Goal: Task Accomplishment & Management: Manage account settings

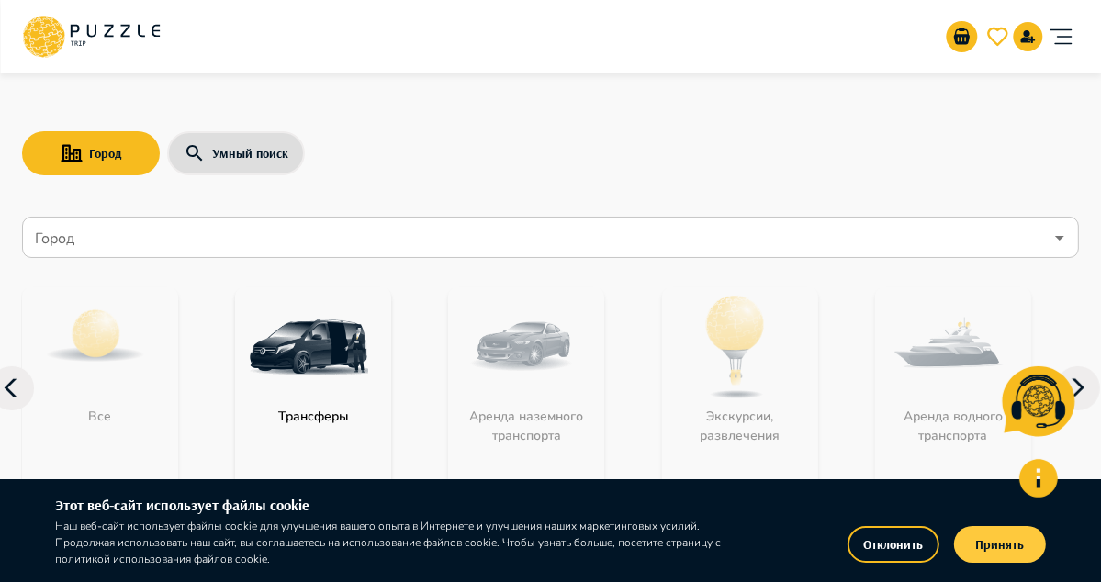
click at [996, 548] on button "Принять" at bounding box center [1000, 544] width 92 height 37
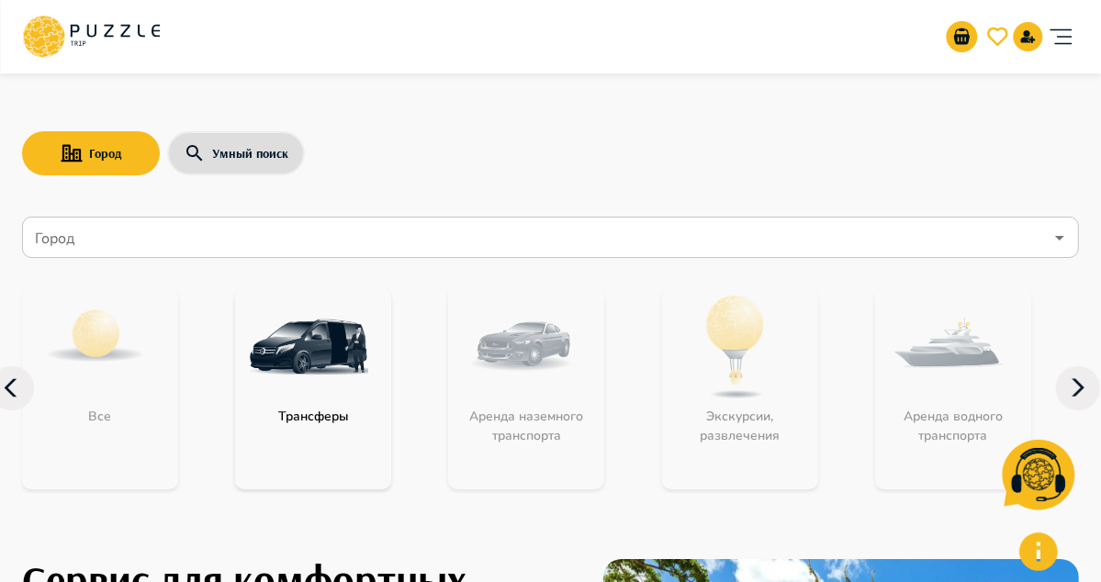
click at [1074, 34] on icon "account of current user" at bounding box center [1061, 36] width 37 height 37
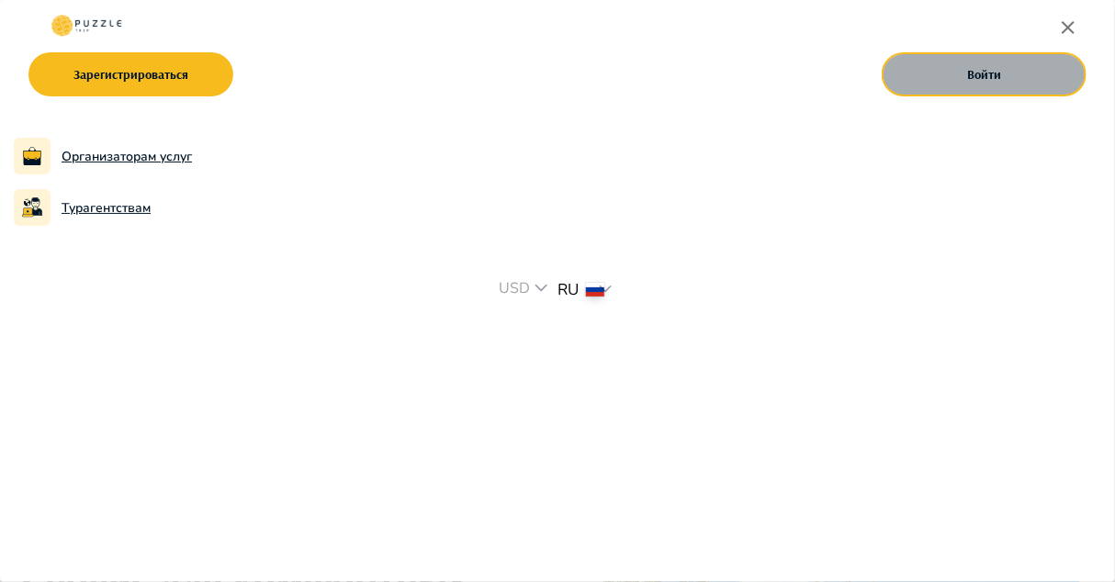
click at [942, 71] on button "Войти" at bounding box center [984, 74] width 205 height 44
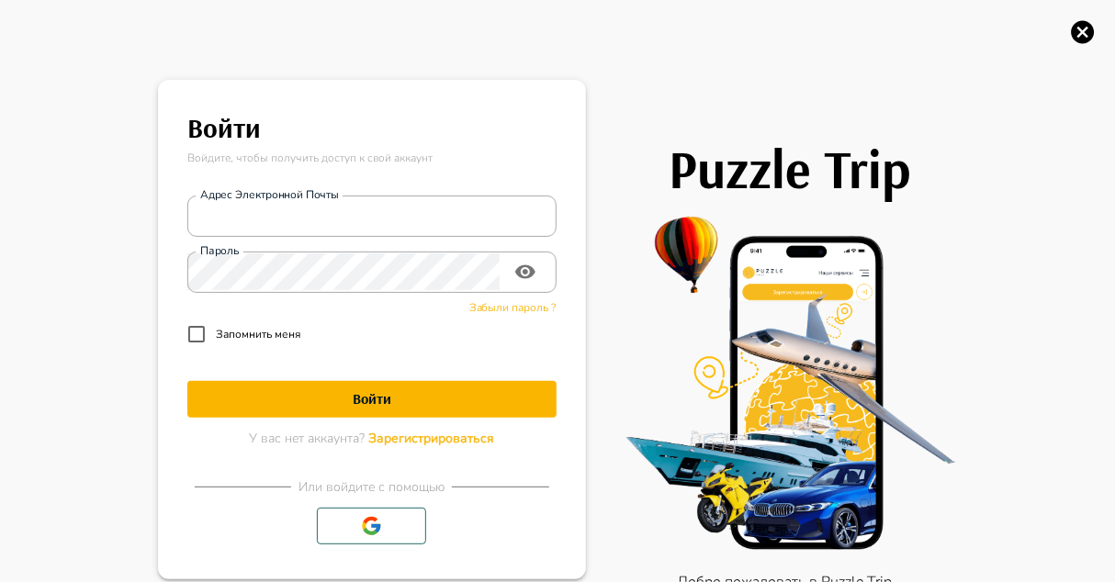
type input "**********"
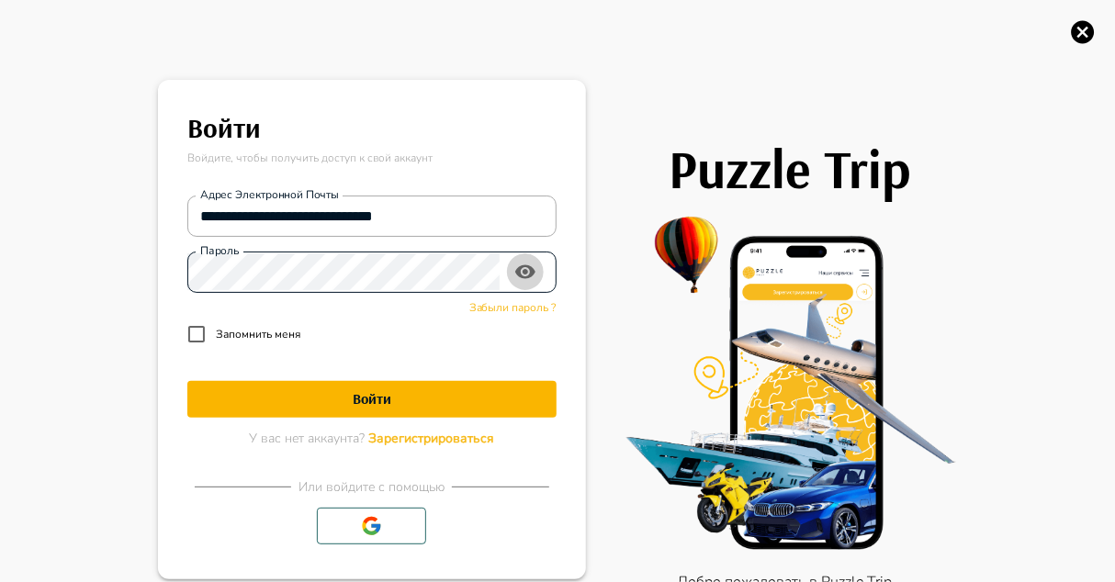
click at [524, 266] on icon "toggle password visibility" at bounding box center [525, 272] width 20 height 14
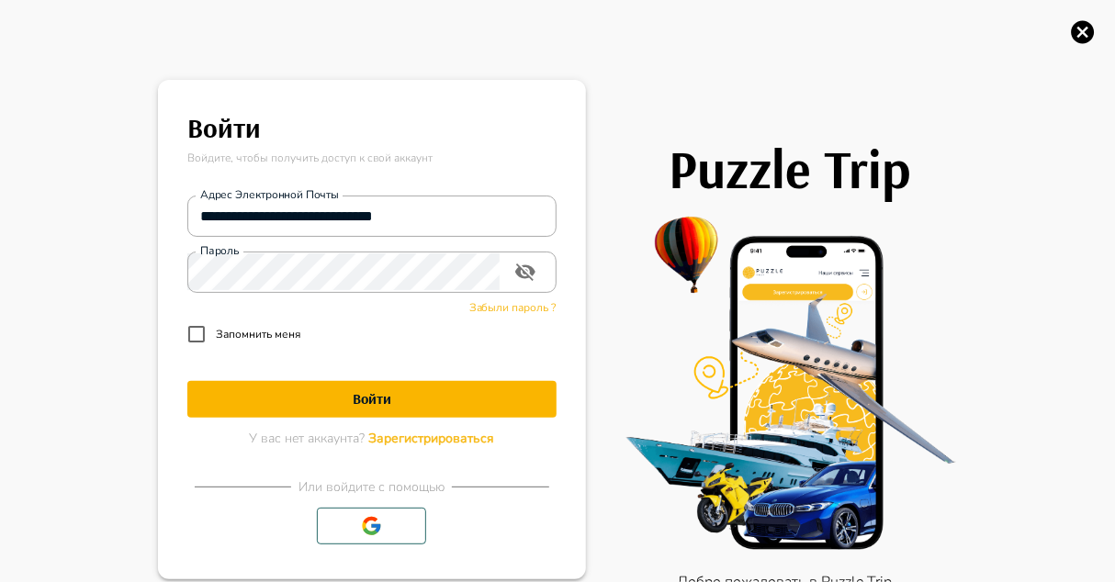
click at [192, 395] on h1 "Войти" at bounding box center [371, 398] width 369 height 17
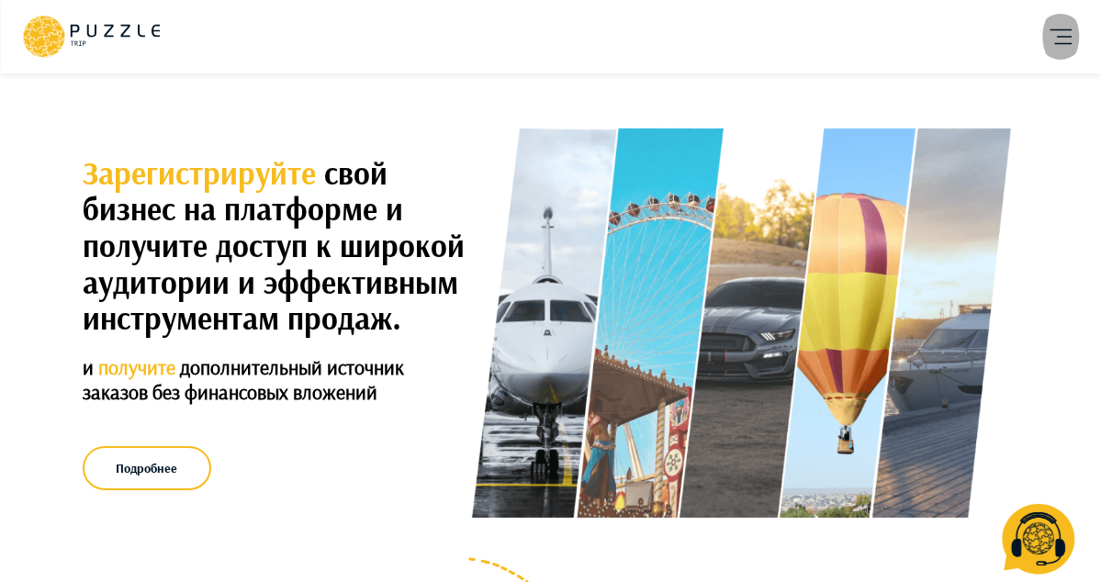
click at [1067, 18] on icon "account of current user" at bounding box center [1061, 36] width 37 height 37
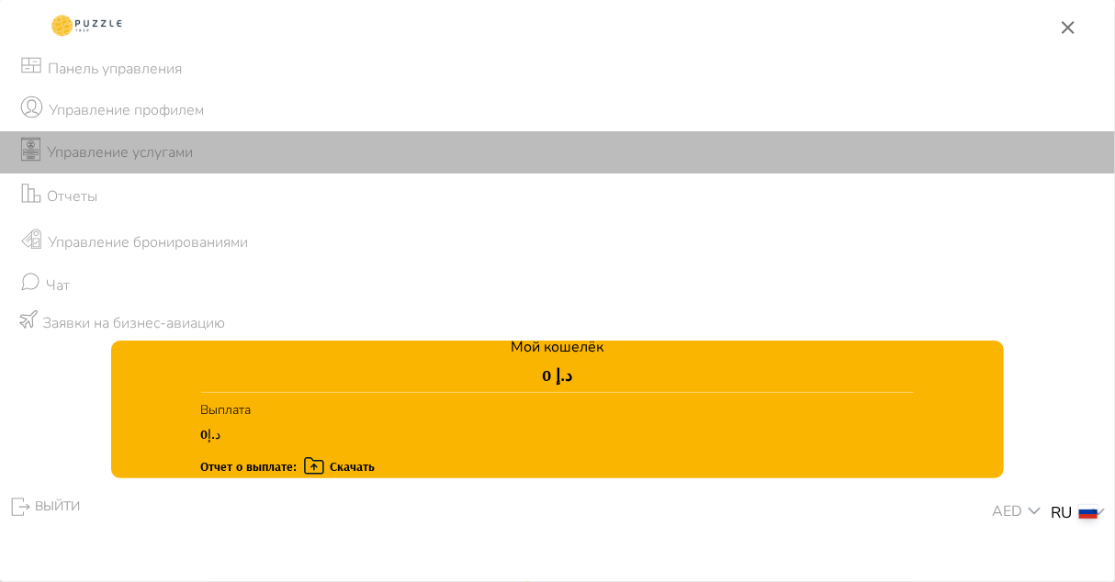
click at [99, 163] on p "Управление услугами" at bounding box center [120, 152] width 146 height 22
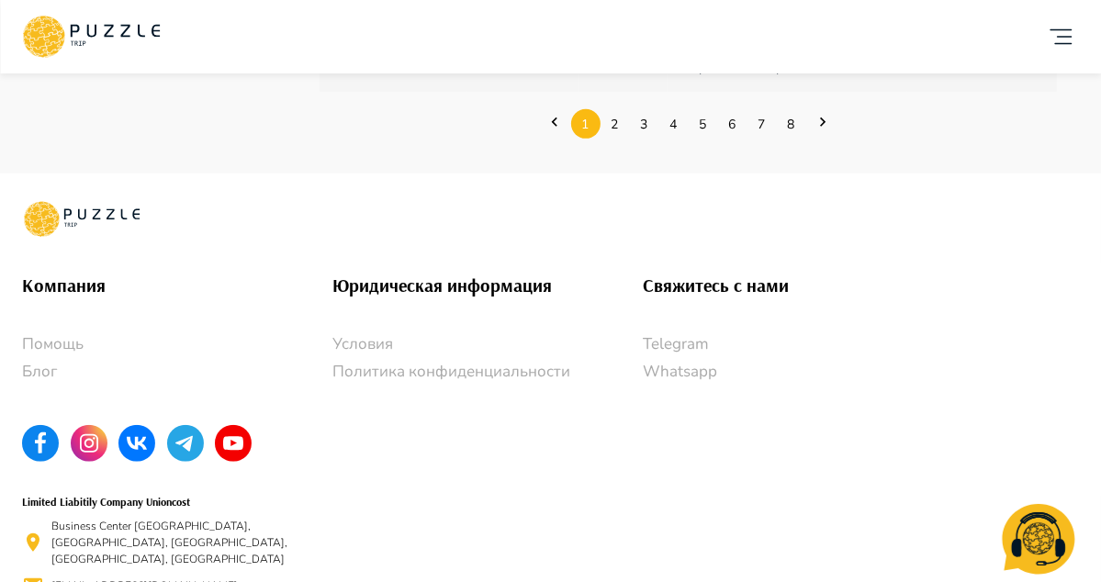
scroll to position [918, 0]
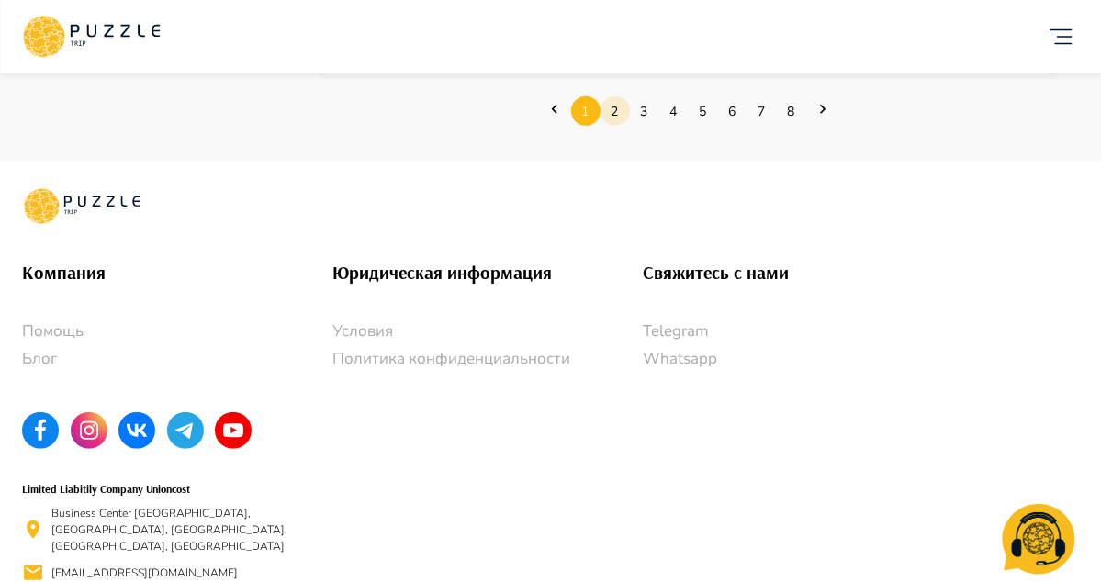
click at [615, 126] on link "2" at bounding box center [615, 111] width 29 height 28
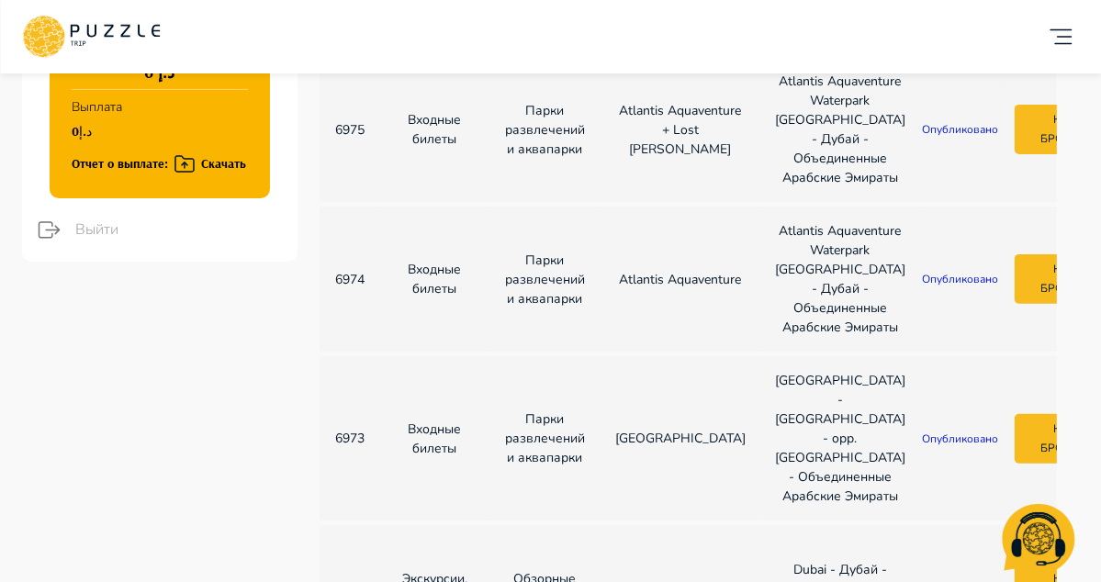
scroll to position [0, 0]
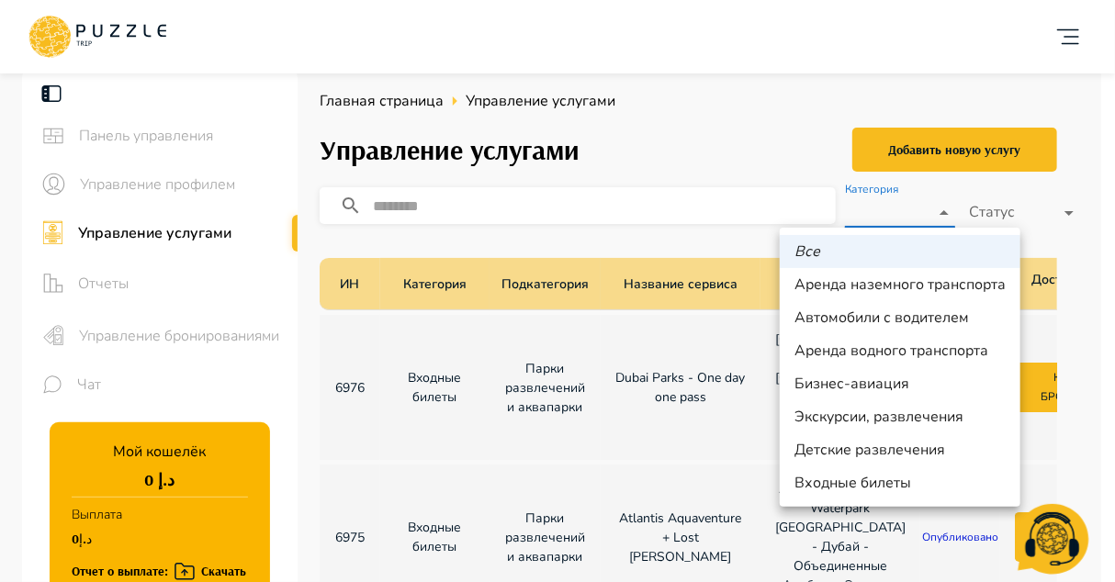
click at [757, 130] on div at bounding box center [557, 291] width 1115 height 582
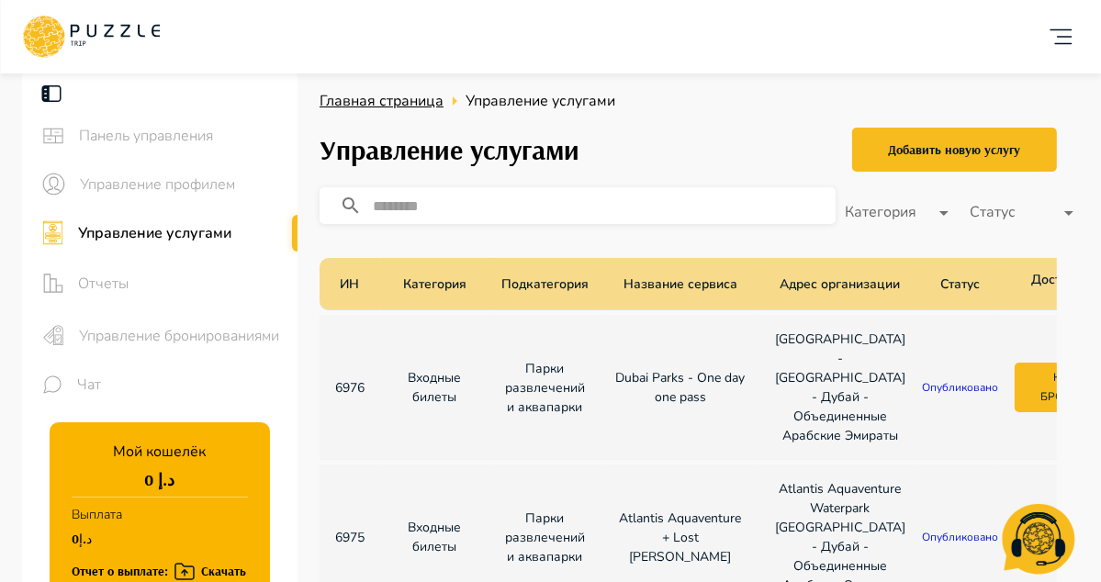
click at [388, 101] on span "Главная страница" at bounding box center [382, 101] width 124 height 20
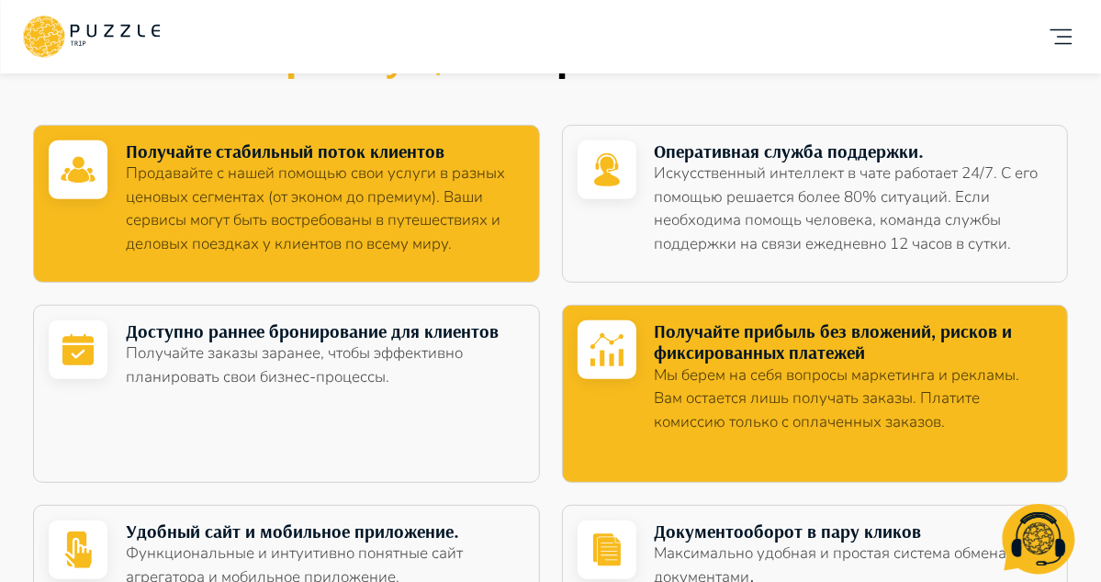
scroll to position [783, 0]
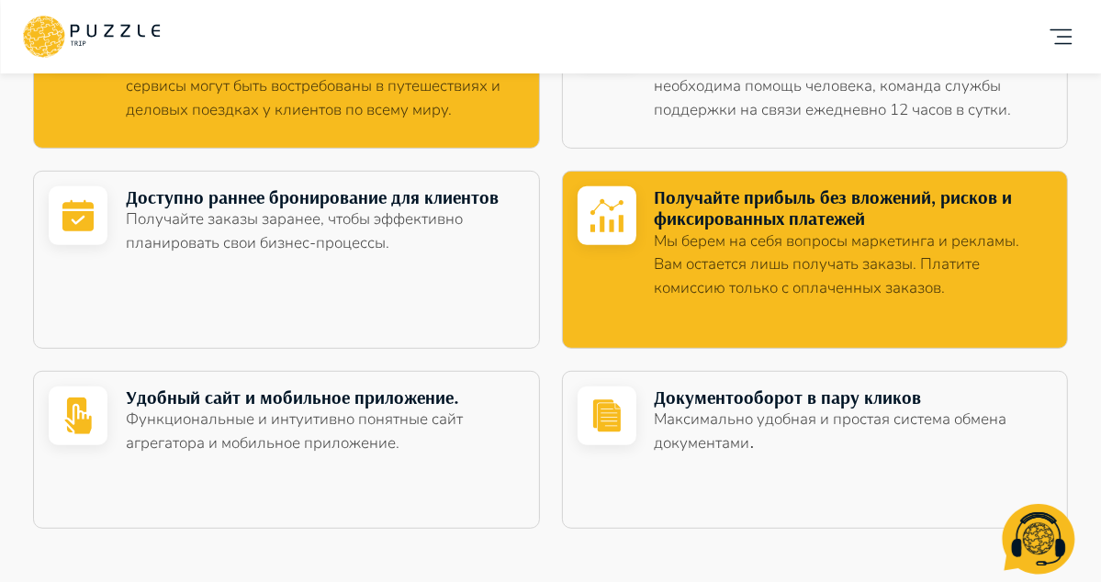
click at [310, 211] on p "Получайте заказы заранее, чтобы эффективно планировать свои бизнес-процессы." at bounding box center [323, 231] width 395 height 47
click at [83, 217] on icon at bounding box center [78, 216] width 59 height 37
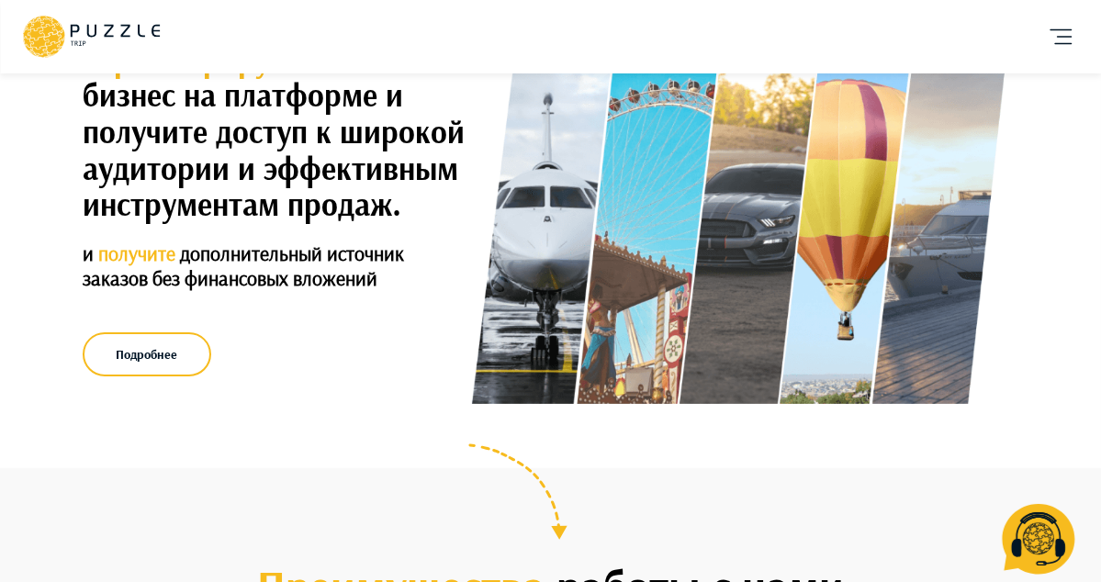
scroll to position [103, 0]
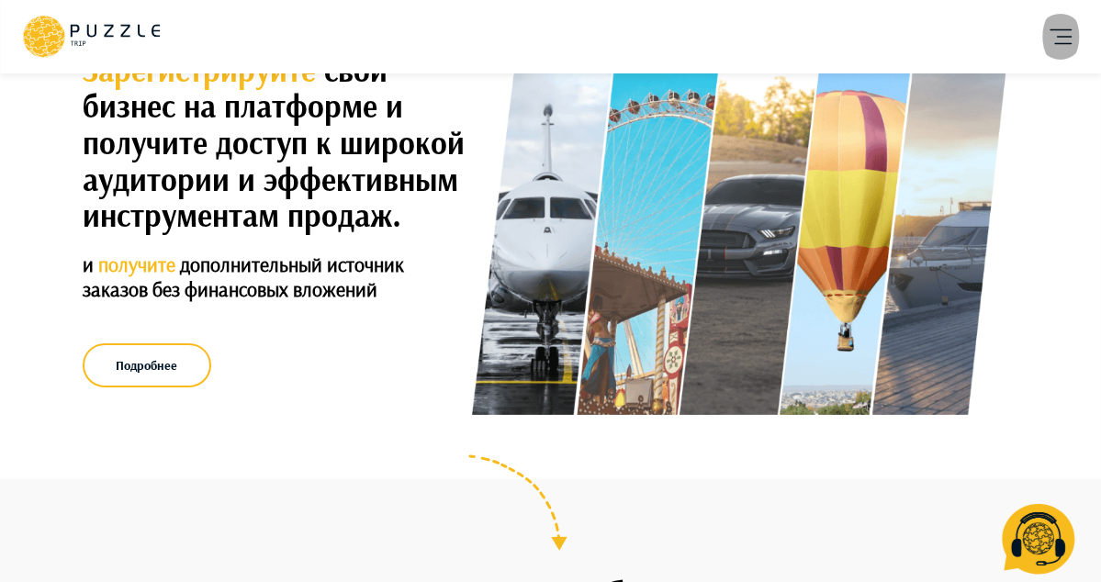
click at [1067, 47] on icon "account of current user" at bounding box center [1061, 36] width 37 height 37
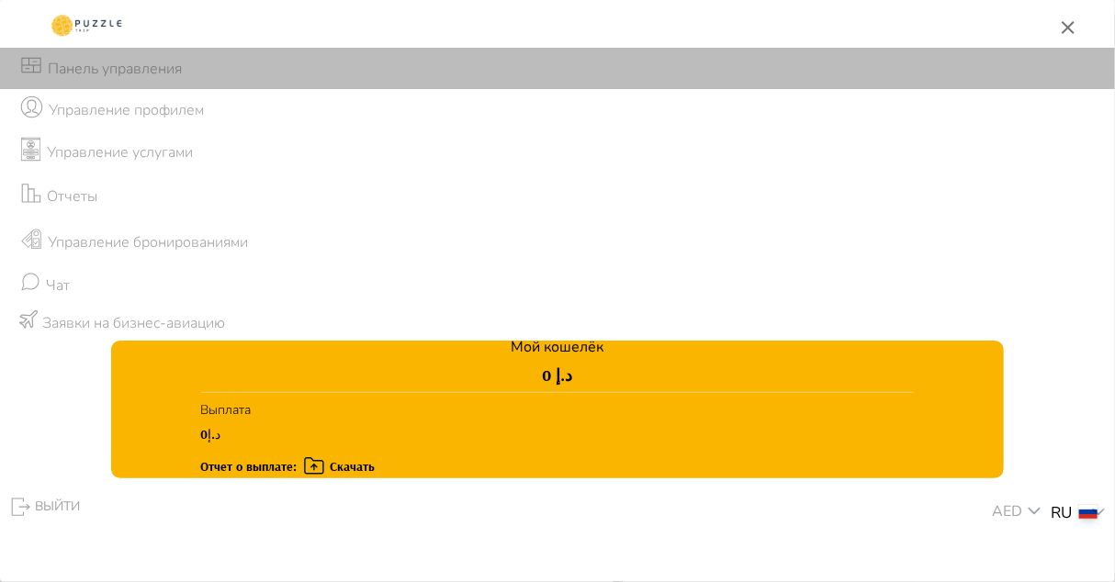
click at [126, 68] on p "Панель управления" at bounding box center [115, 69] width 134 height 22
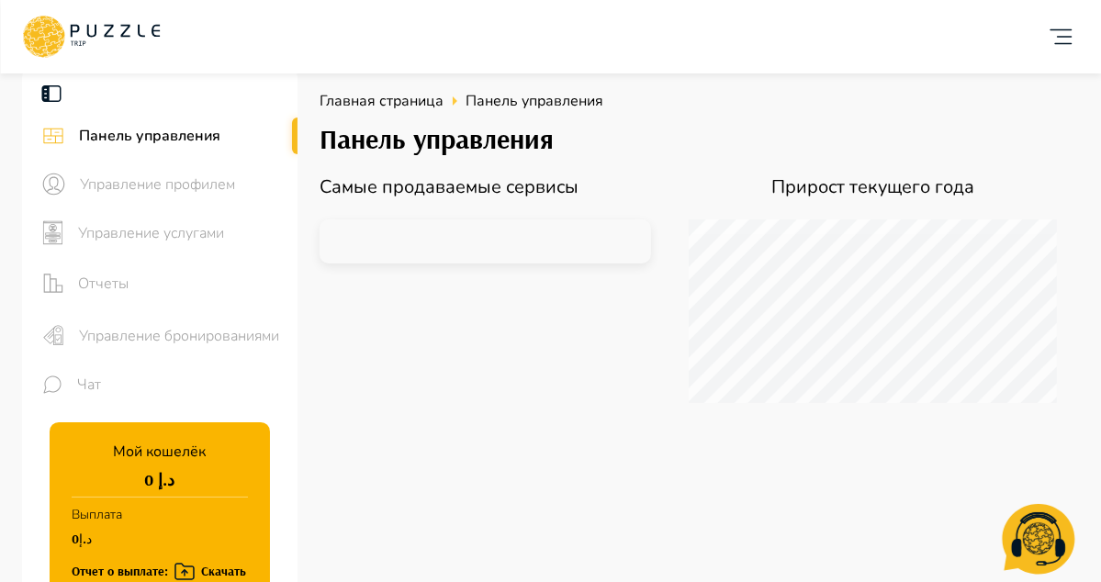
click at [194, 335] on span "Управление бронированиями" at bounding box center [181, 336] width 204 height 22
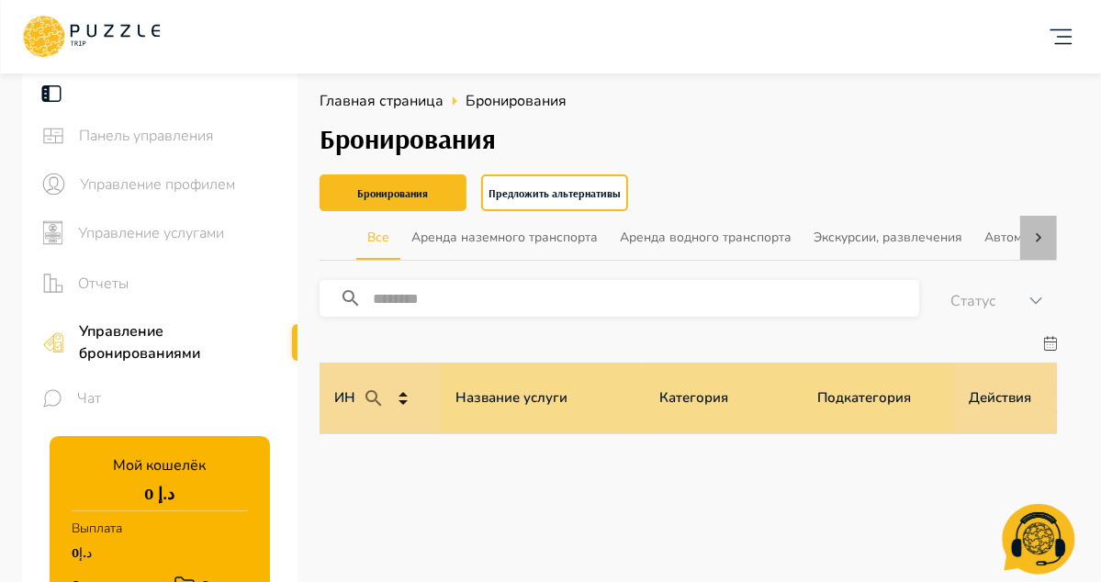
click at [1035, 231] on icon at bounding box center [1039, 238] width 18 height 18
click at [1035, 231] on div "Все Аренда наземного транспорта Аренда водного транспорта Экскурсии, развлечени…" at bounding box center [689, 238] width 738 height 44
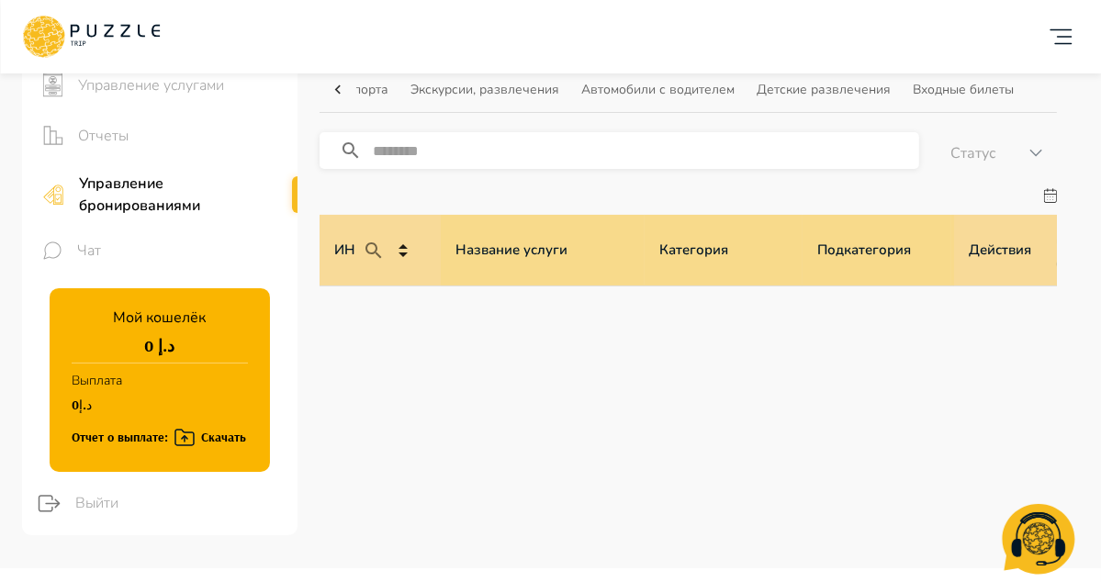
scroll to position [171, 0]
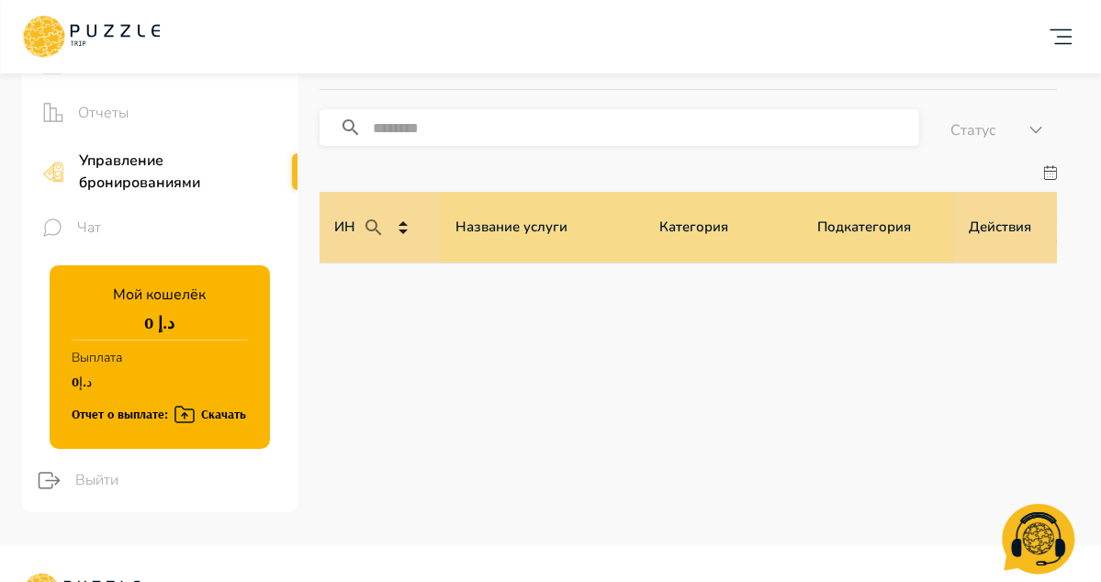
click at [395, 229] on icon at bounding box center [403, 231] width 22 height 22
click at [1056, 176] on icon at bounding box center [1050, 172] width 13 height 14
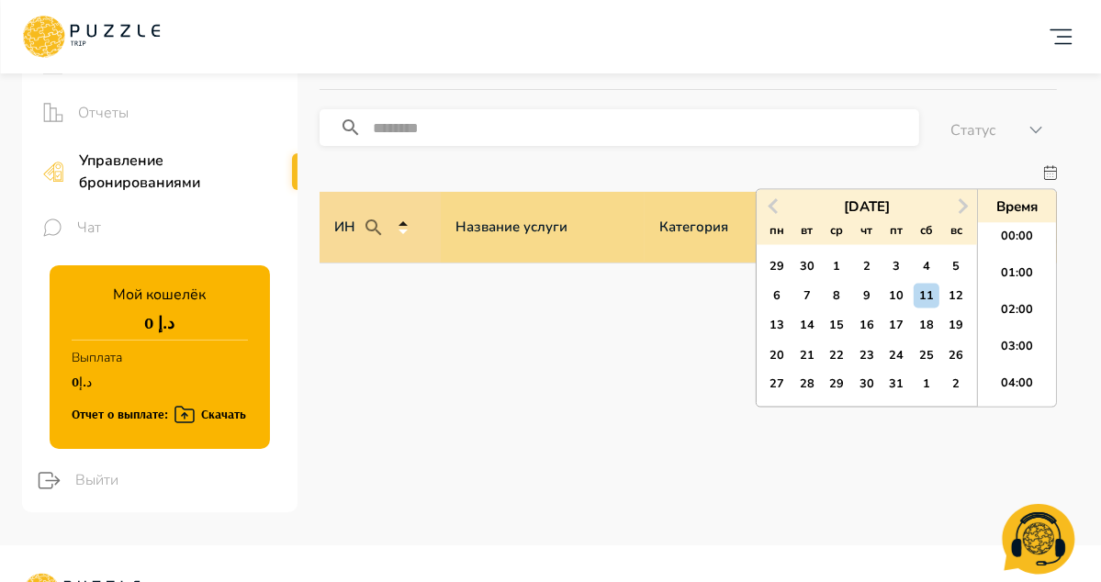
scroll to position [588, 0]
click at [957, 299] on div "12" at bounding box center [956, 296] width 25 height 25
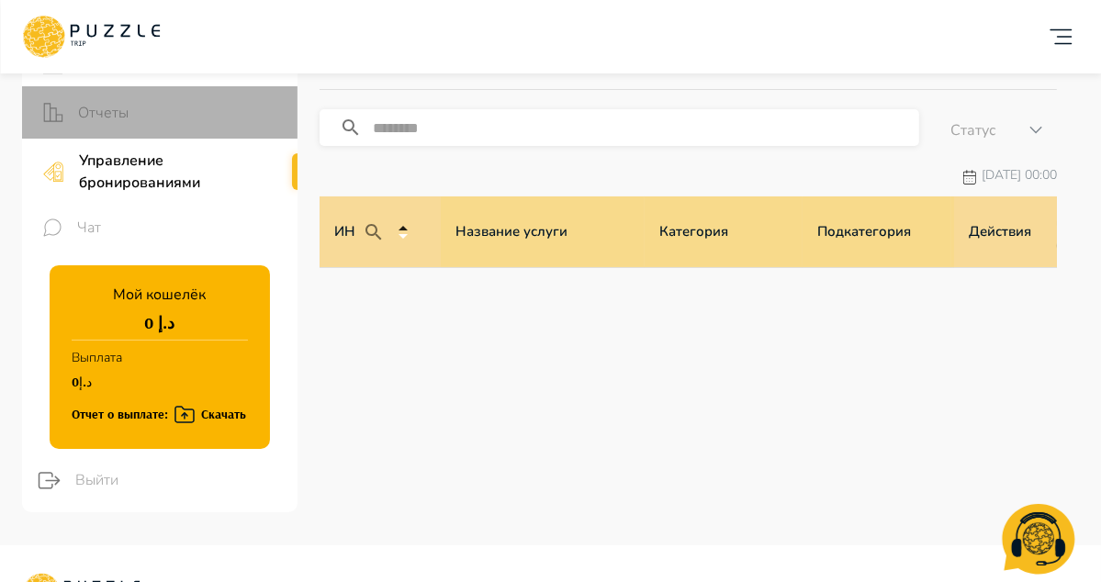
click at [174, 111] on span "Отчеты" at bounding box center [180, 113] width 205 height 22
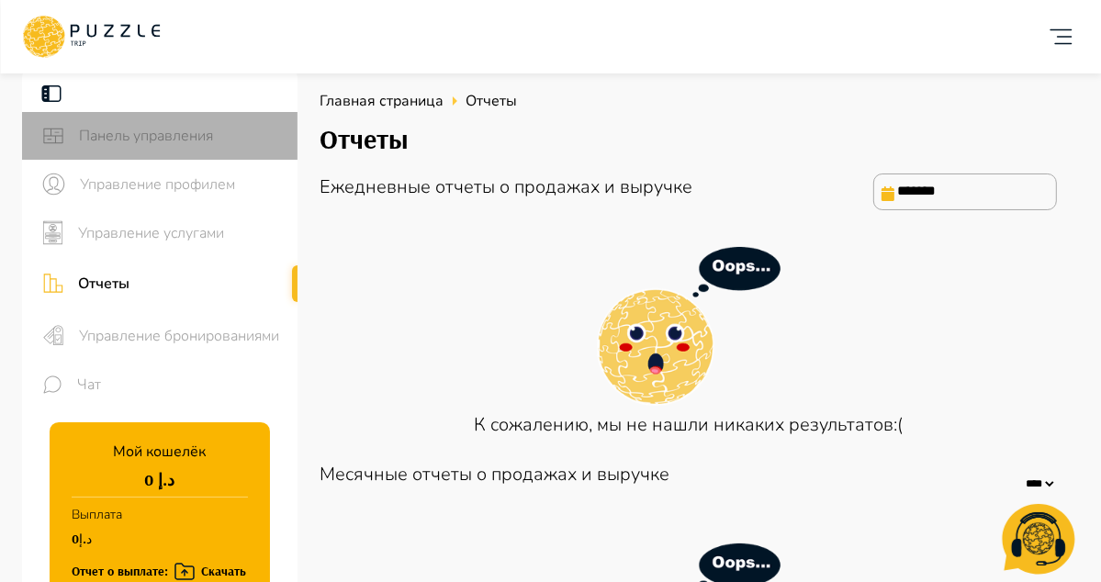
click at [292, 139] on div "Панель управления" at bounding box center [160, 136] width 276 height 48
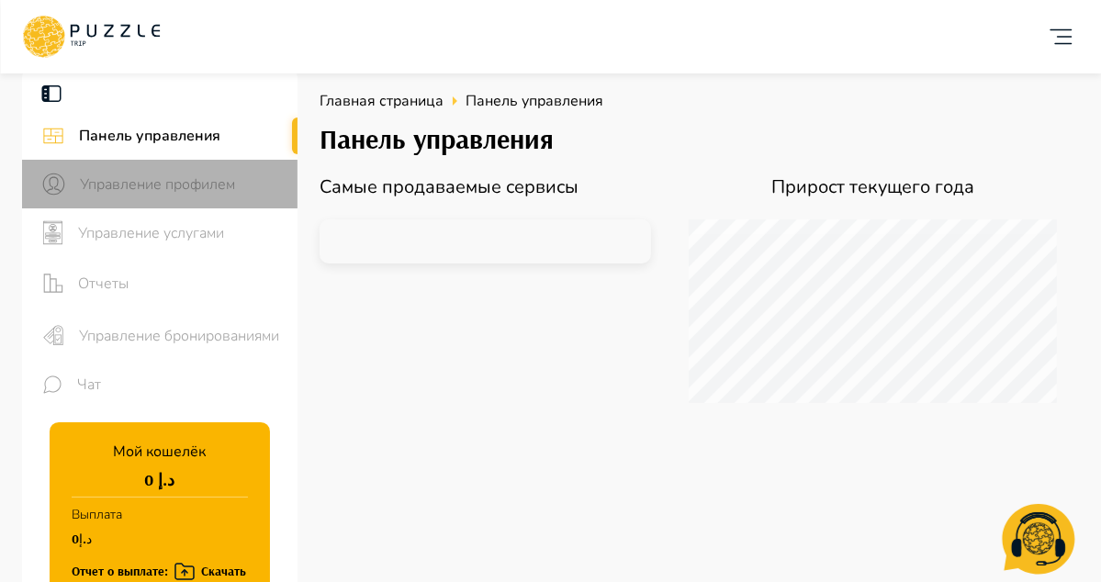
click at [258, 188] on span "Управление профилем" at bounding box center [181, 185] width 203 height 22
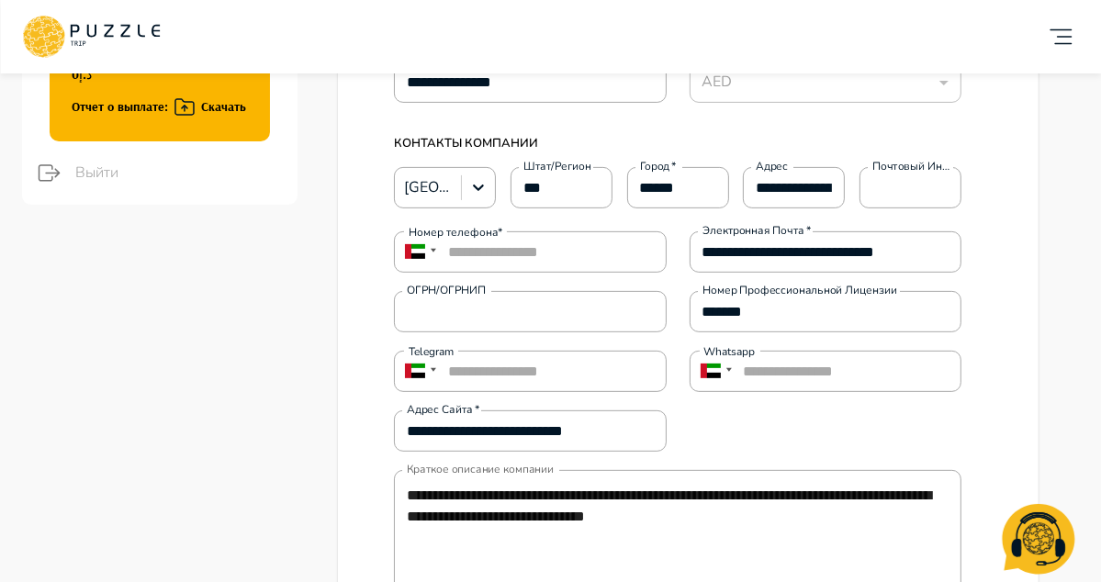
scroll to position [575, 0]
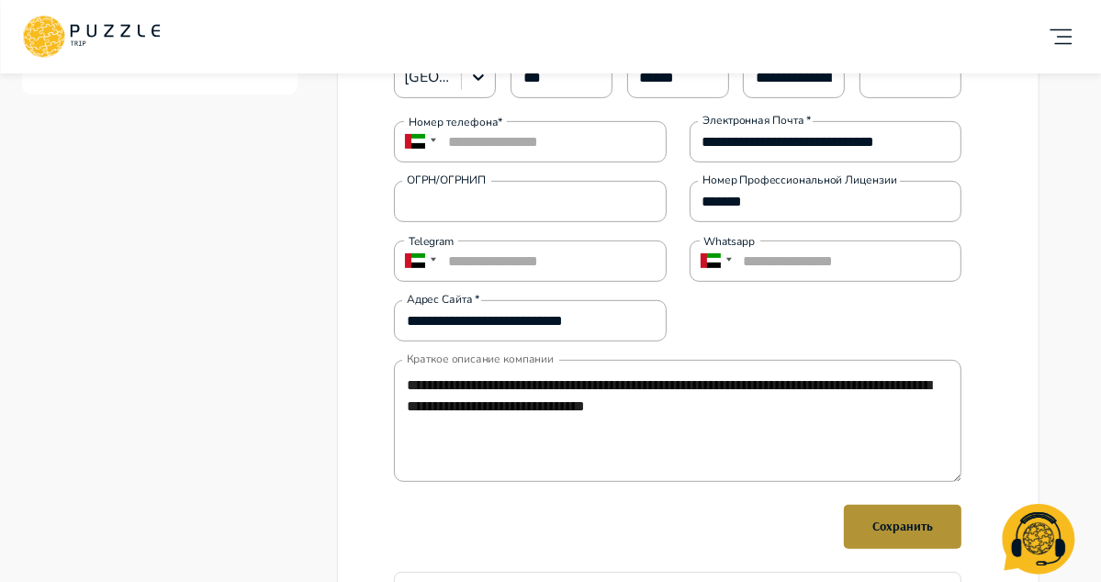
click at [931, 532] on div "Сохранить" at bounding box center [903, 526] width 61 height 23
type textarea "*"
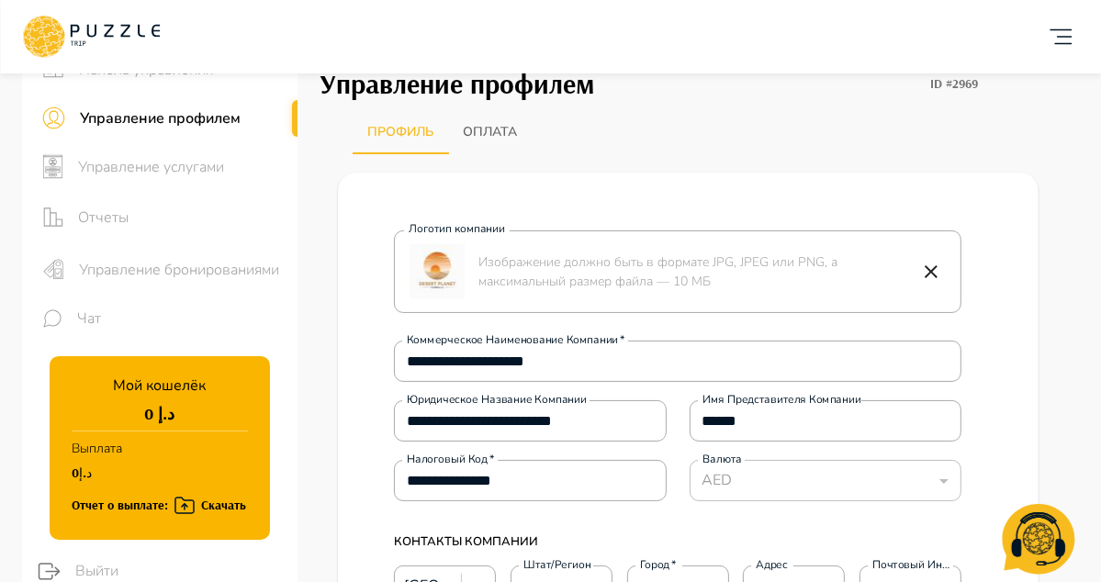
scroll to position [65, 0]
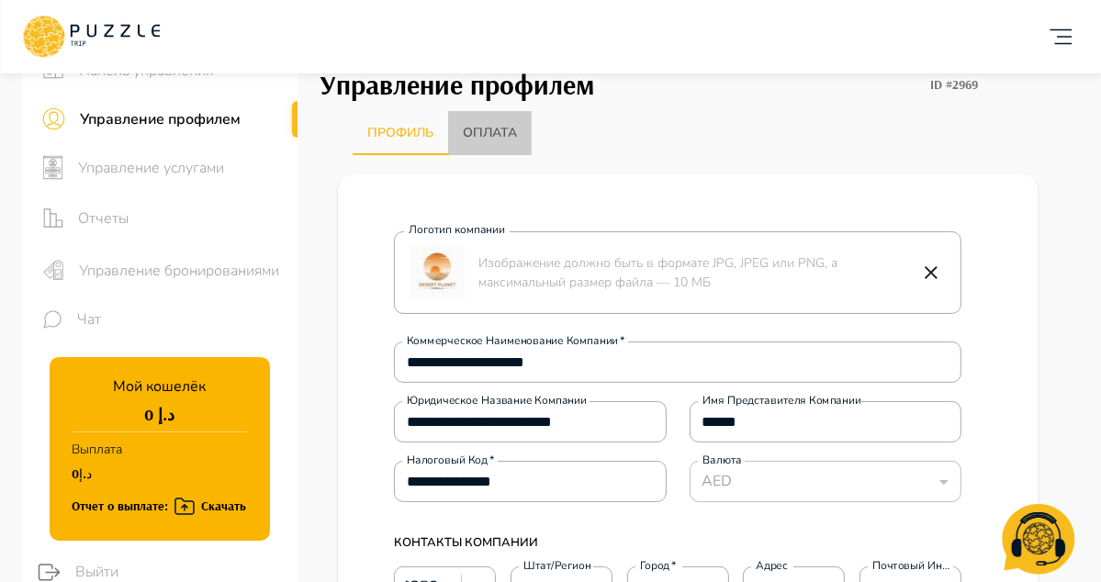
click at [503, 119] on button "Оплата" at bounding box center [490, 133] width 84 height 44
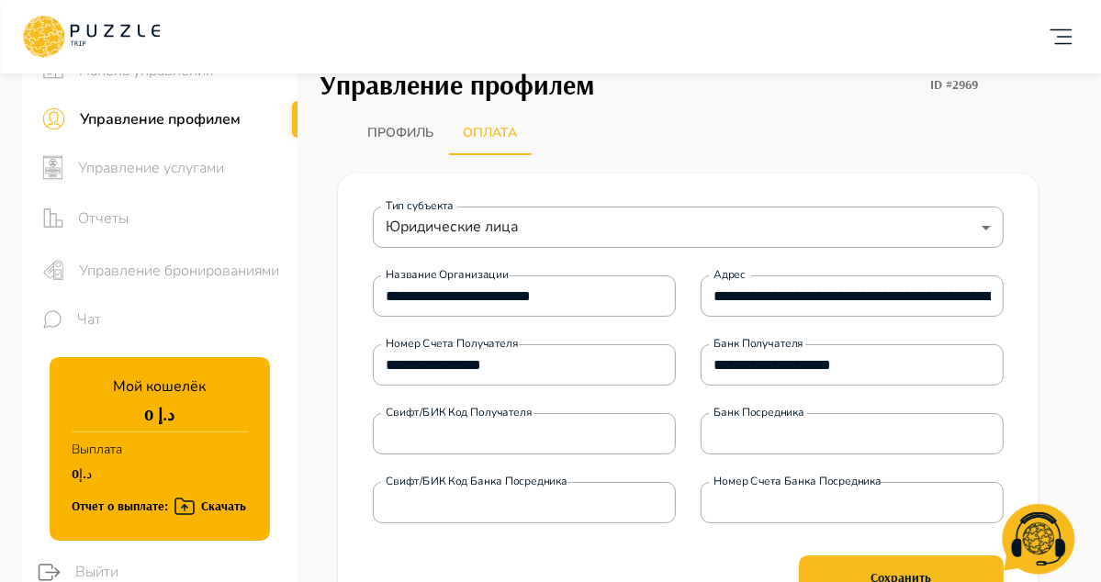
type input "**********"
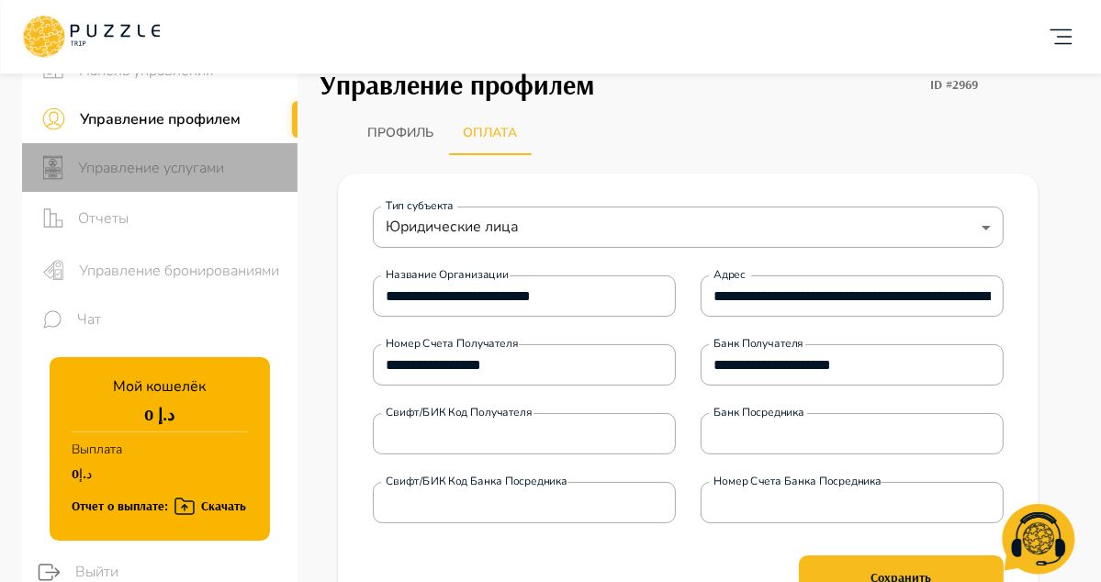
click at [188, 174] on span "Управление услугами" at bounding box center [180, 168] width 205 height 22
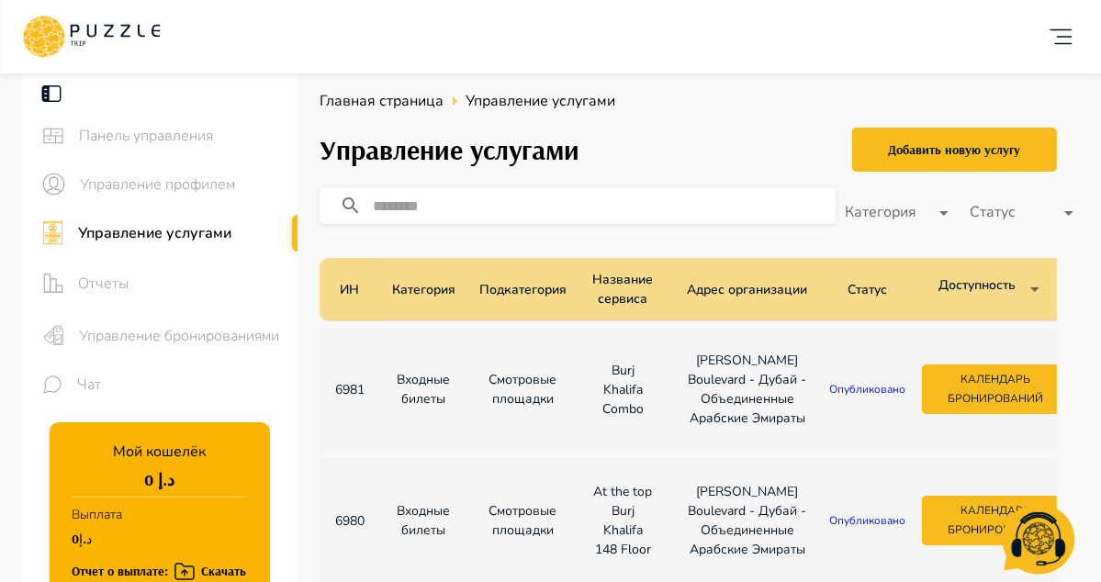
click at [545, 105] on span "Управление услугами" at bounding box center [541, 101] width 150 height 22
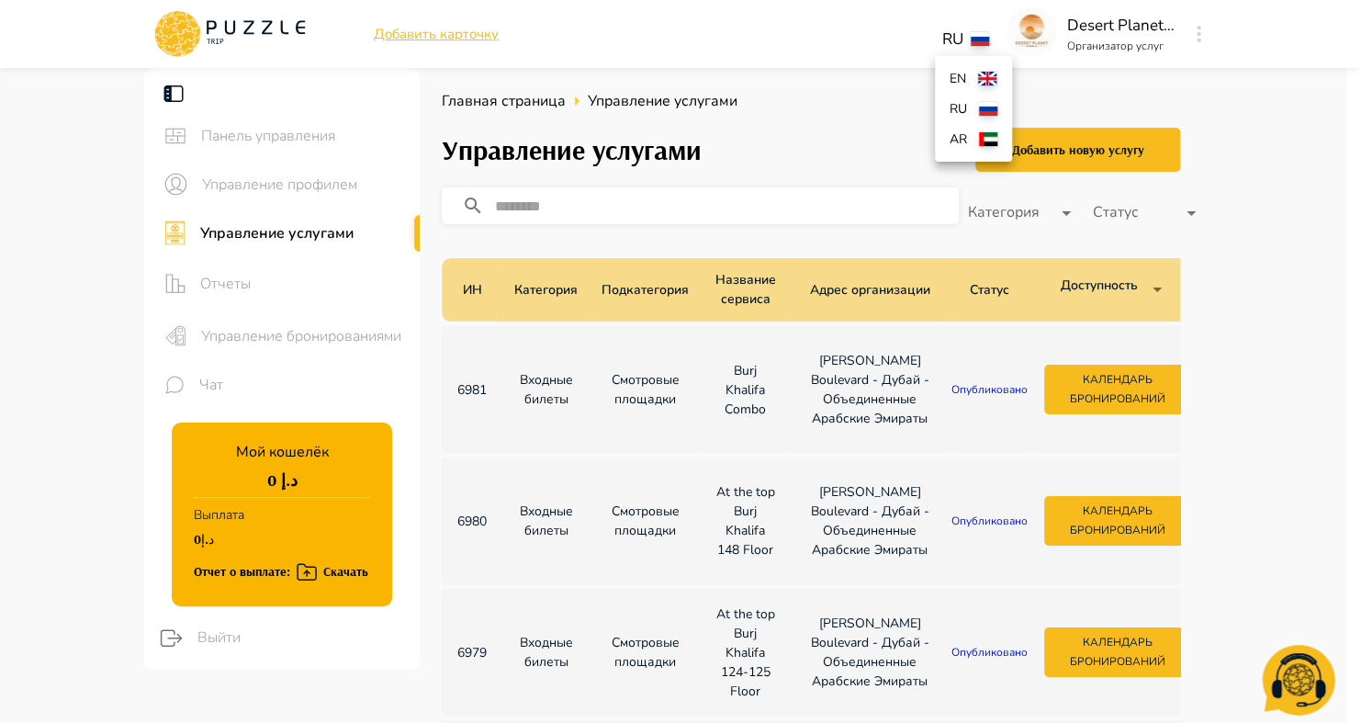
click at [968, 74] on p "en" at bounding box center [960, 78] width 21 height 19
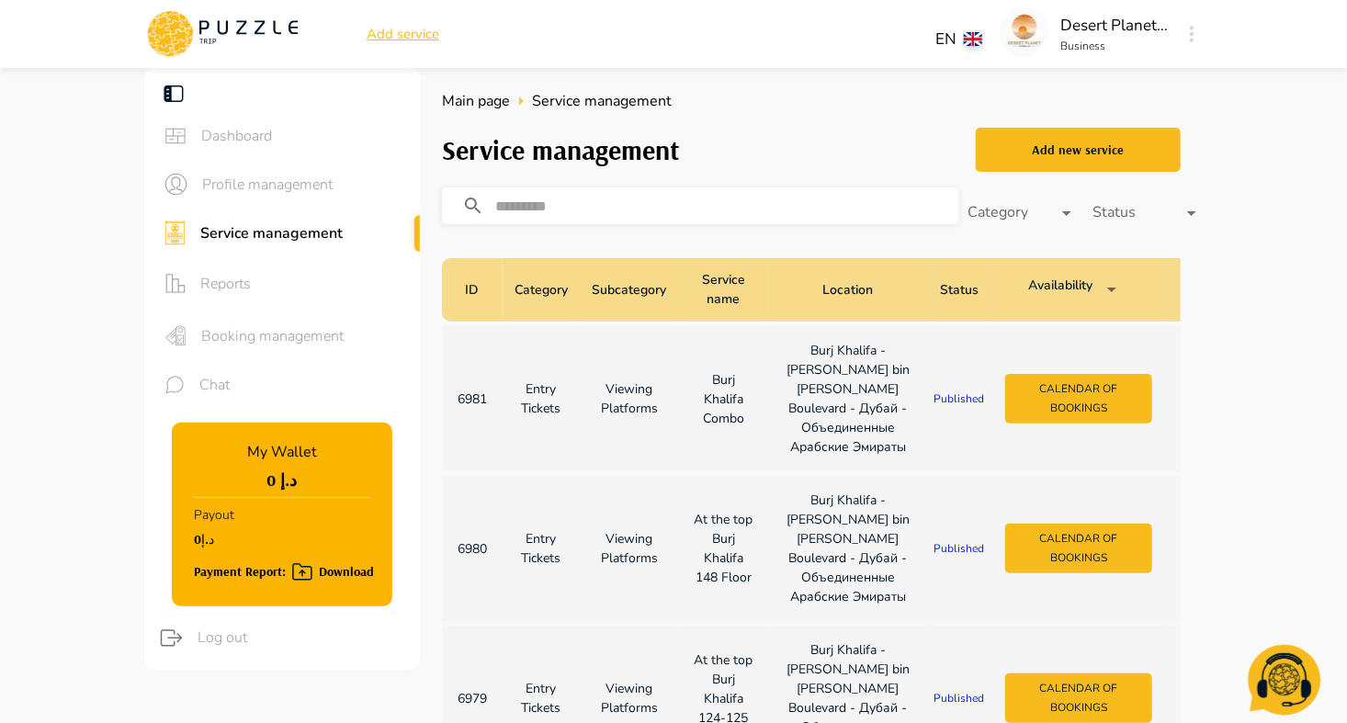
click at [930, 557] on p "Published" at bounding box center [959, 548] width 59 height 17
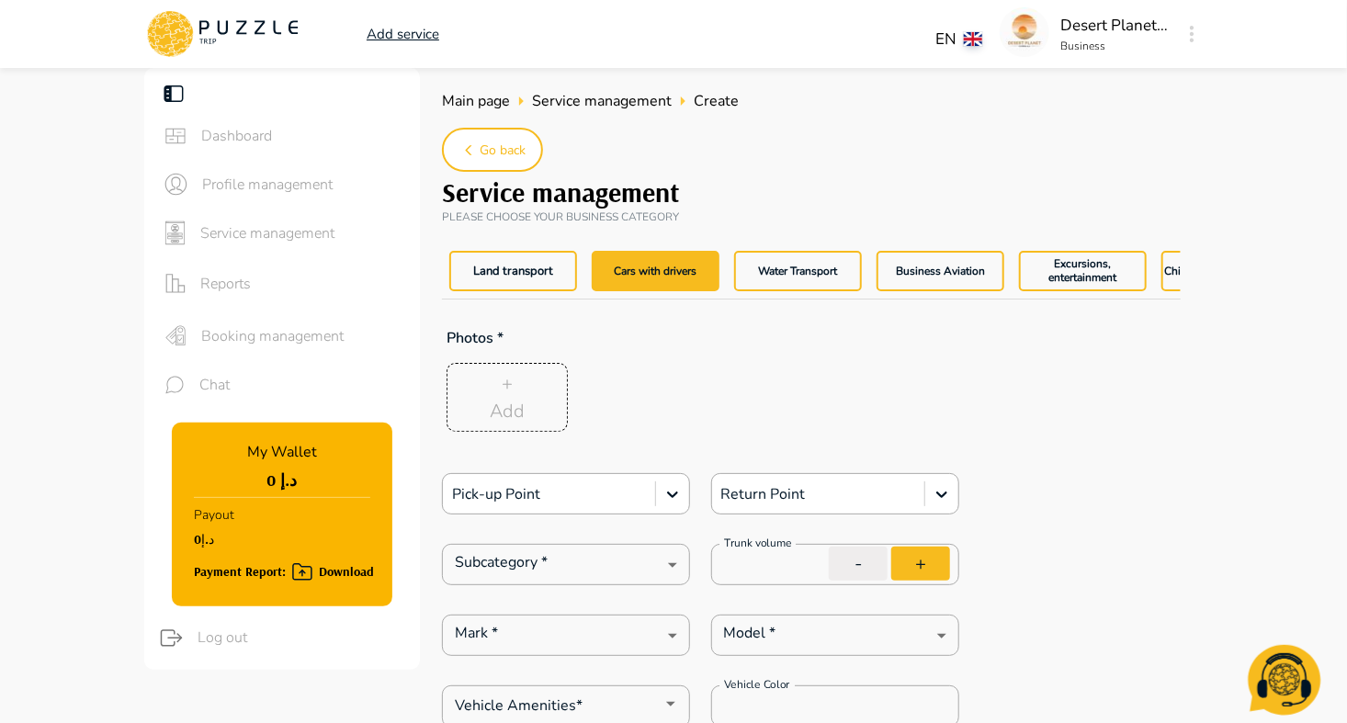
type textarea "*"
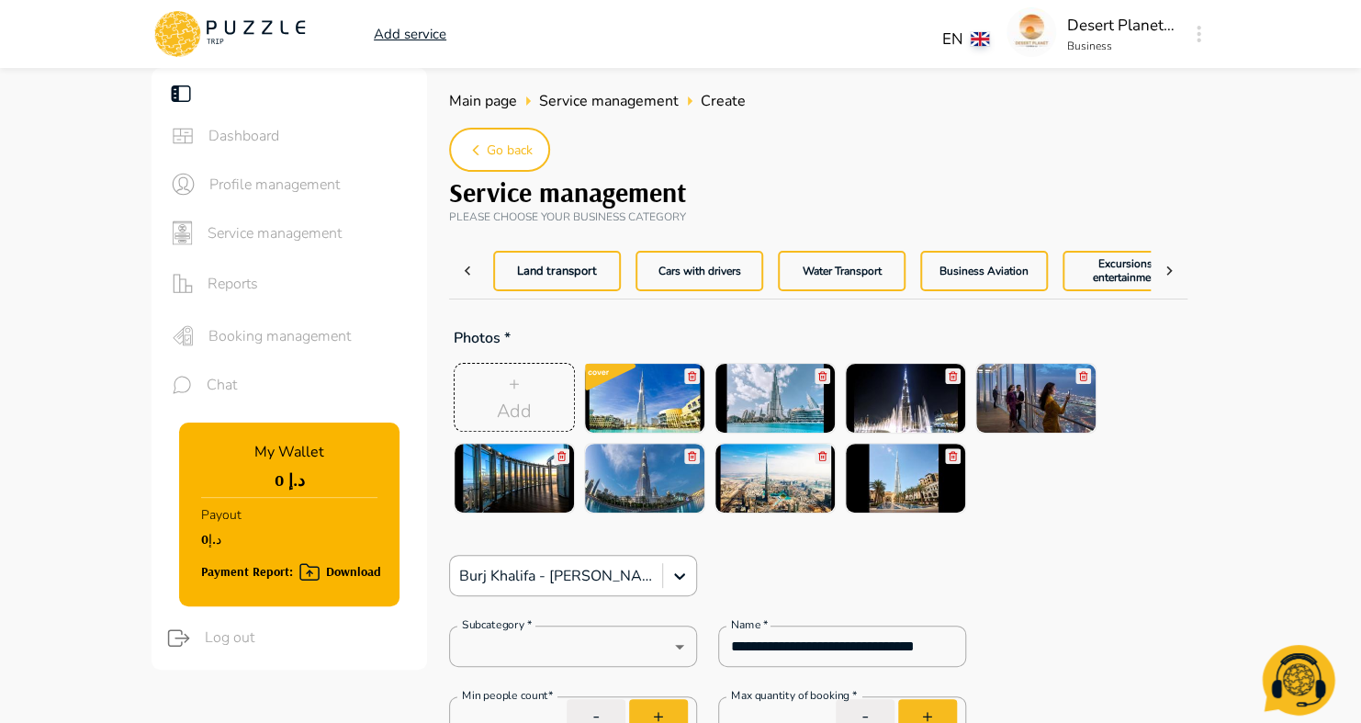
type textarea "*"
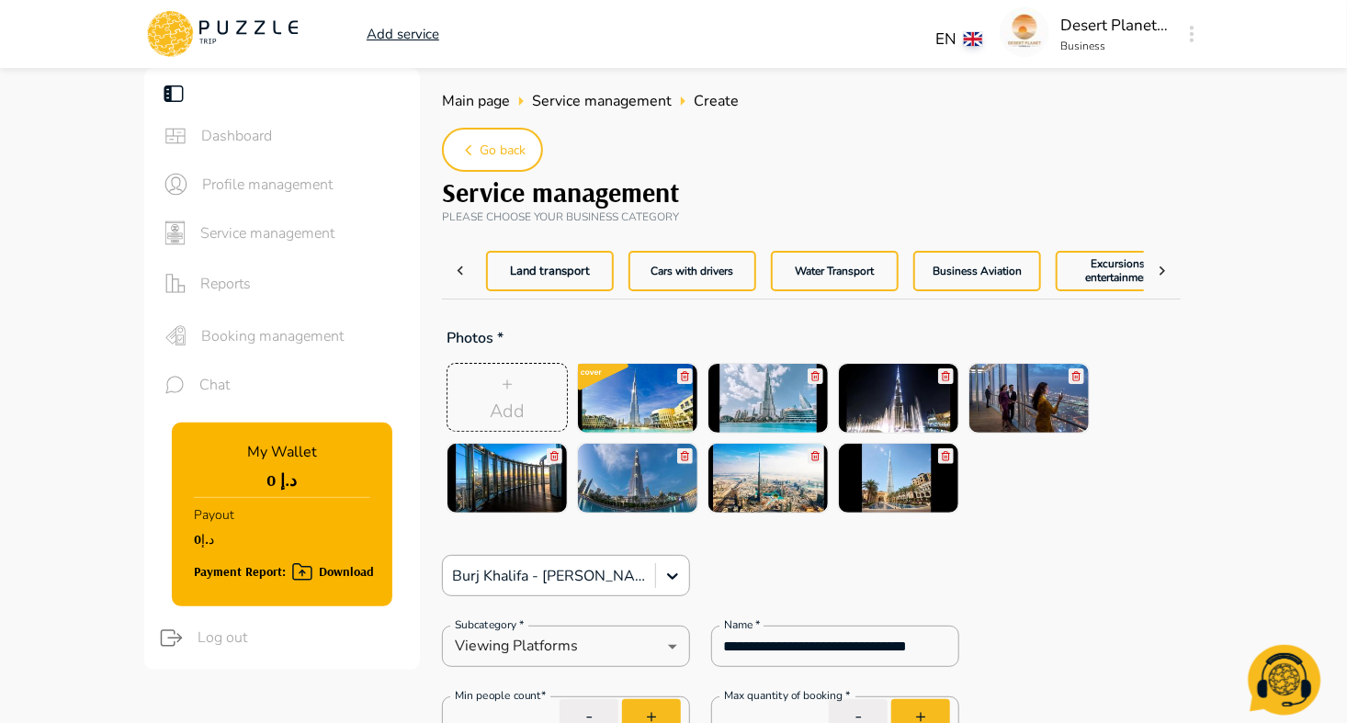
type textarea "*"
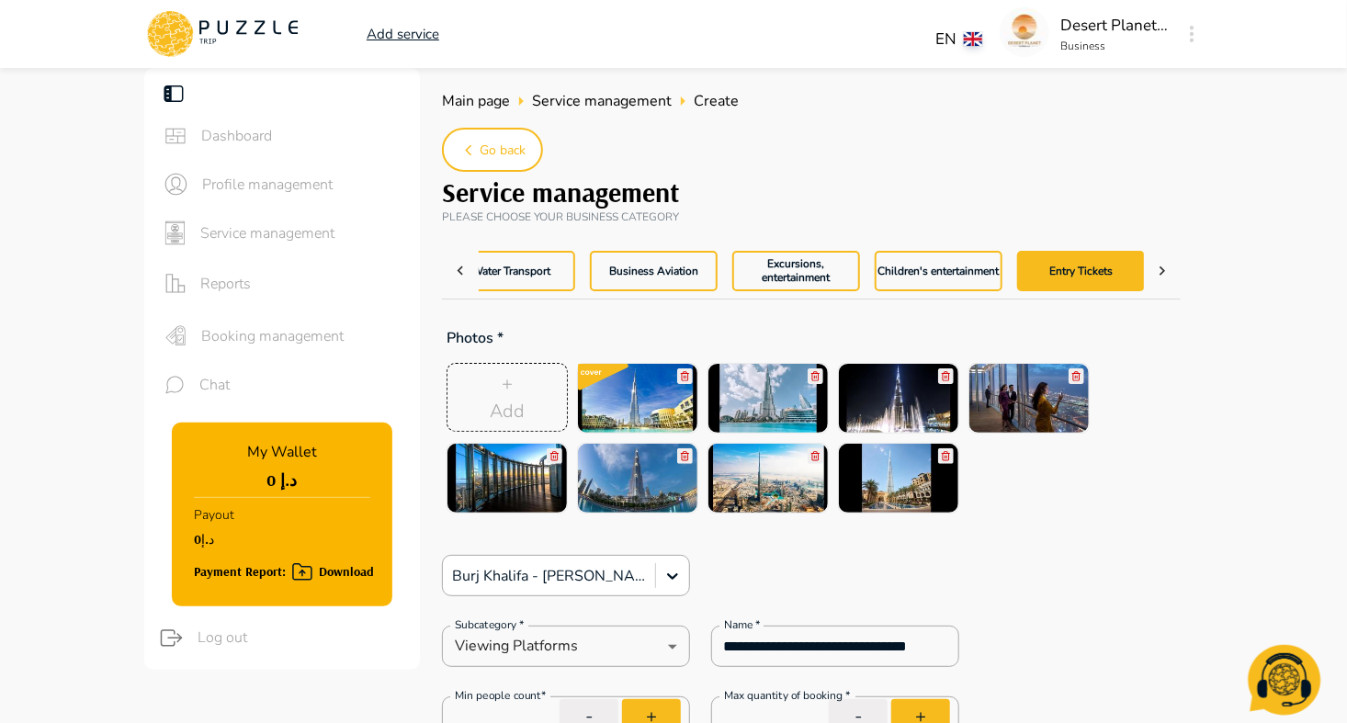
type textarea "*"
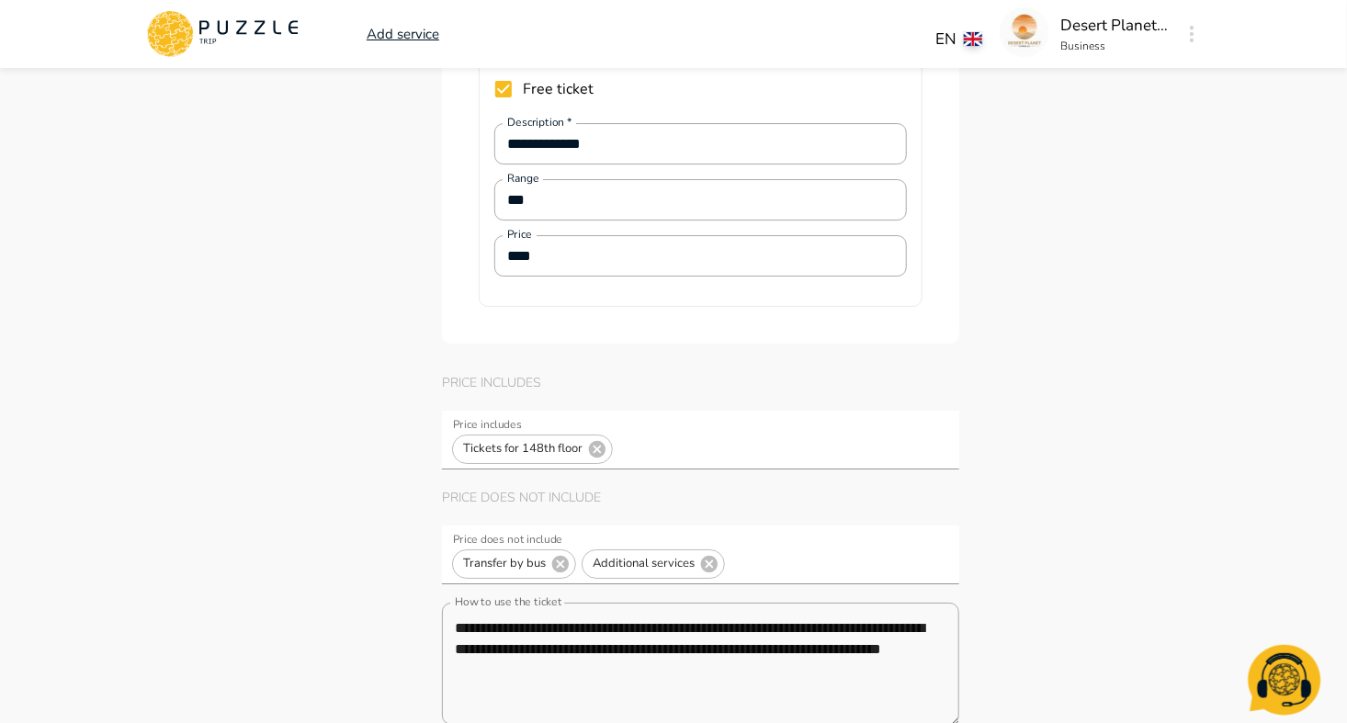
scroll to position [6960, 0]
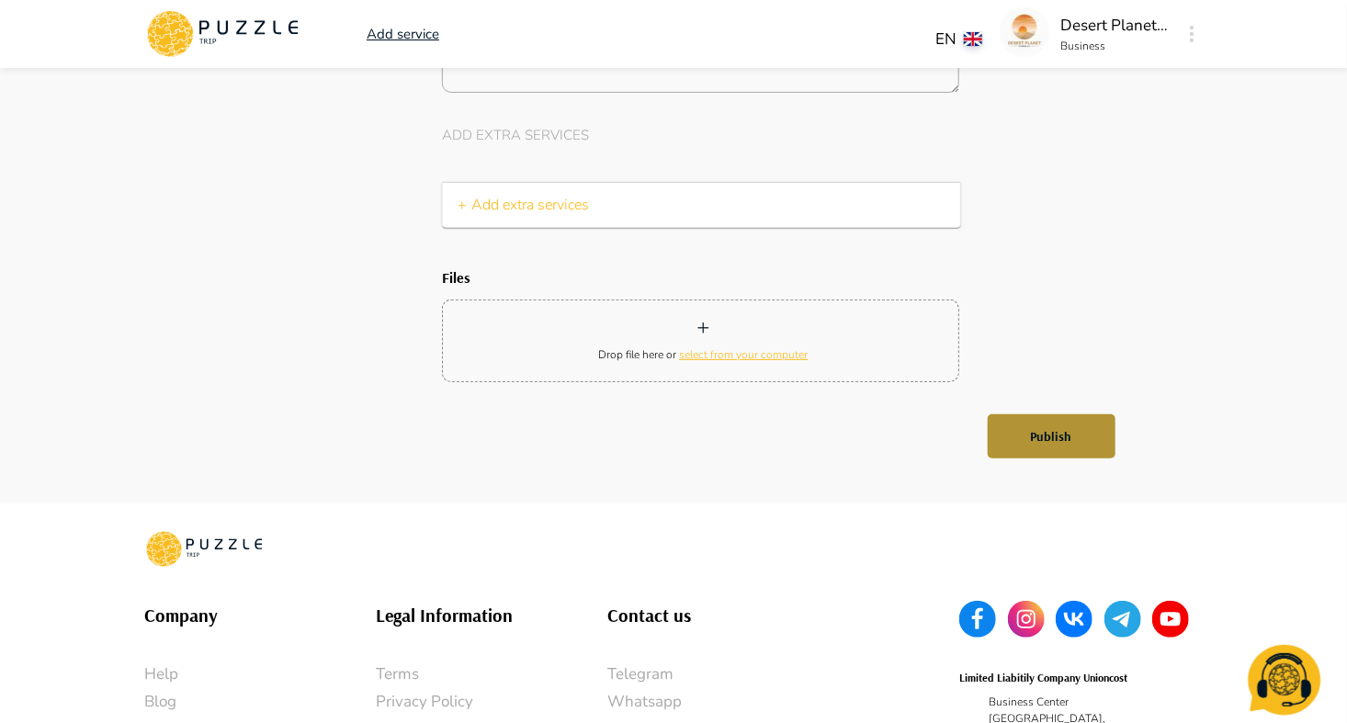
click at [1044, 414] on button "Publish" at bounding box center [1052, 436] width 128 height 44
type textarea "*"
type input "***"
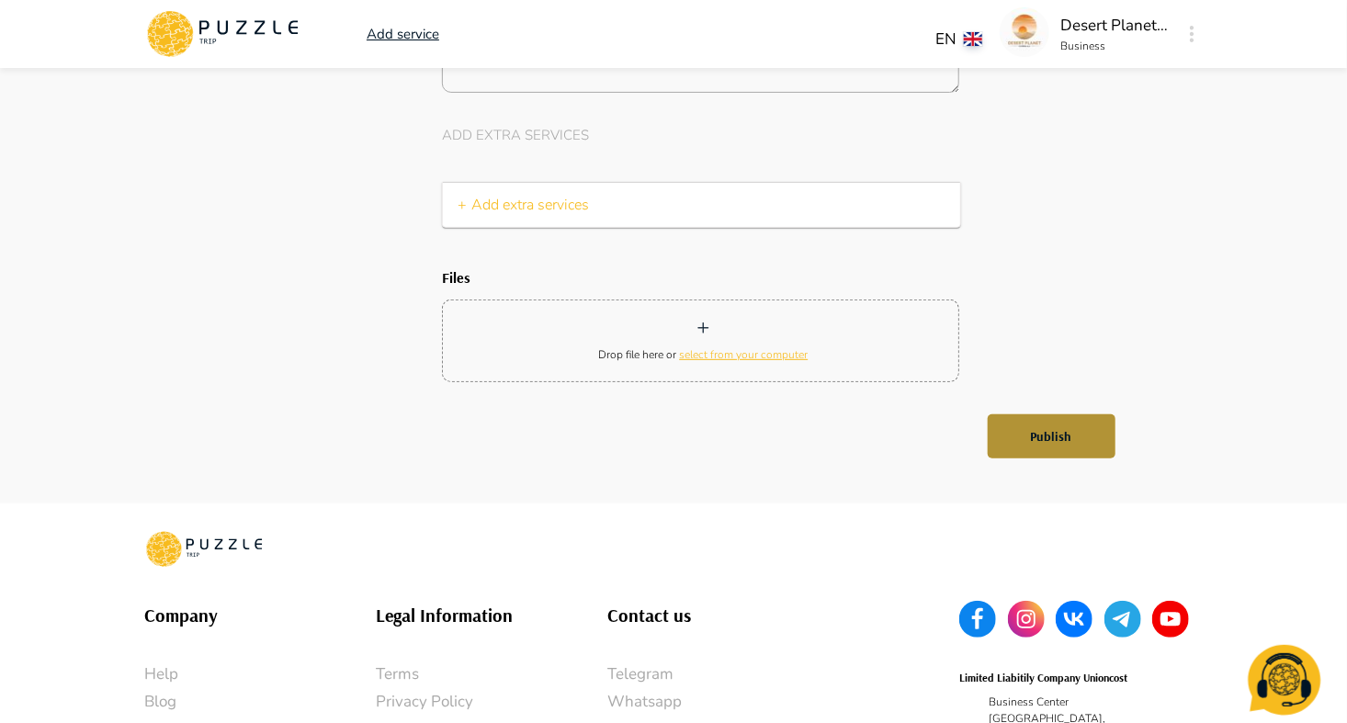
type input "***"
type input "*"
type textarea "*"
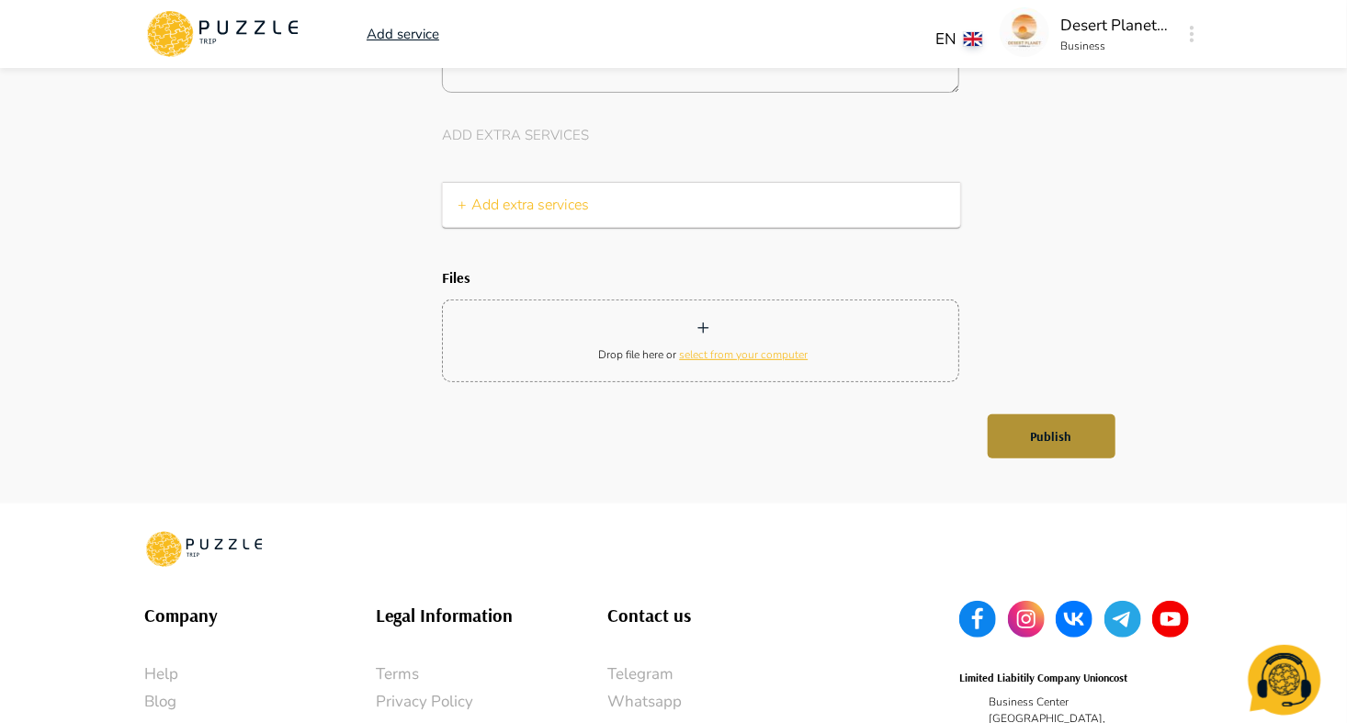
type textarea "*"
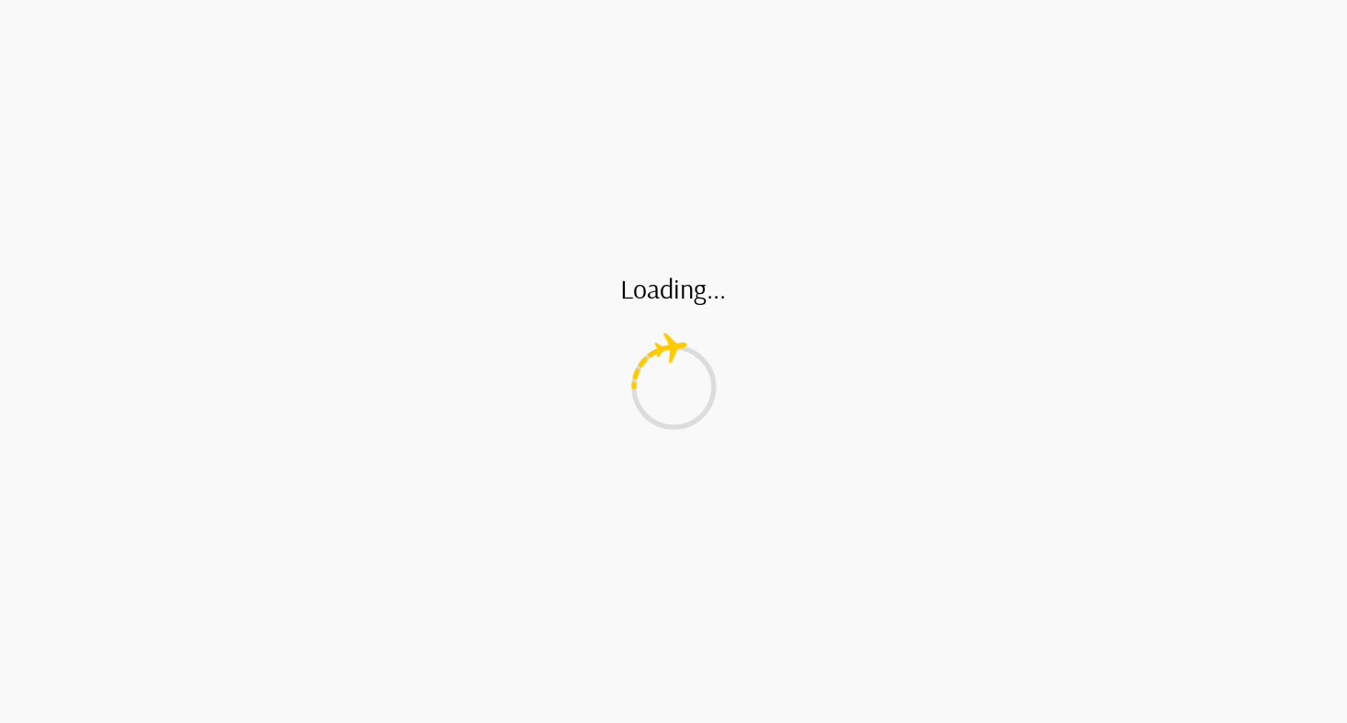
type input "*"
type textarea "*"
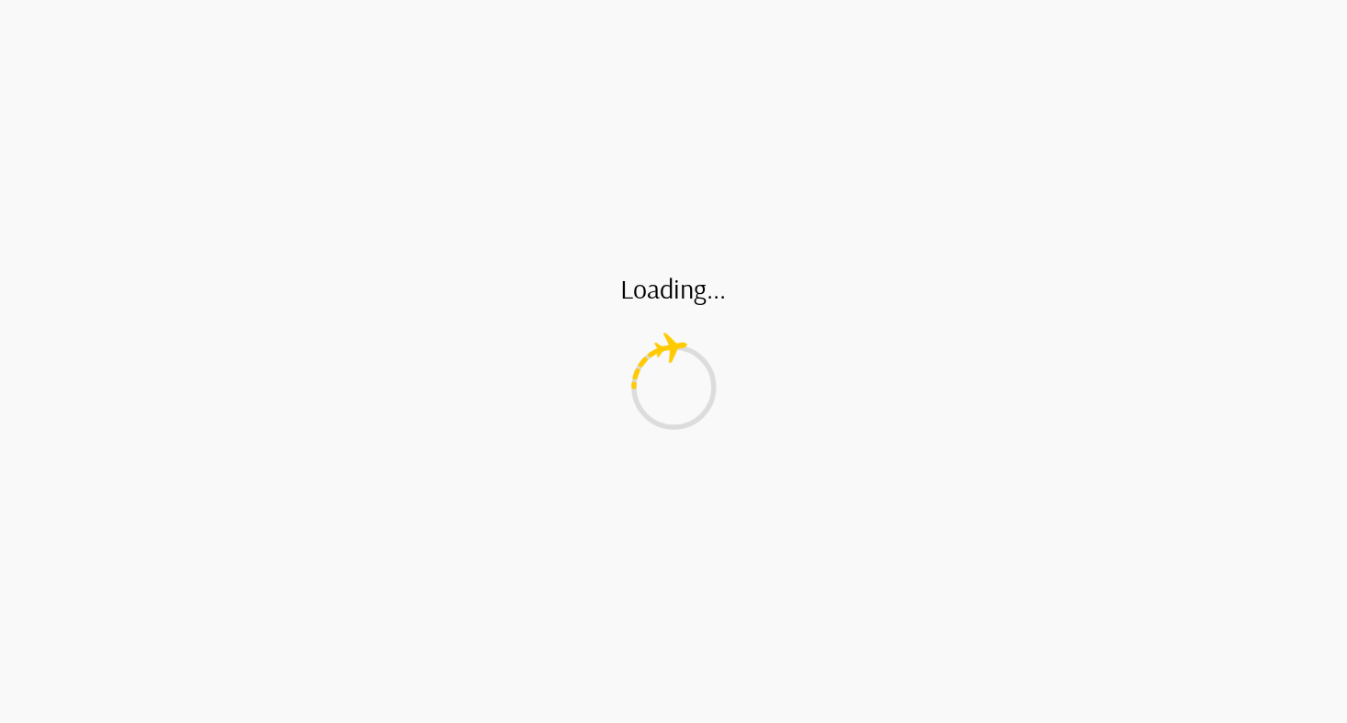
type input "*"
type textarea "*"
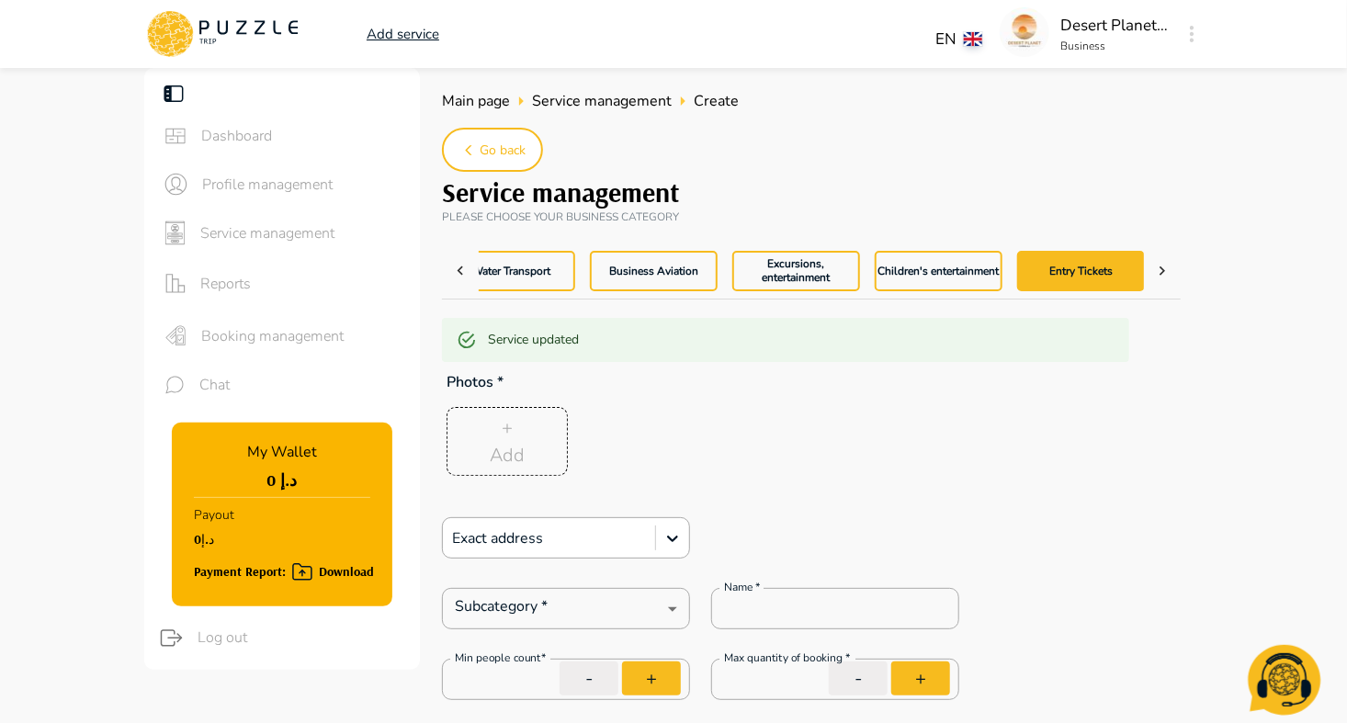
type input "*"
type textarea "*"
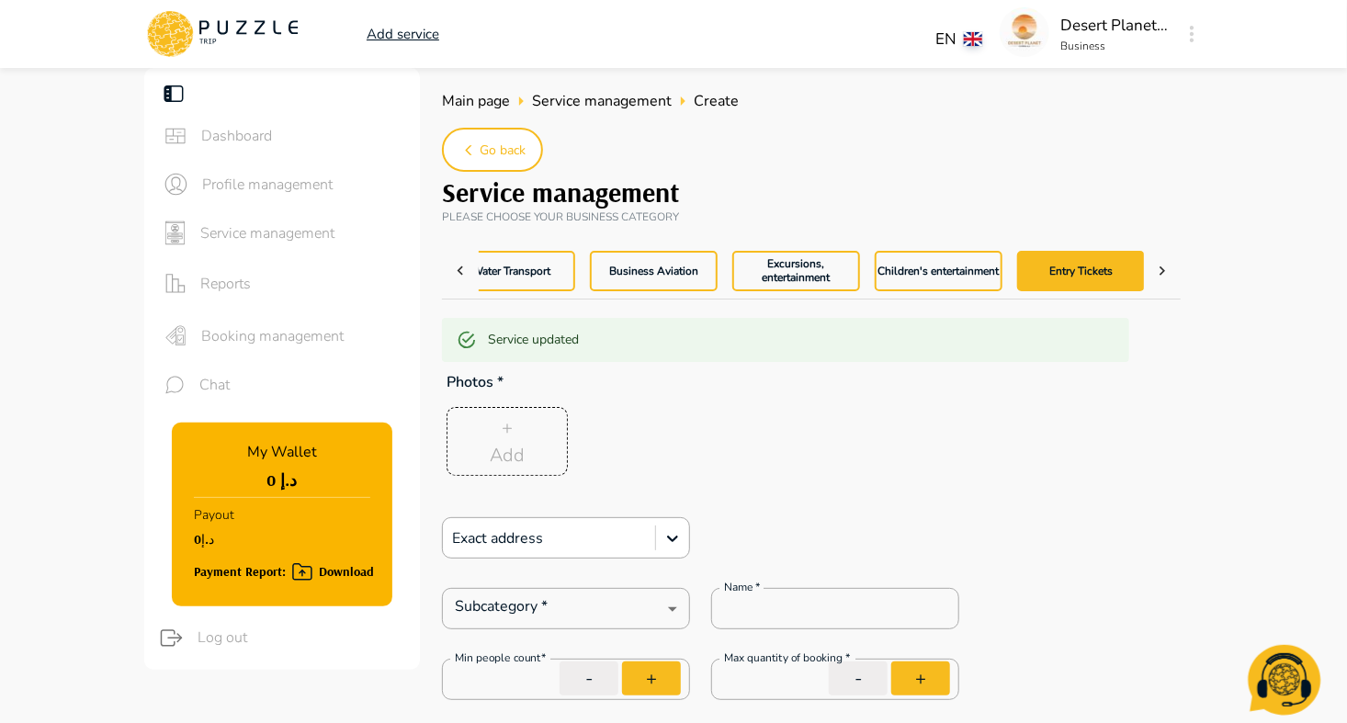
type textarea "*"
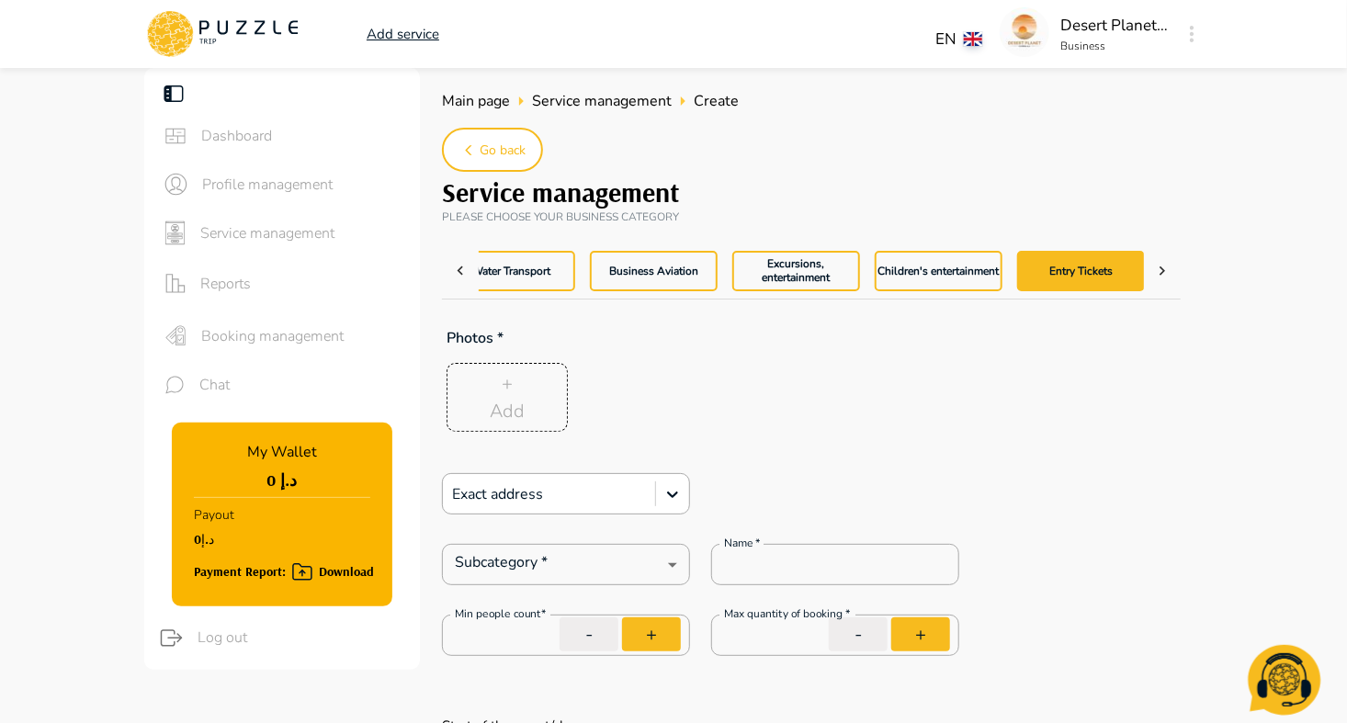
type textarea "*"
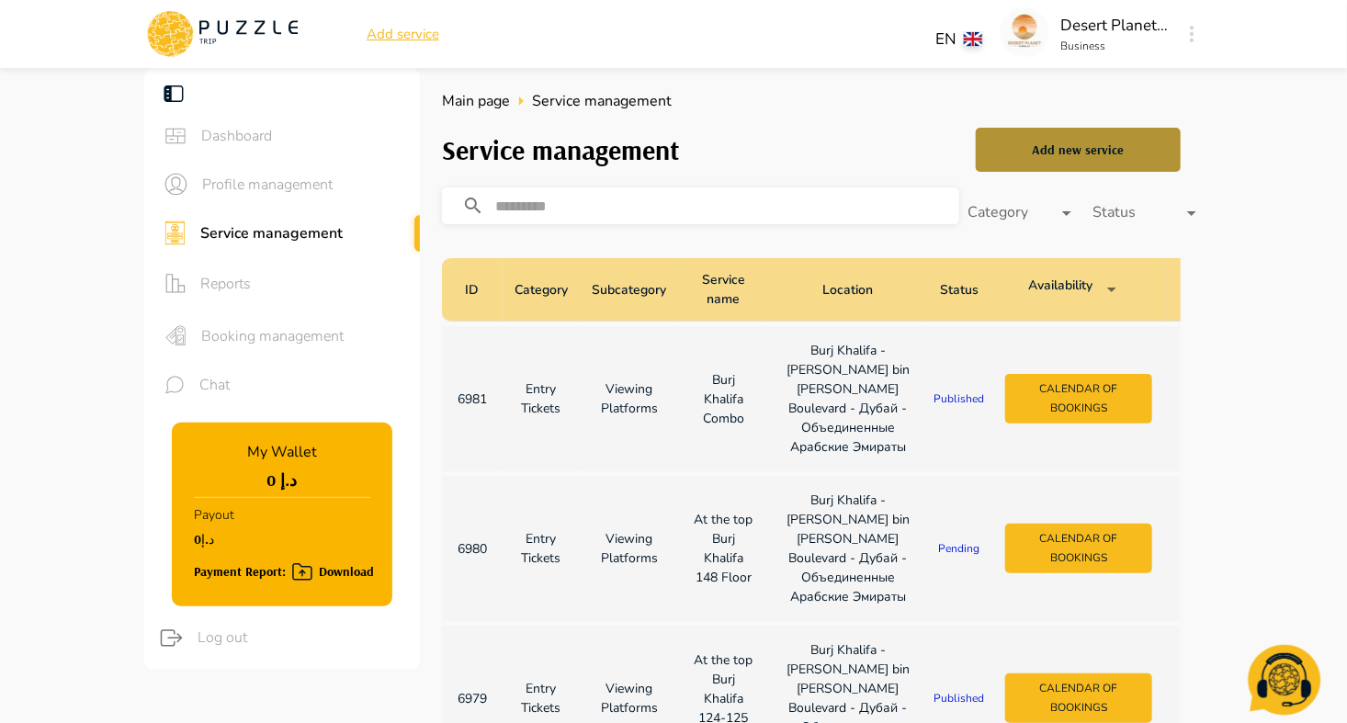
click at [1081, 164] on button "Add new service" at bounding box center [1078, 150] width 205 height 44
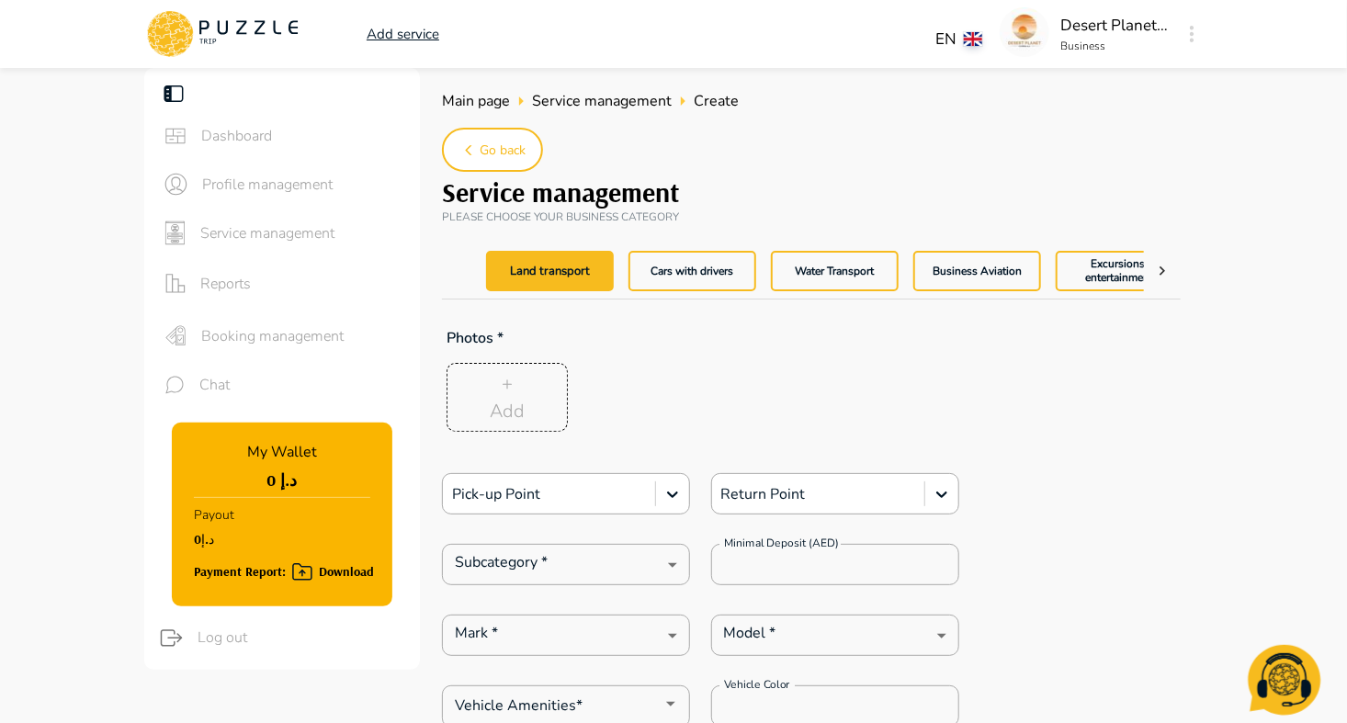
type textarea "*"
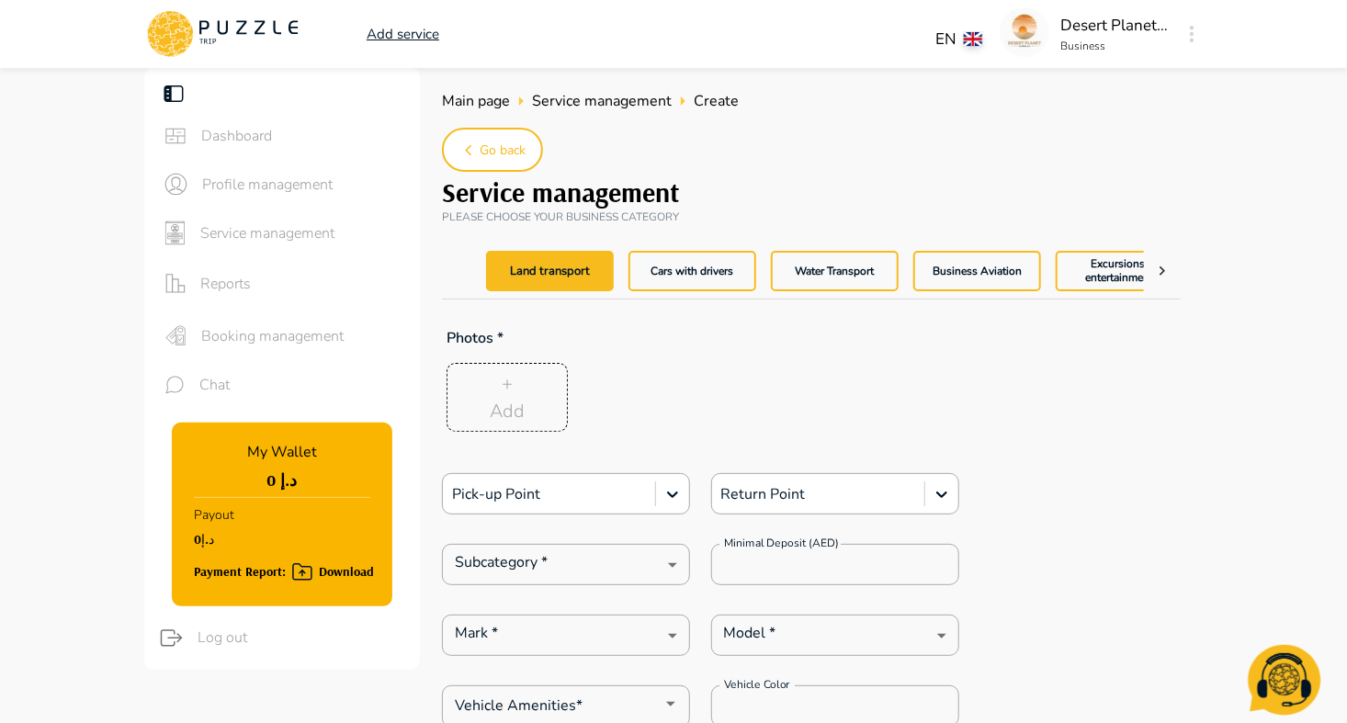
type textarea "*"
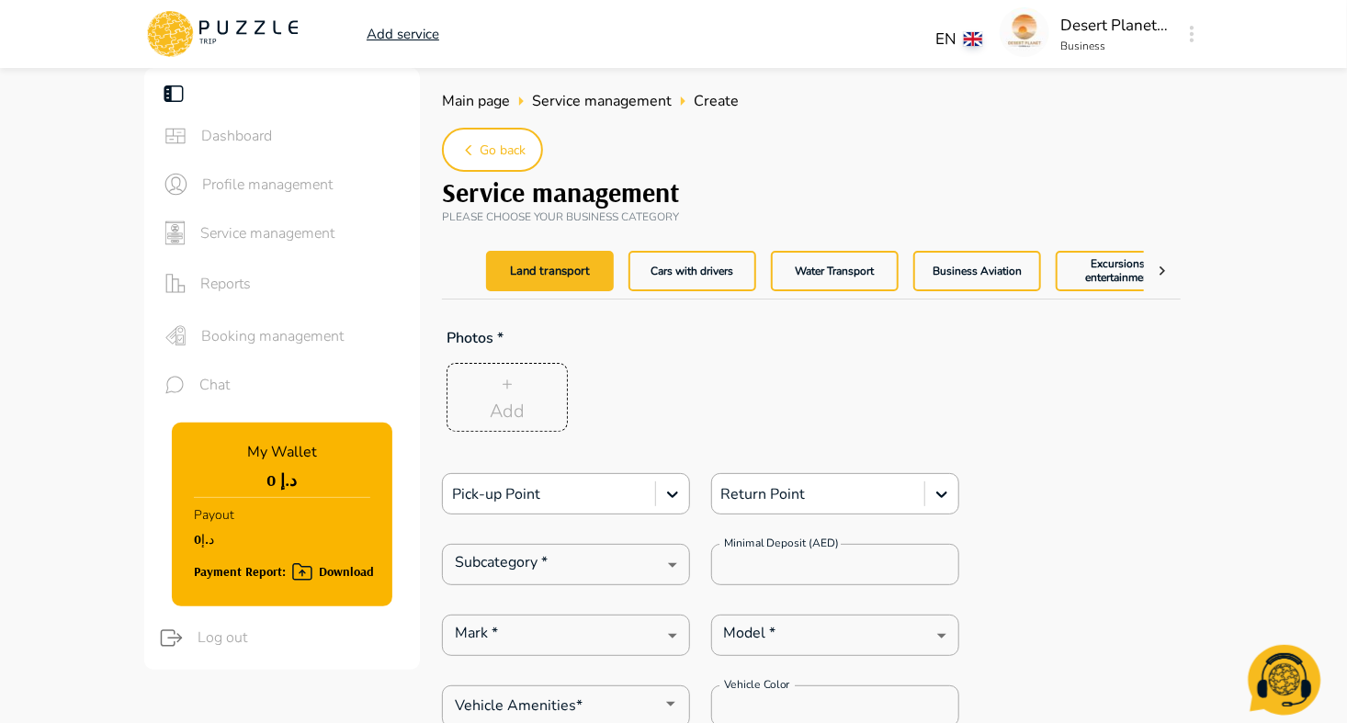
type textarea "*"
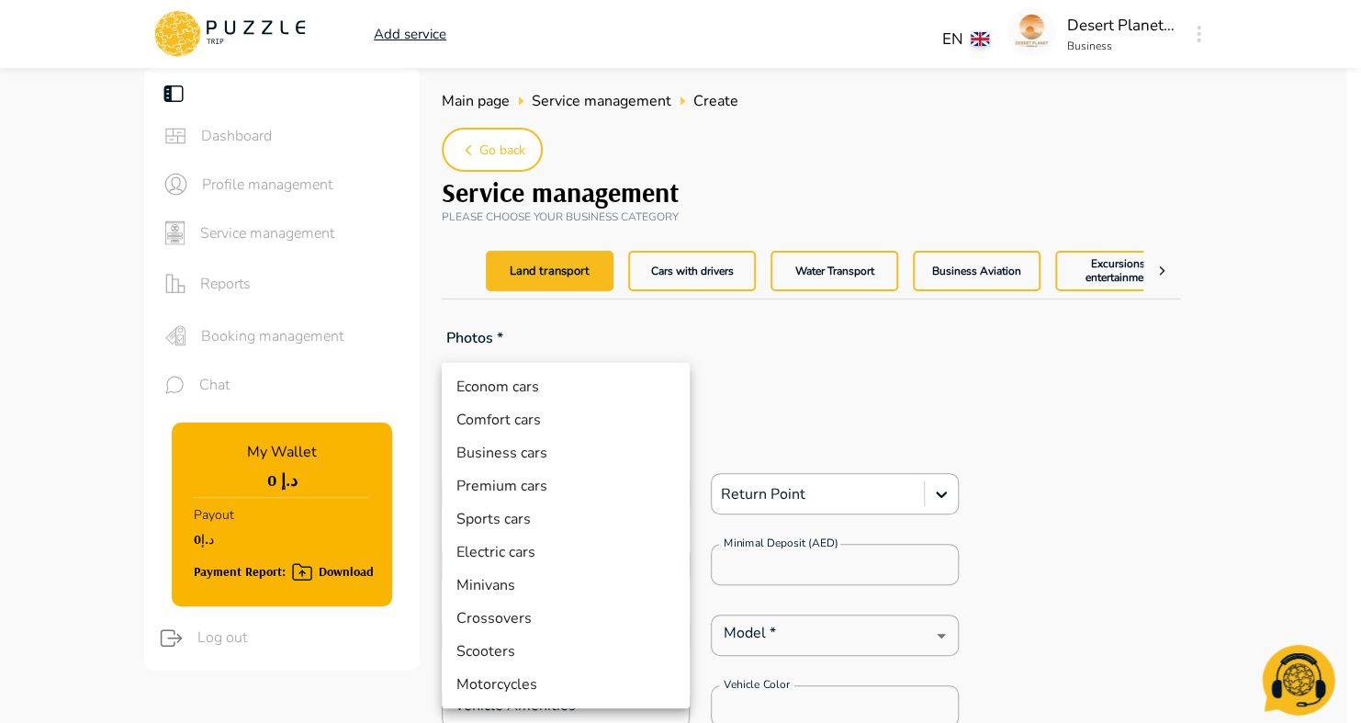
click at [681, 670] on li "Motorcycles" at bounding box center [566, 684] width 248 height 33
type input "**"
type textarea "*"
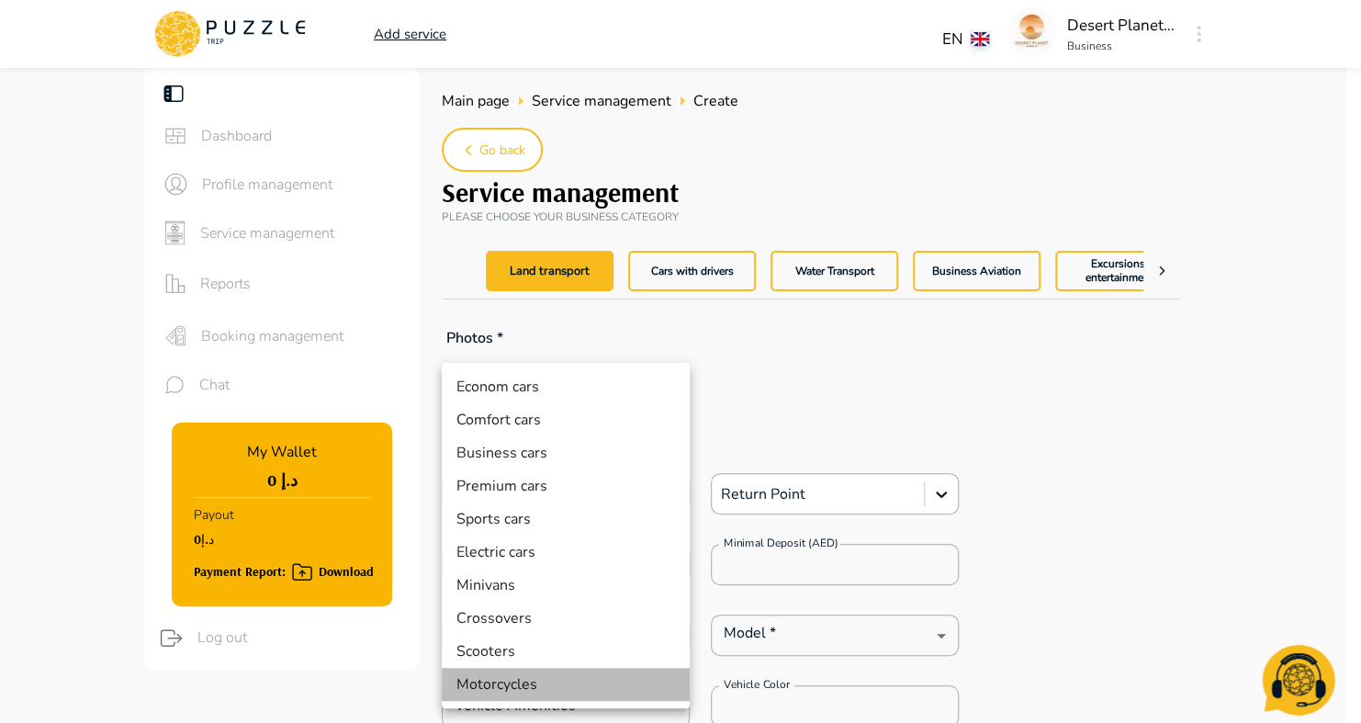
type textarea "*"
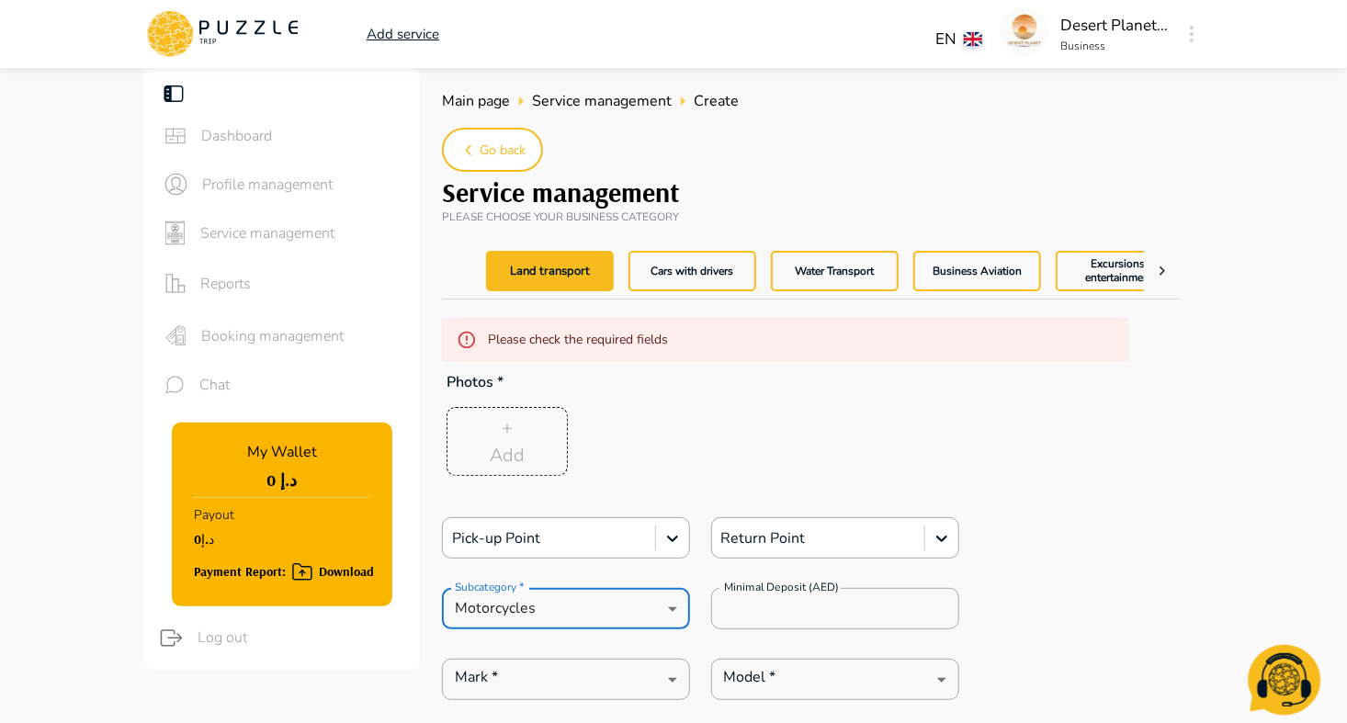
type textarea "*"
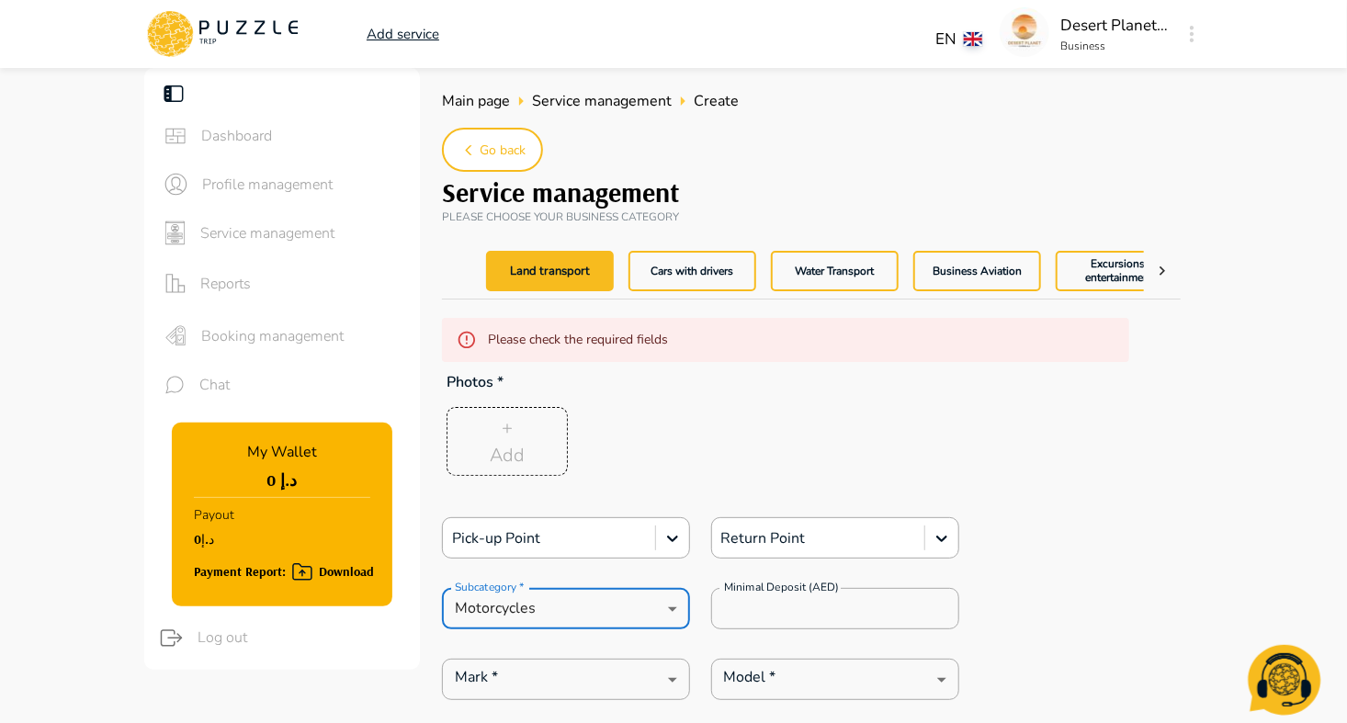
type textarea "*"
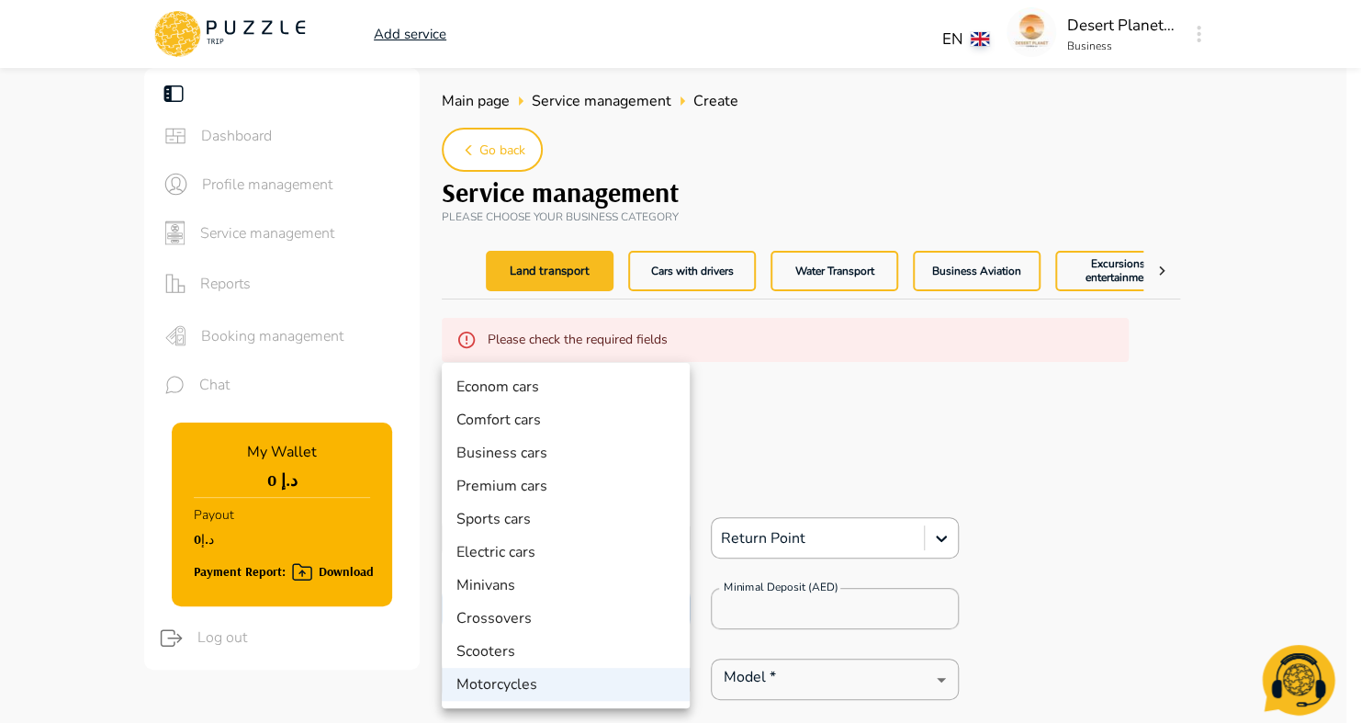
click at [577, 485] on li "Premium cars" at bounding box center [566, 485] width 248 height 33
type input "**"
type textarea "*"
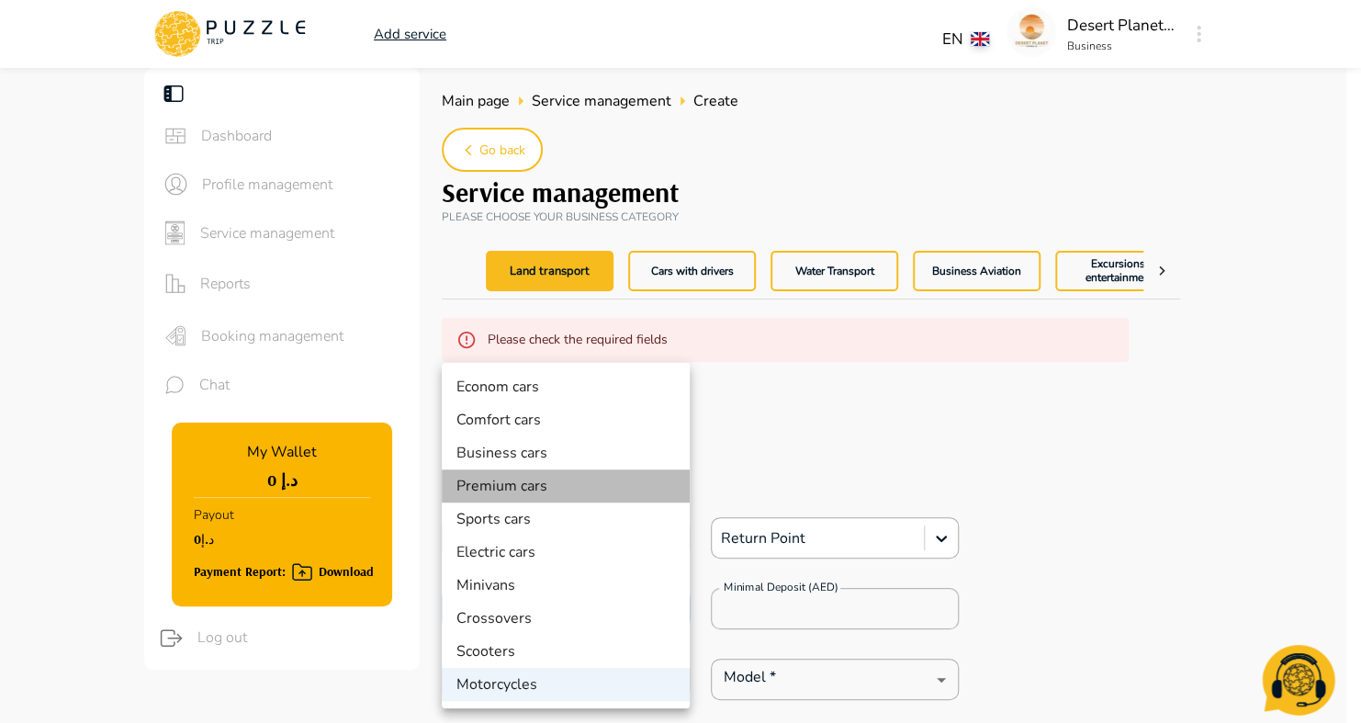
type textarea "*"
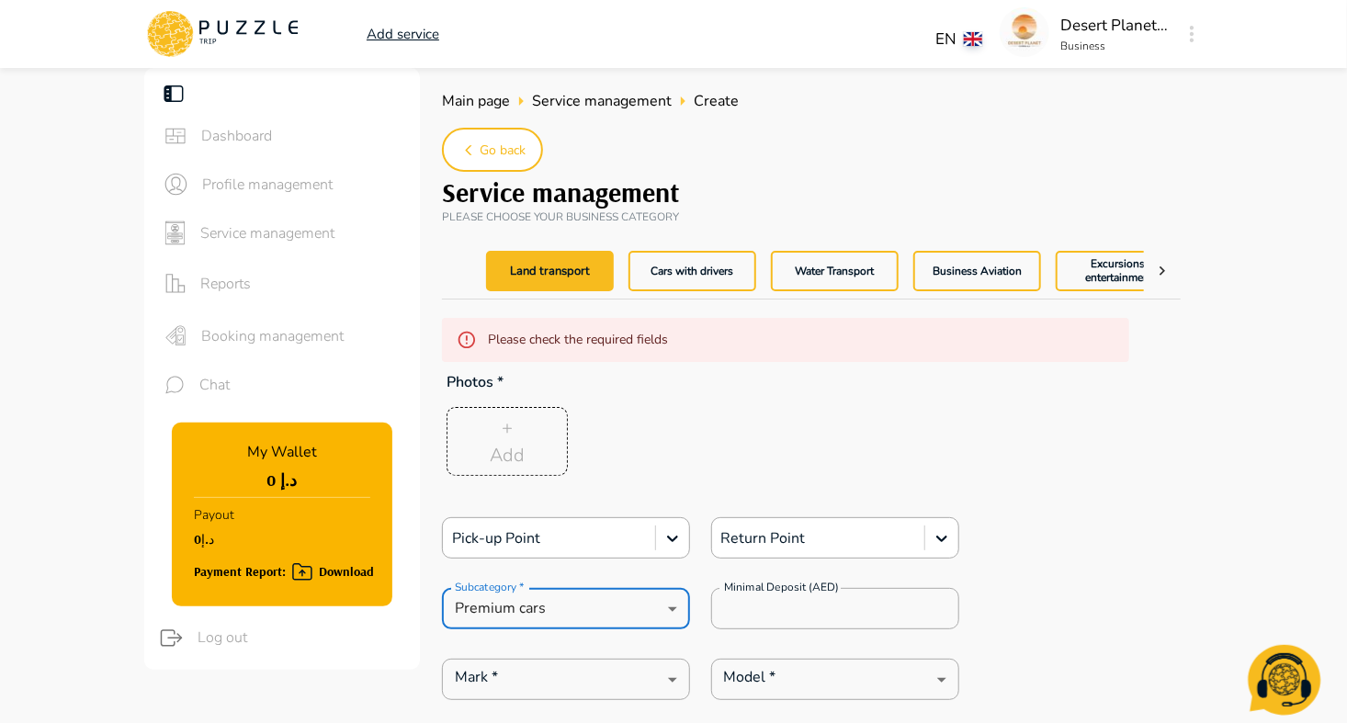
type textarea "*"
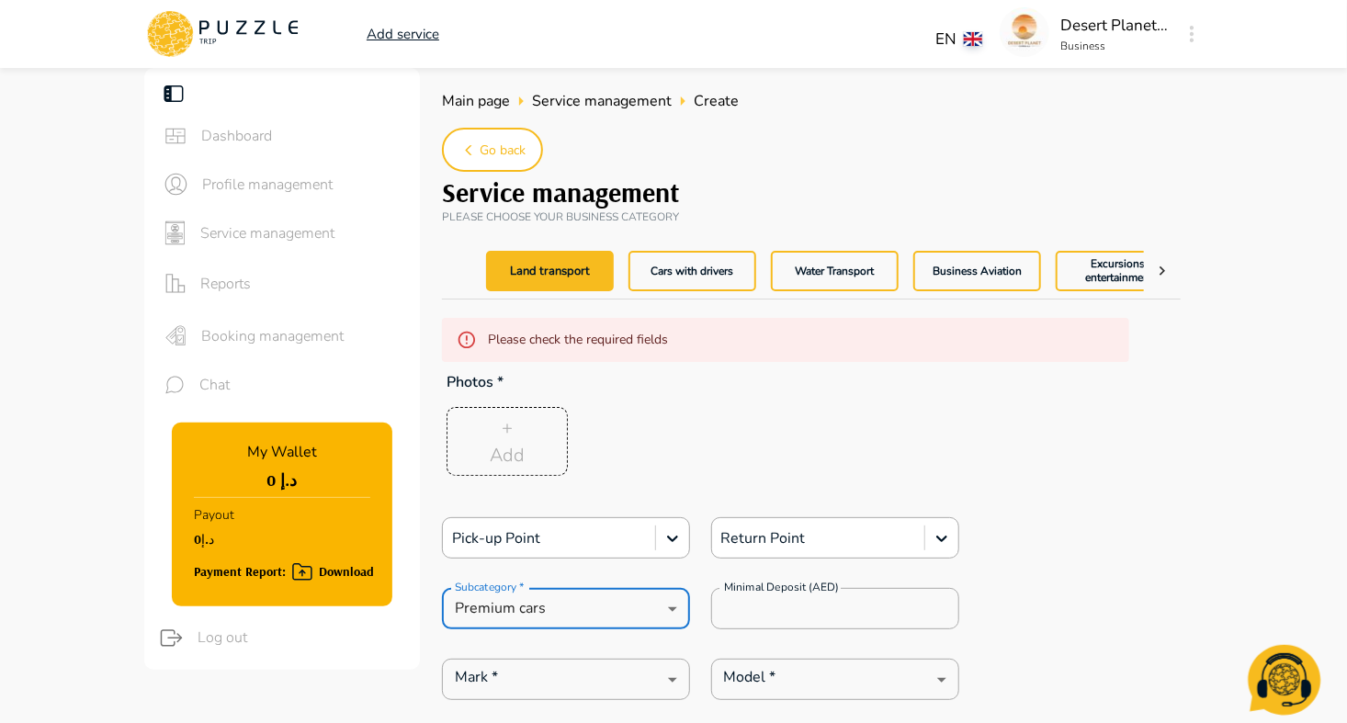
type textarea "*"
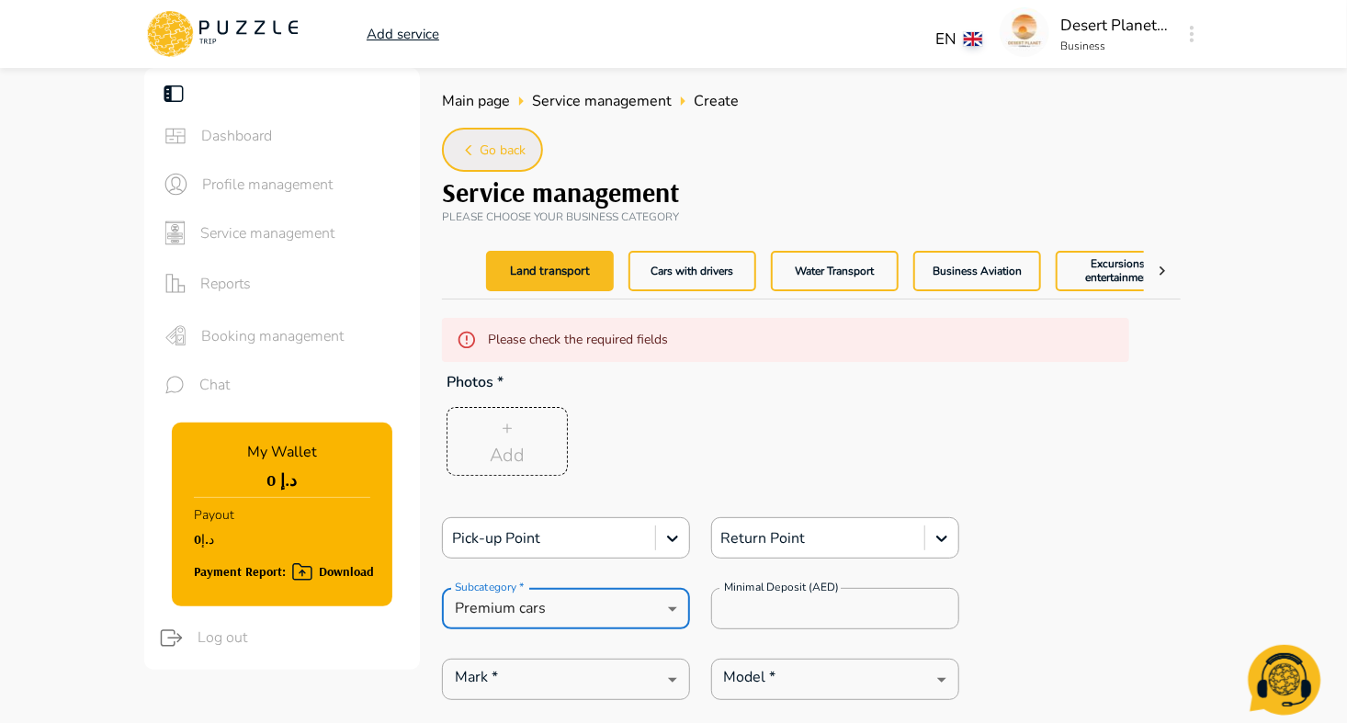
type textarea "*"
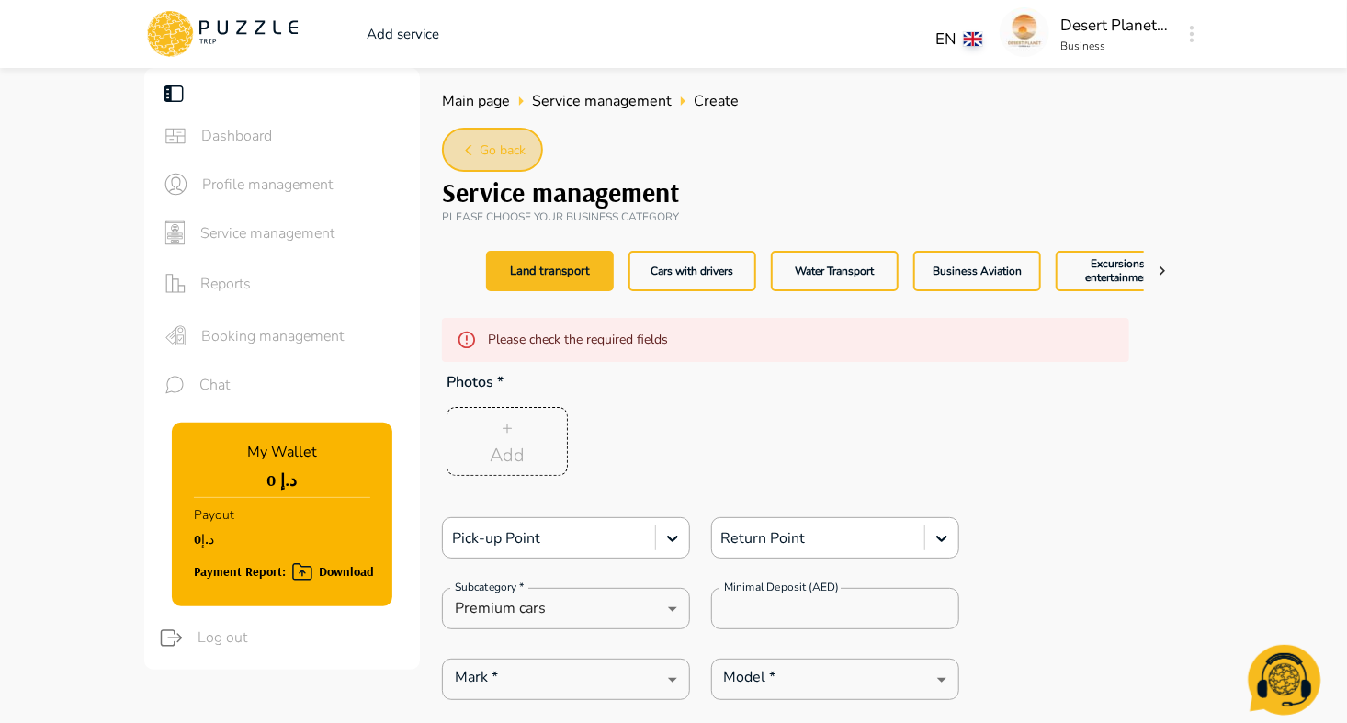
click at [497, 152] on span "Go back" at bounding box center [503, 151] width 46 height 23
type textarea "*"
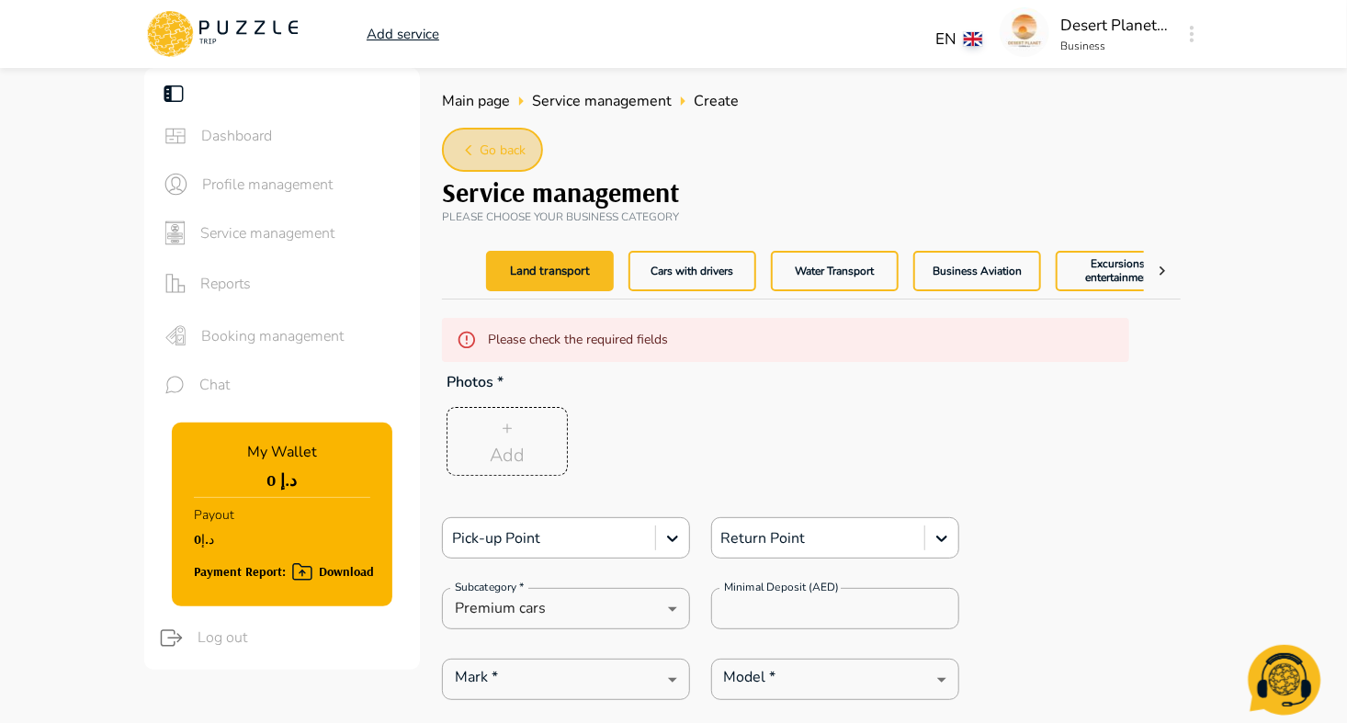
type textarea "*"
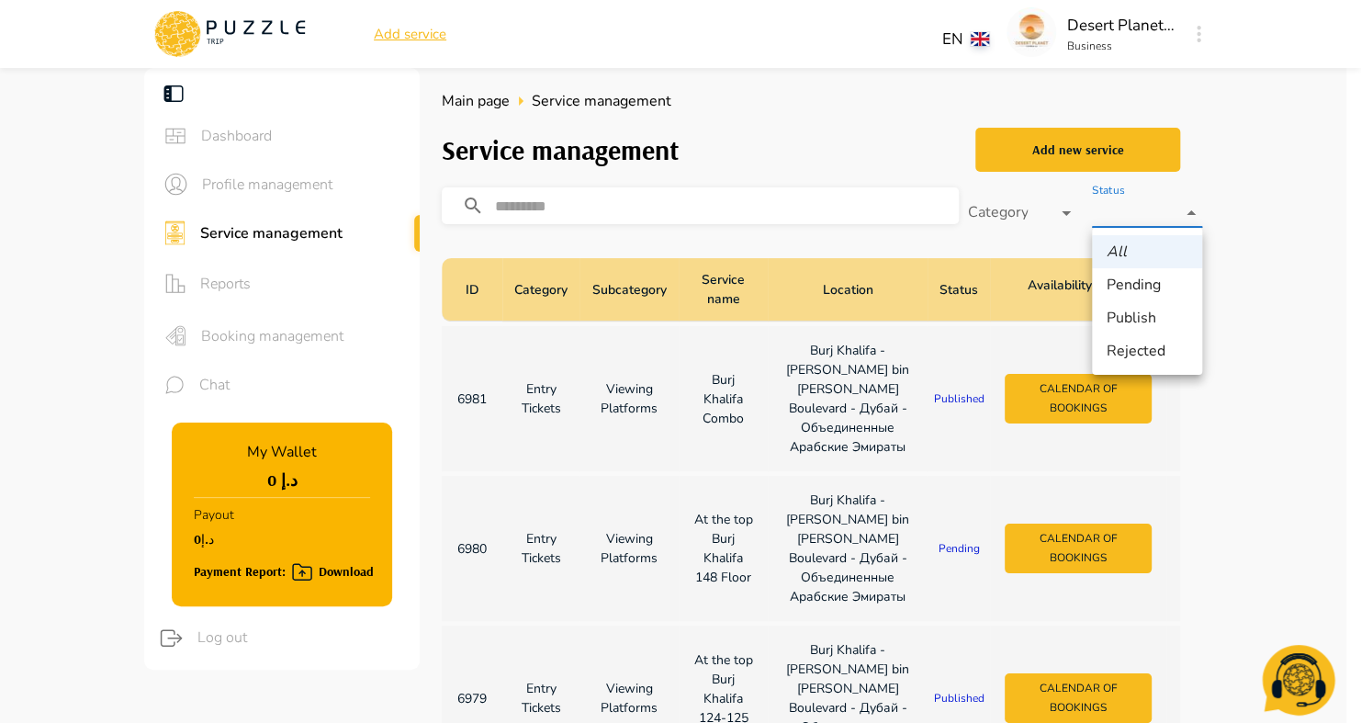
click at [1155, 320] on li "Publish" at bounding box center [1147, 317] width 110 height 33
type input "*********"
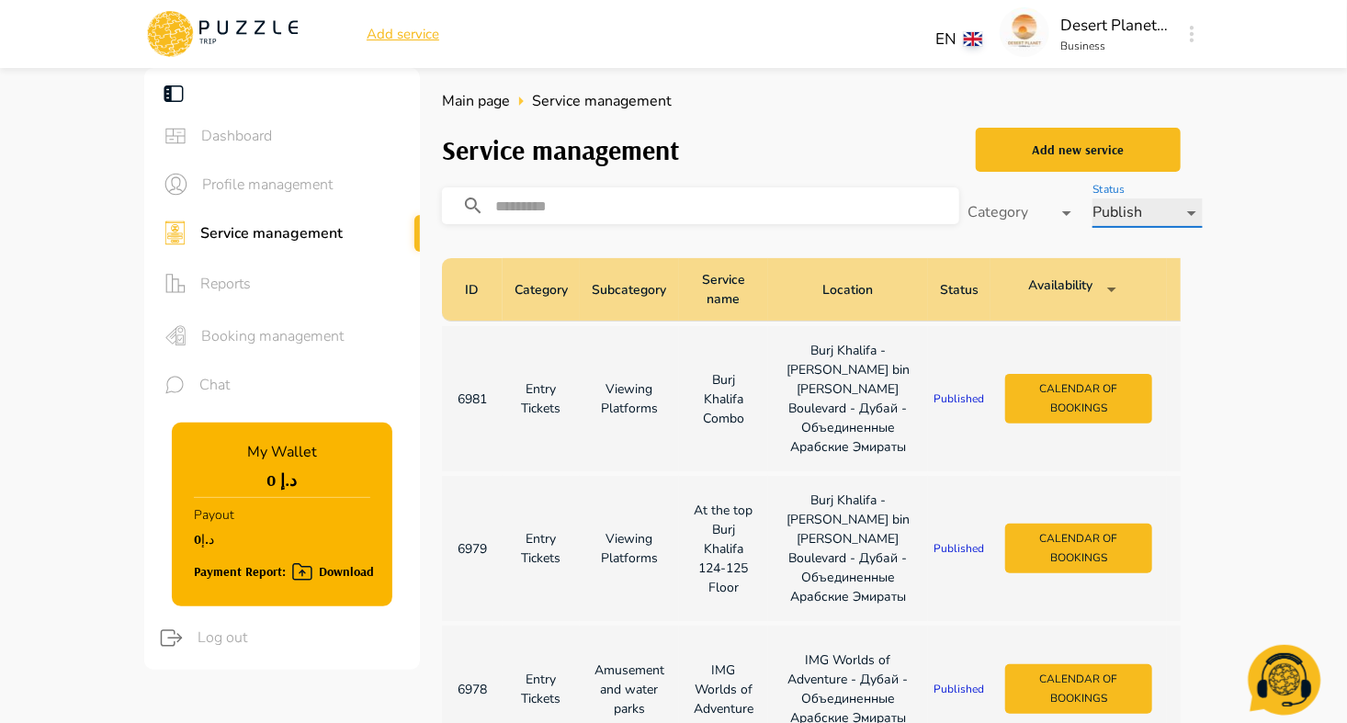
scroll to position [632, 0]
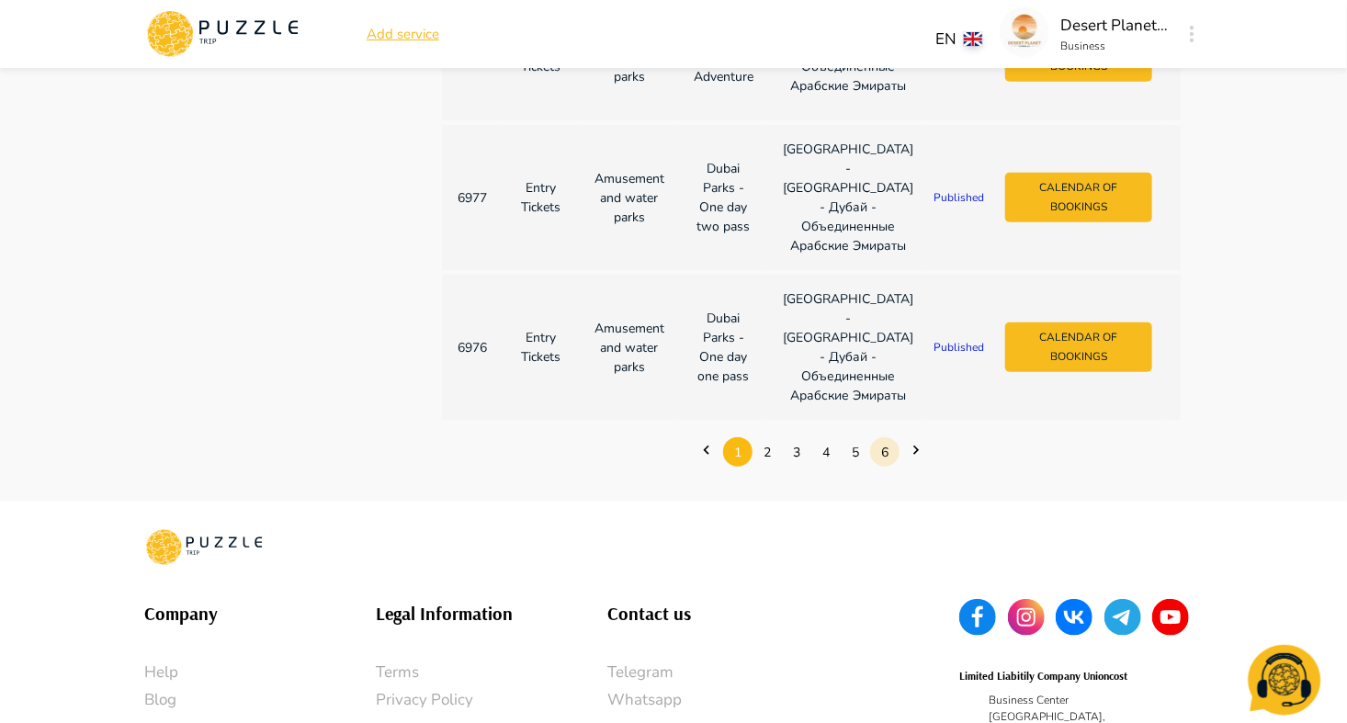
click at [883, 467] on link "6" at bounding box center [884, 452] width 29 height 28
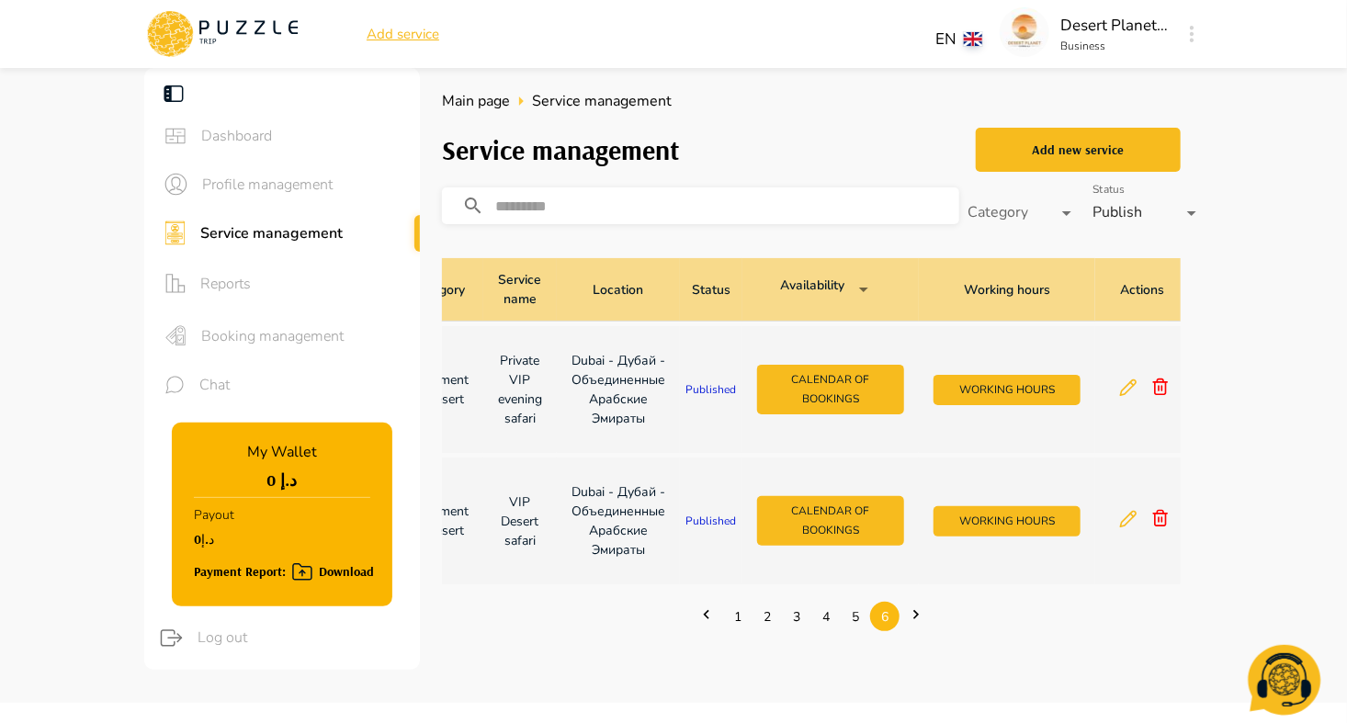
scroll to position [0, 250]
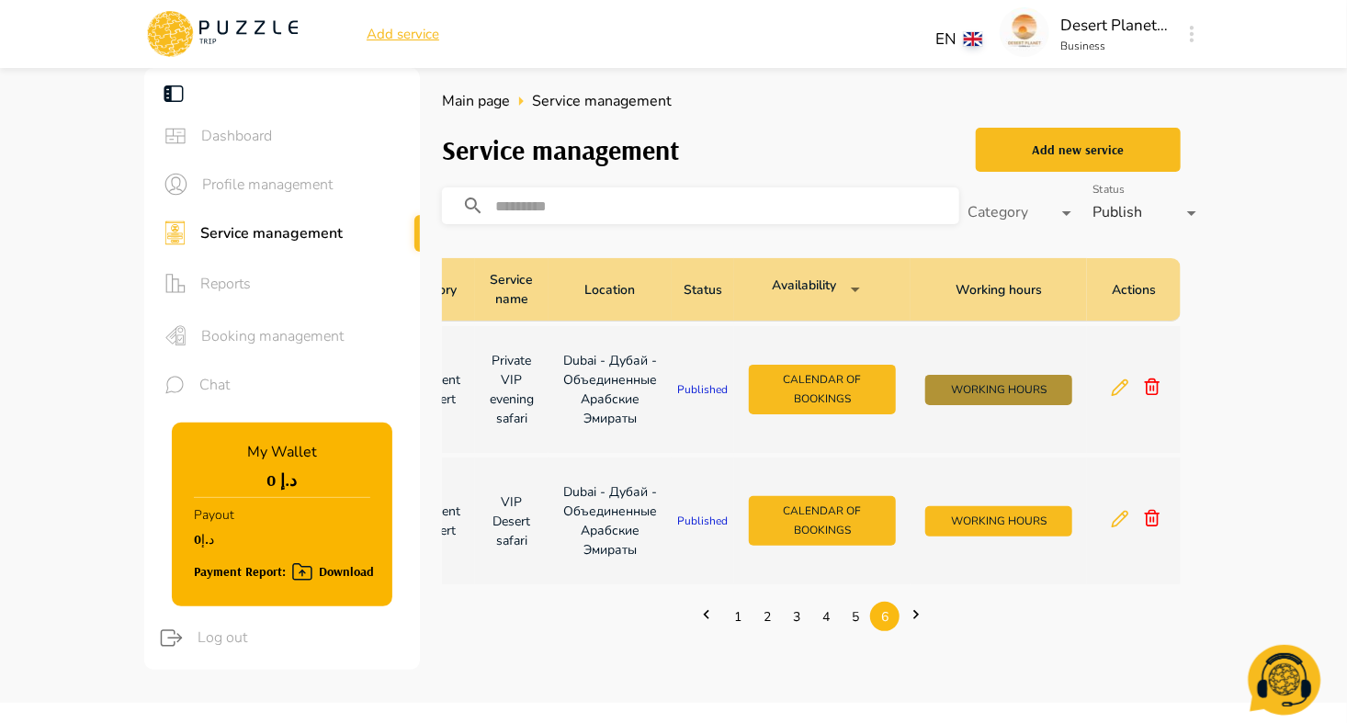
click at [997, 386] on button "Working hours" at bounding box center [998, 390] width 147 height 30
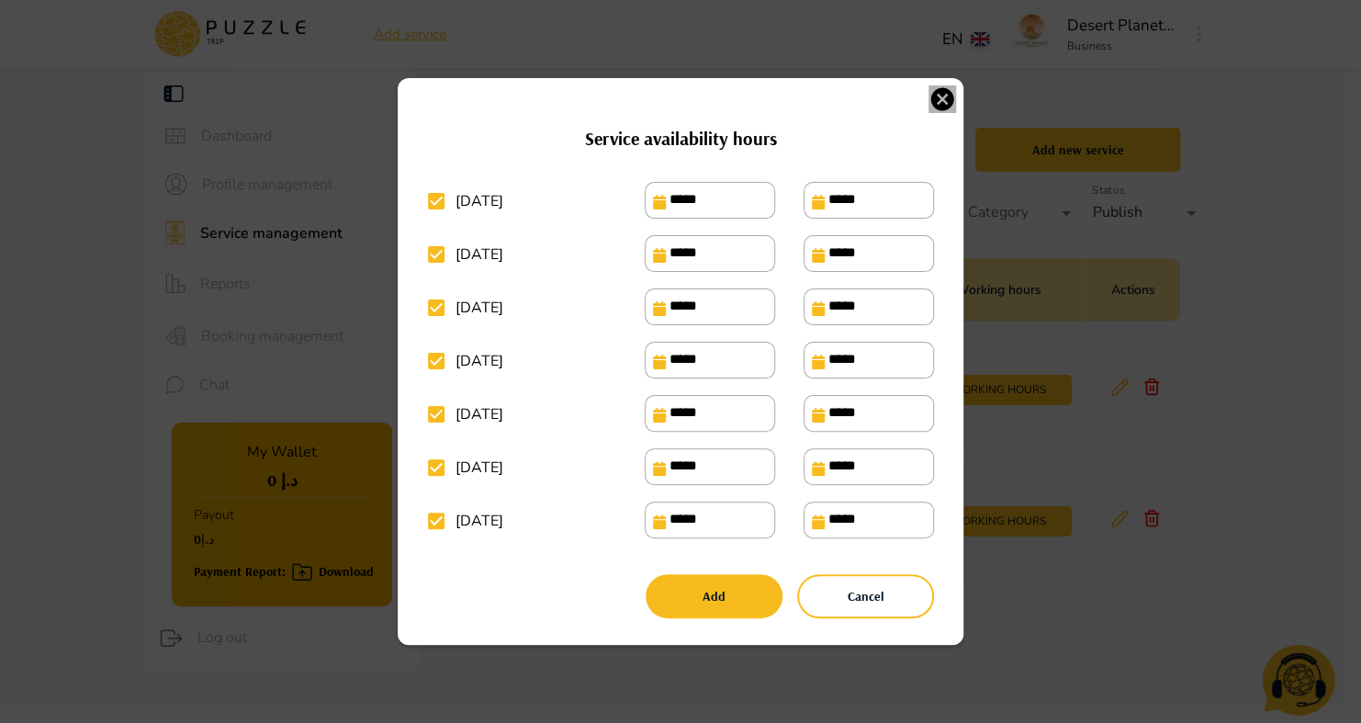
click at [942, 94] on icon "button" at bounding box center [943, 98] width 23 height 23
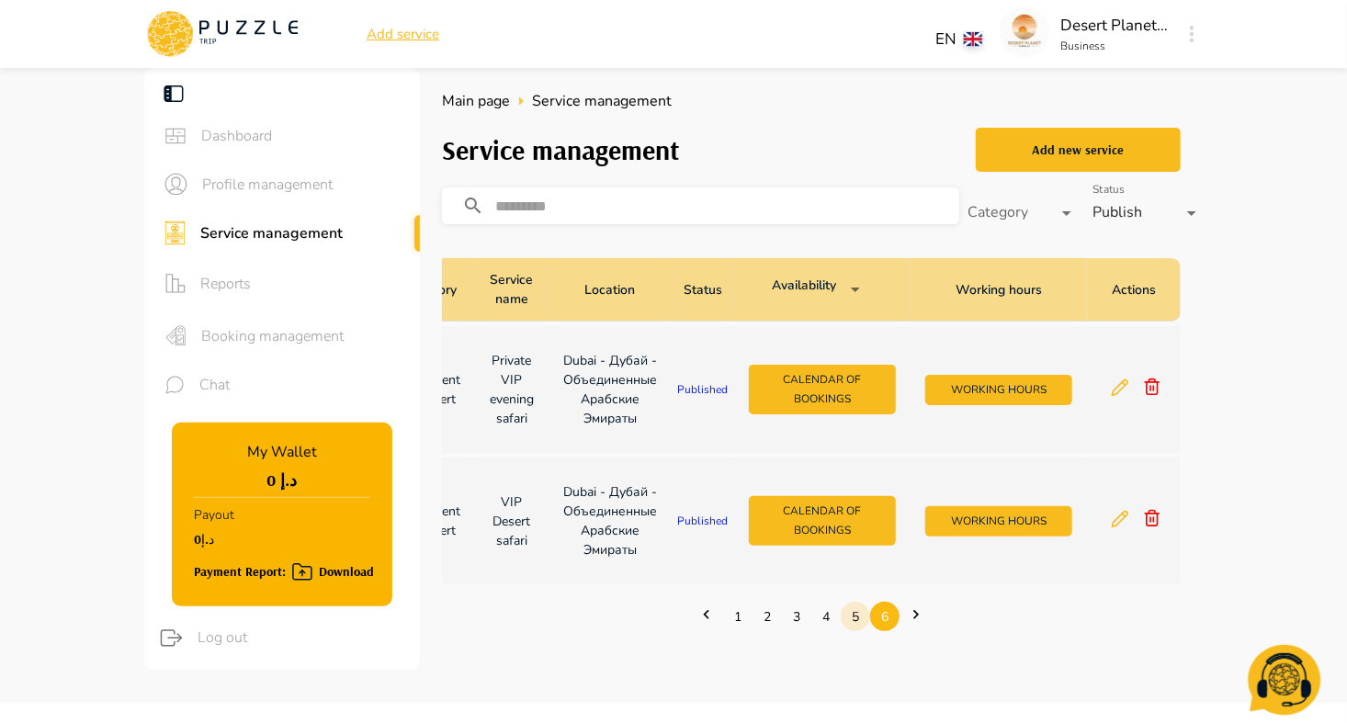
click at [852, 631] on link "5" at bounding box center [855, 617] width 29 height 28
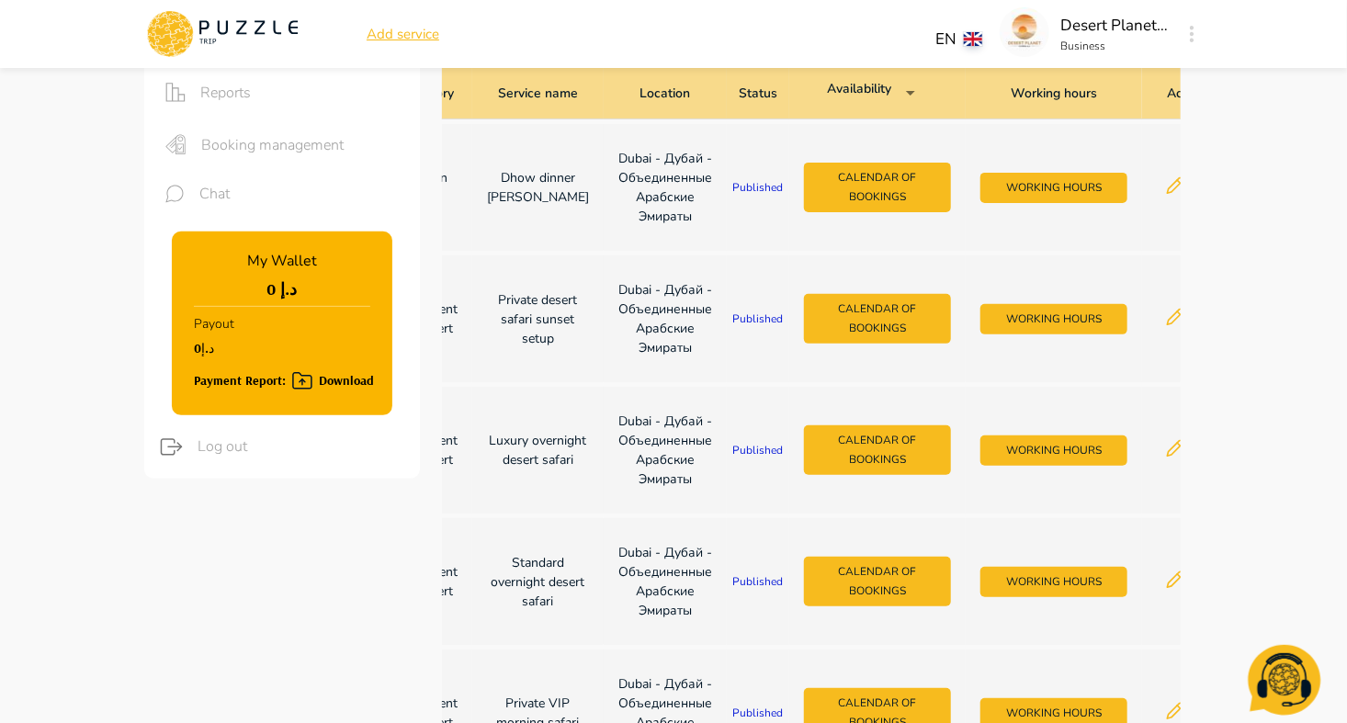
scroll to position [154, 0]
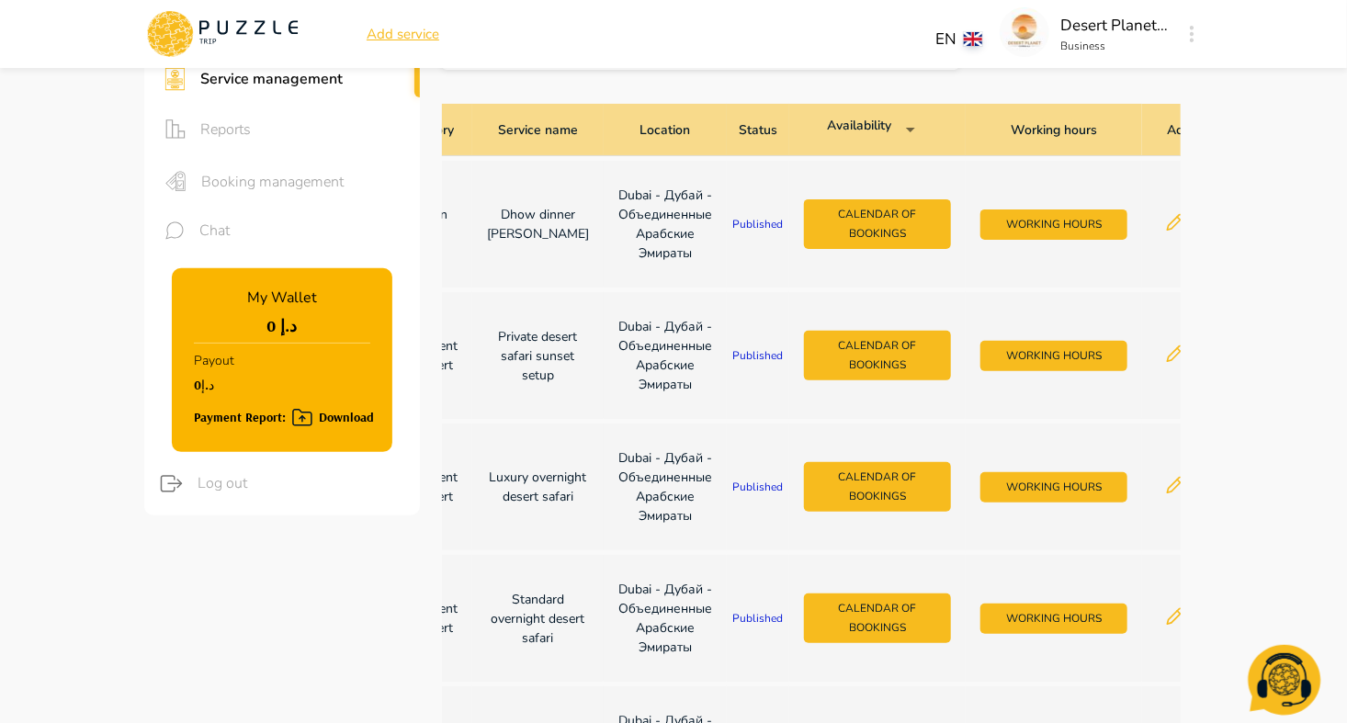
click at [513, 417] on td "Private desert safari sunset setup" at bounding box center [537, 355] width 131 height 127
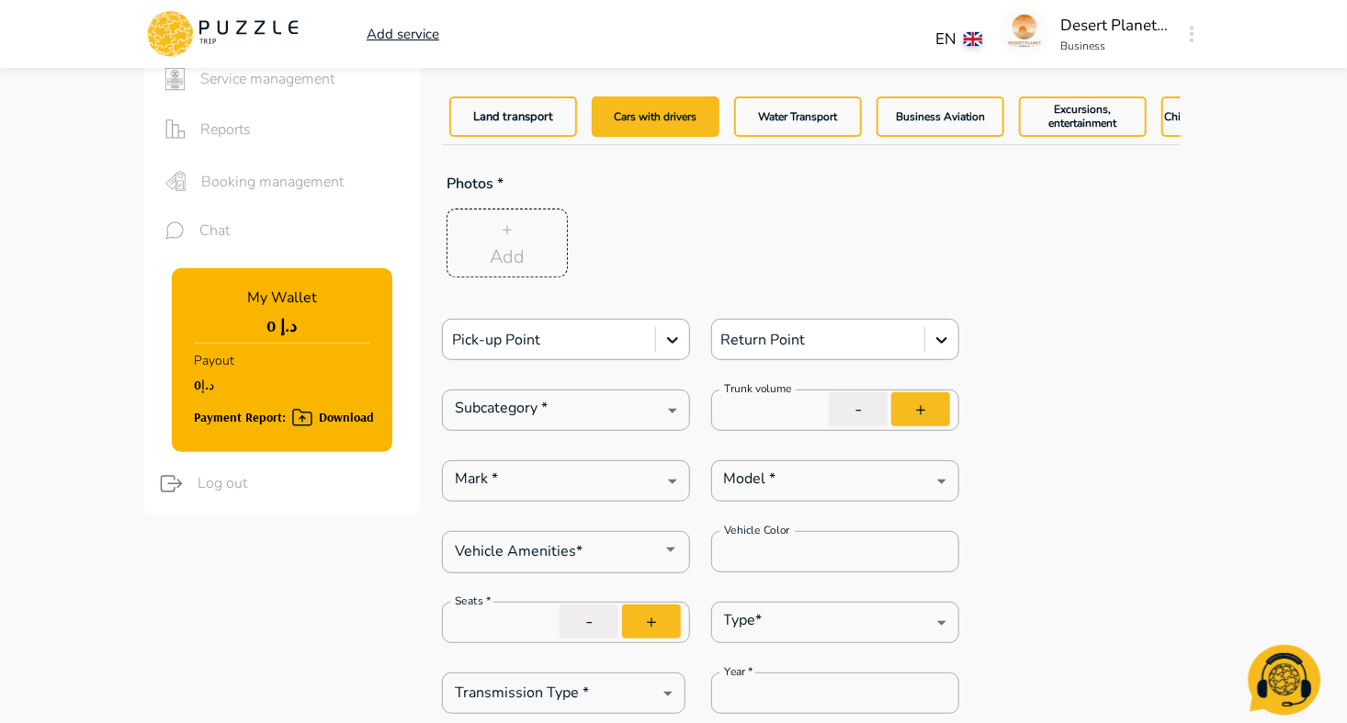
type textarea "*"
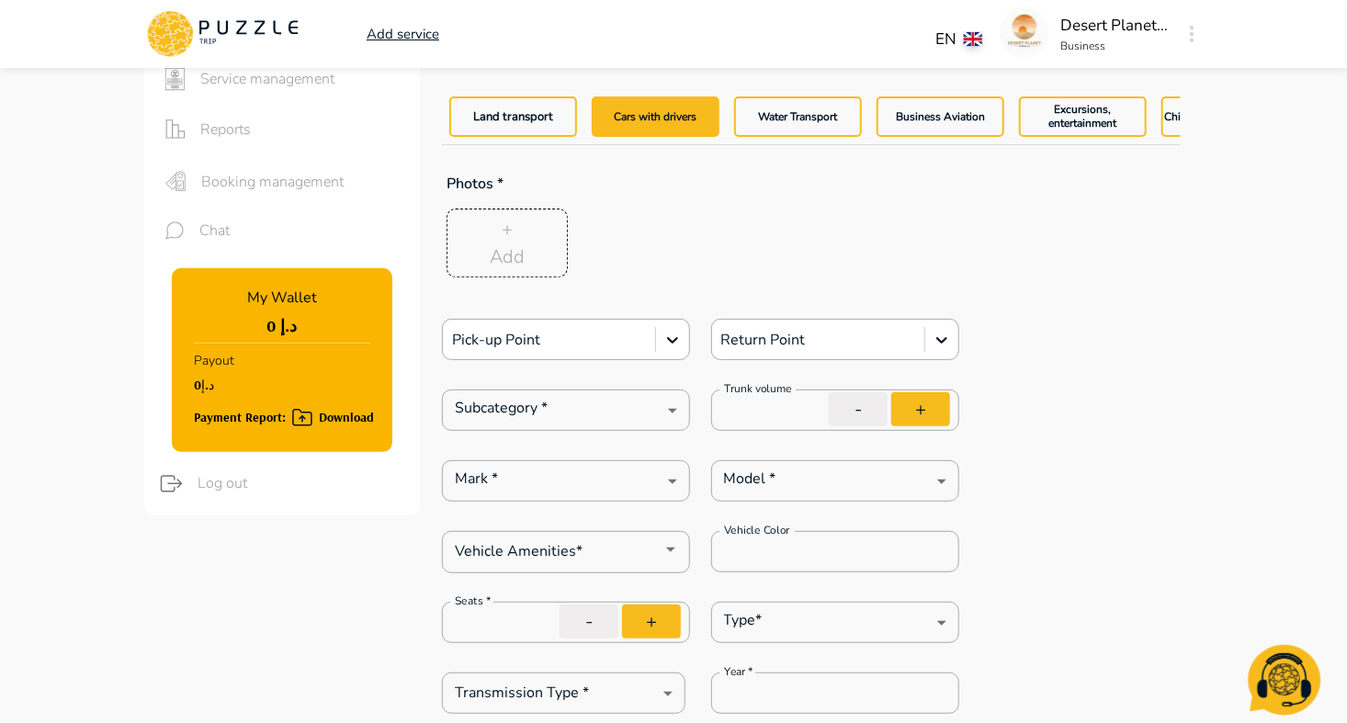
type textarea "*"
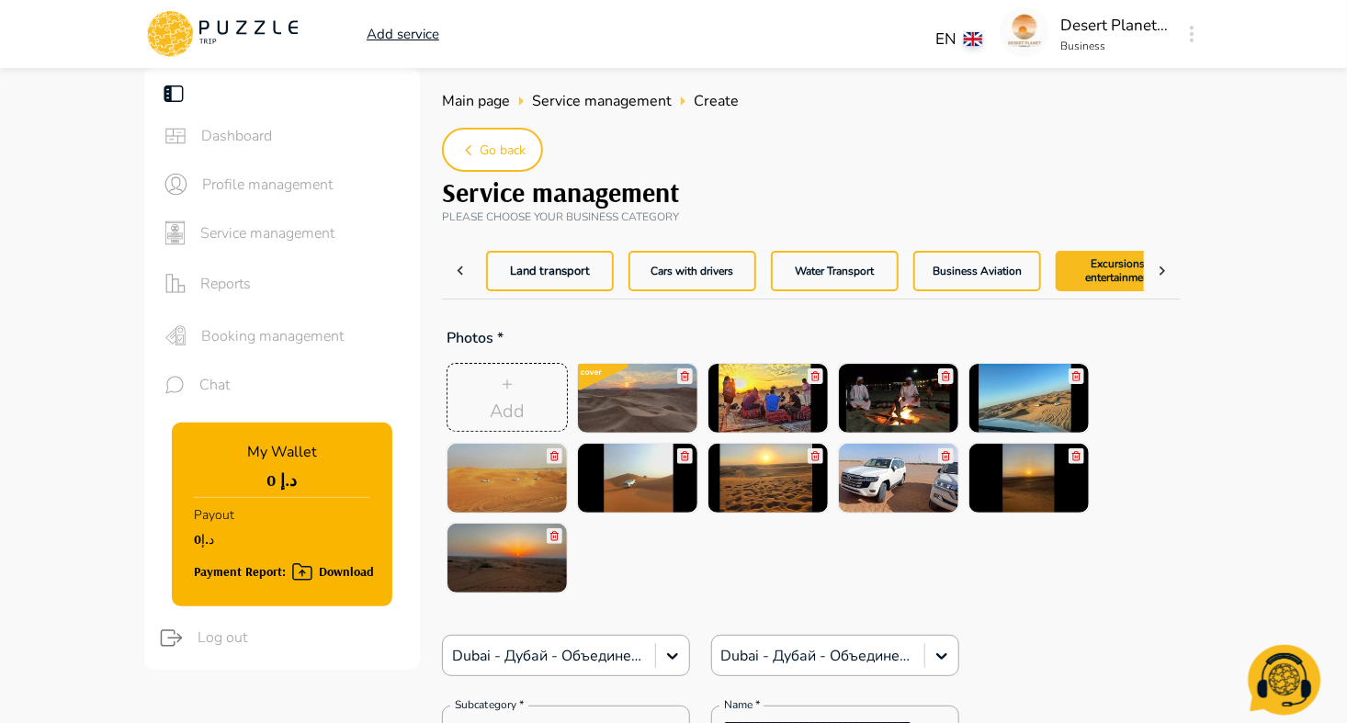
type textarea "*"
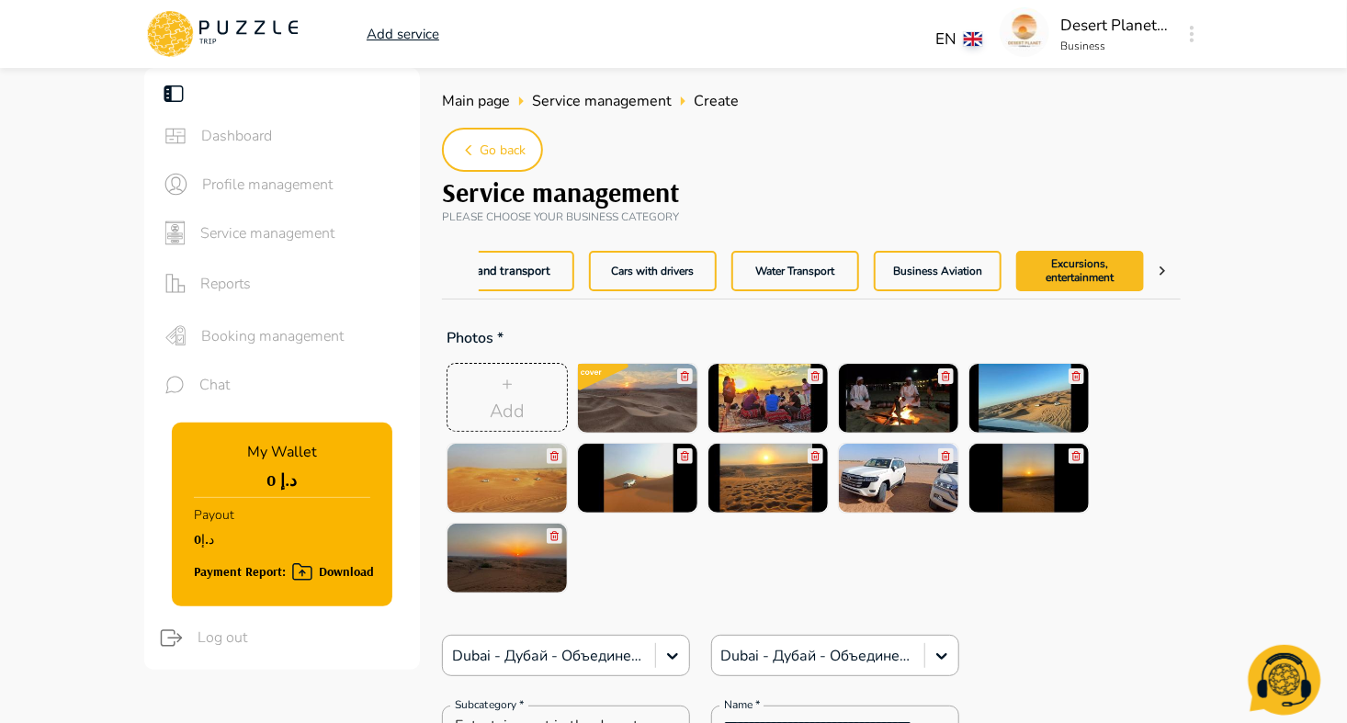
type textarea "*"
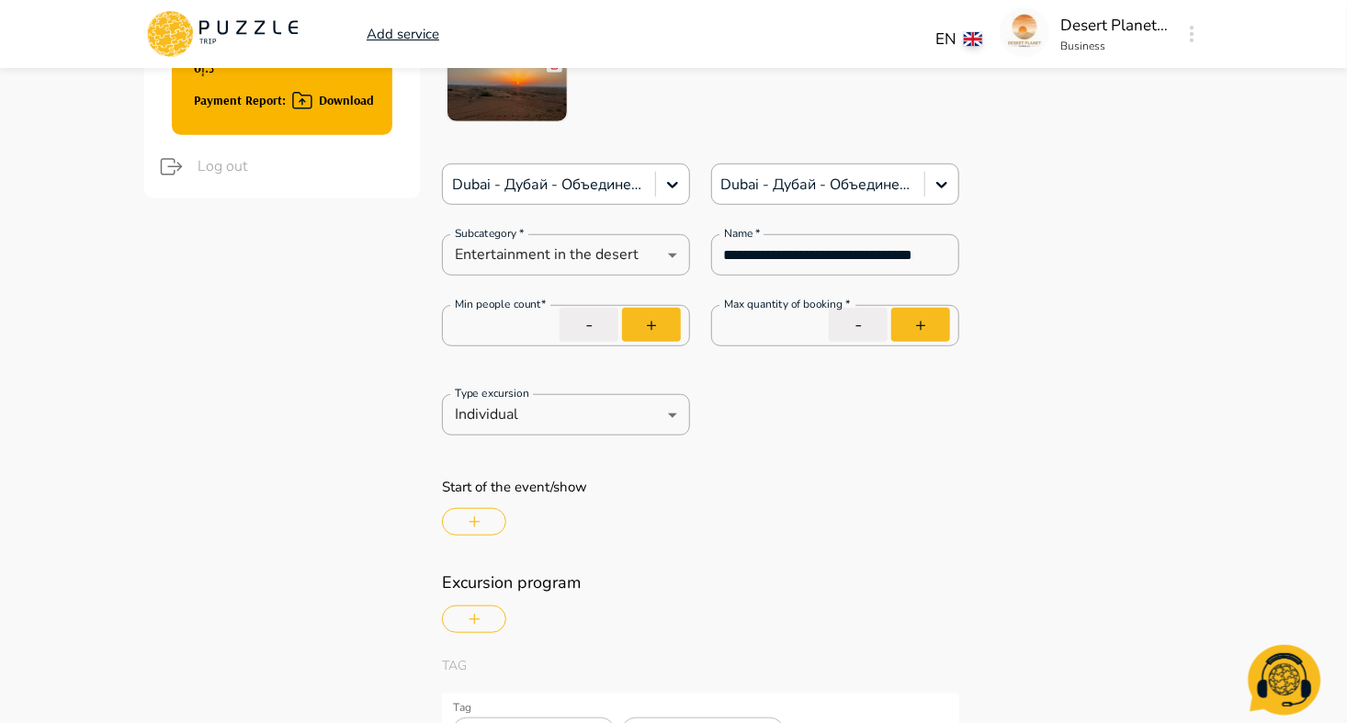
scroll to position [448, 0]
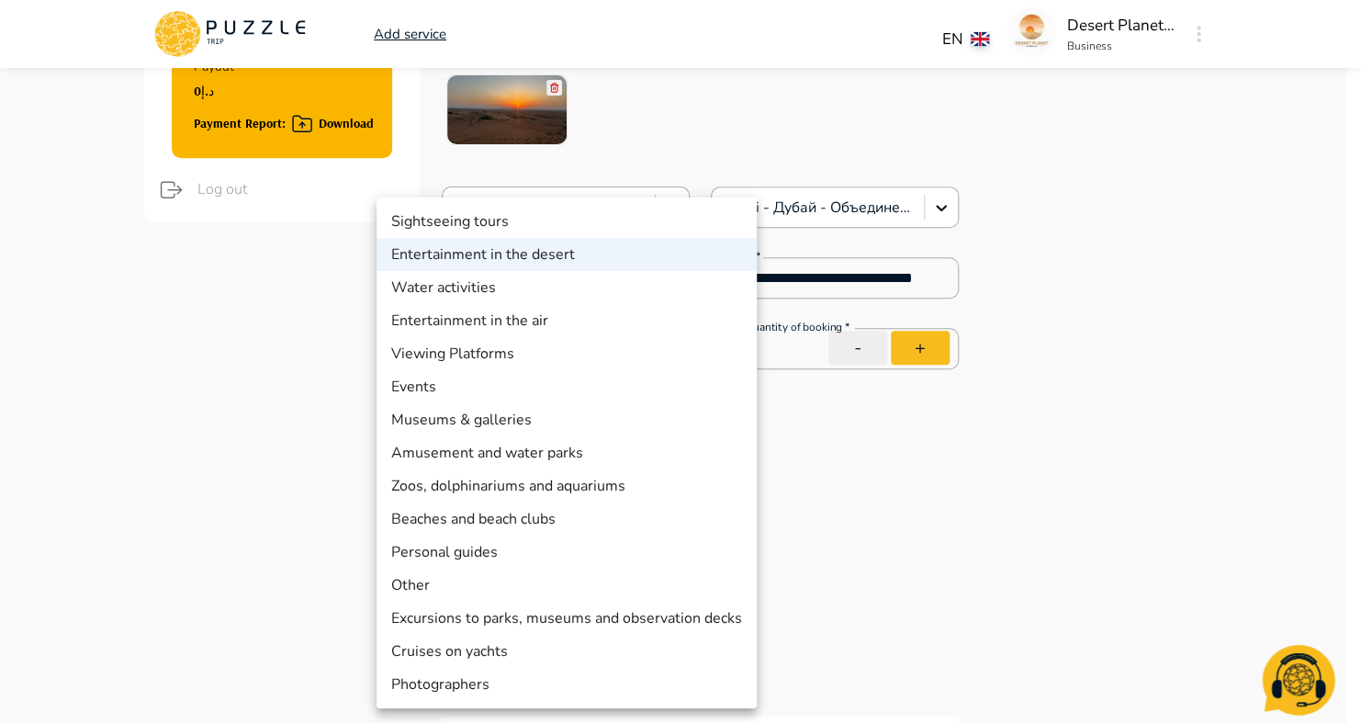
click at [857, 613] on div at bounding box center [680, 361] width 1361 height 723
click at [1283, 437] on div at bounding box center [680, 361] width 1361 height 723
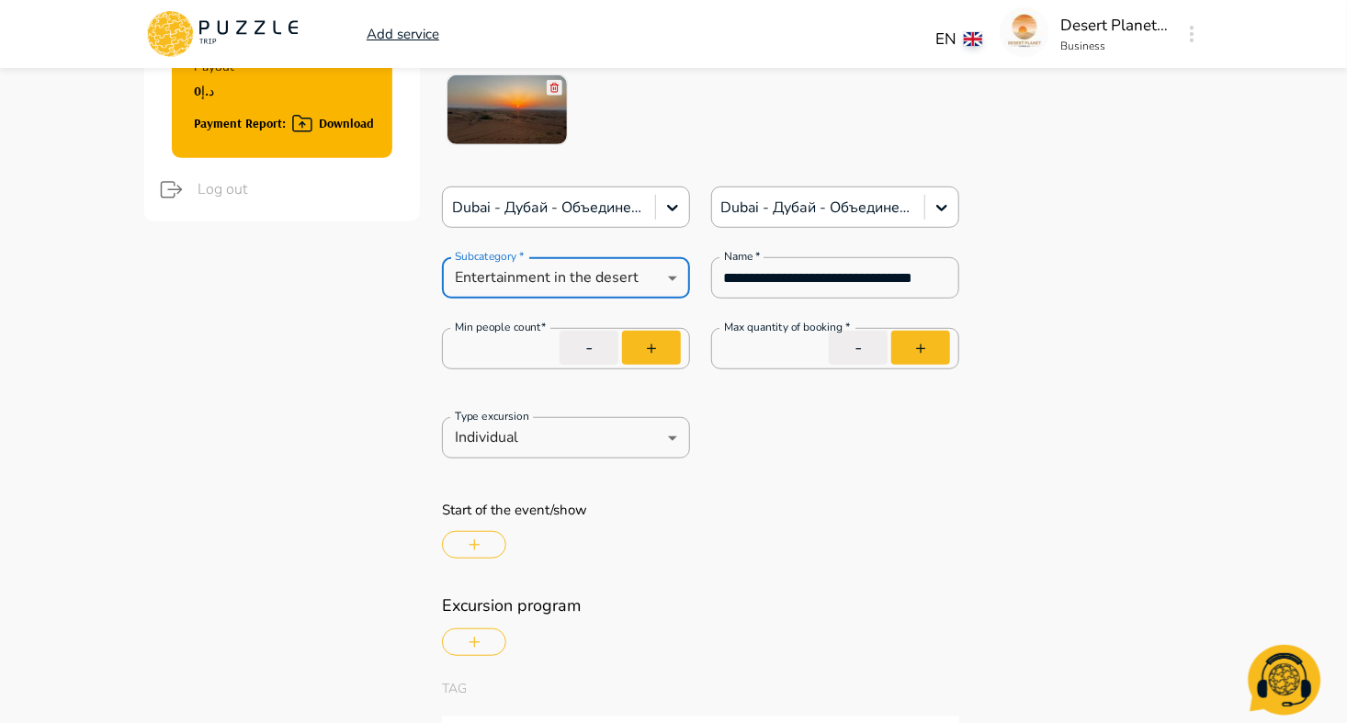
click at [1283, 437] on div "Sightseeing tours Entertainment in the desert Water activities Entertainment in…" at bounding box center [673, 361] width 1347 height 723
type textarea "*"
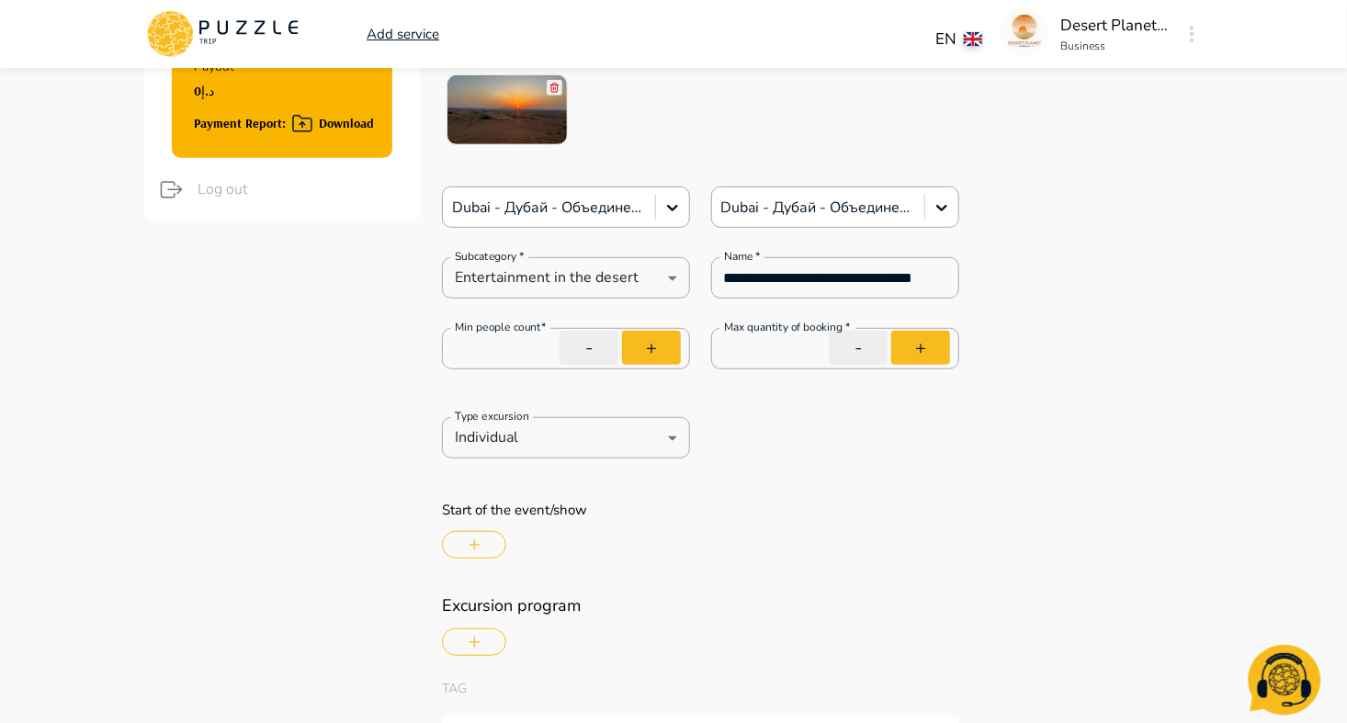
type textarea "*"
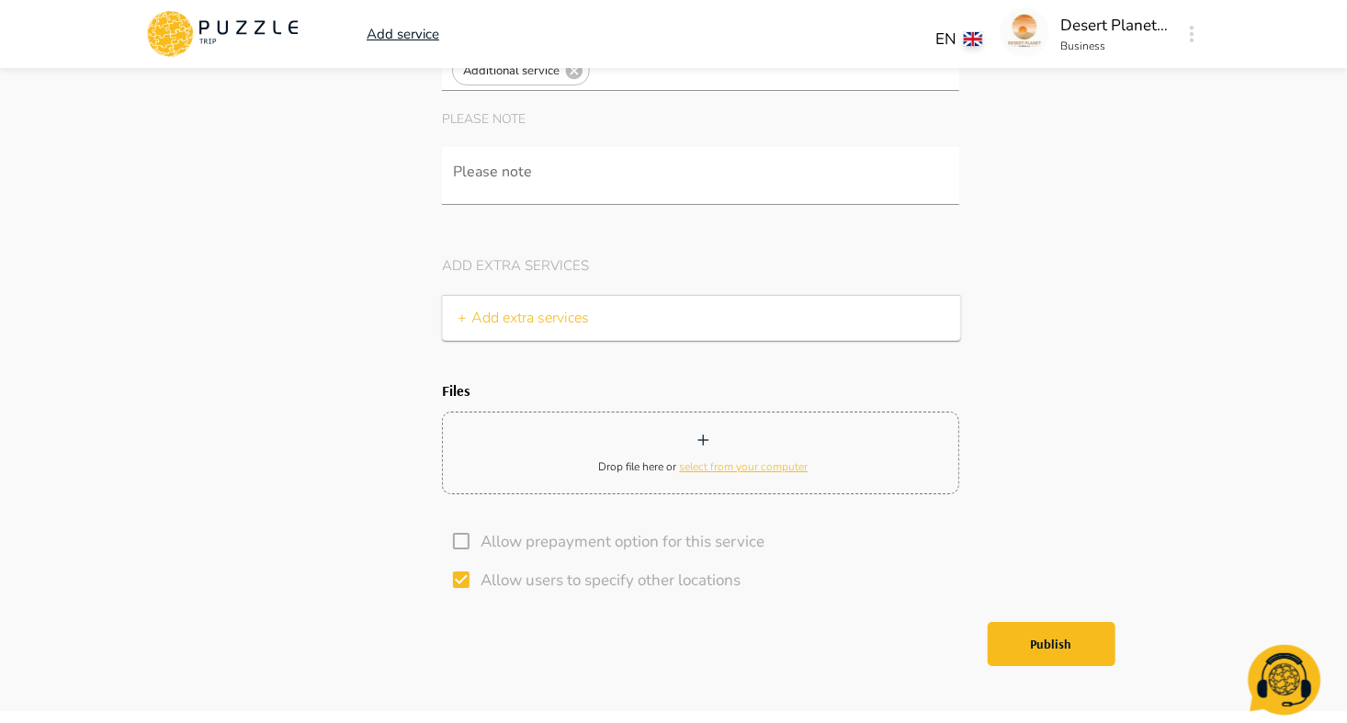
scroll to position [6401, 0]
click at [717, 457] on span "select from your computer" at bounding box center [743, 463] width 129 height 15
click at [0, 0] on input "Drop file here or select from your computer" at bounding box center [0, 0] width 0 height 0
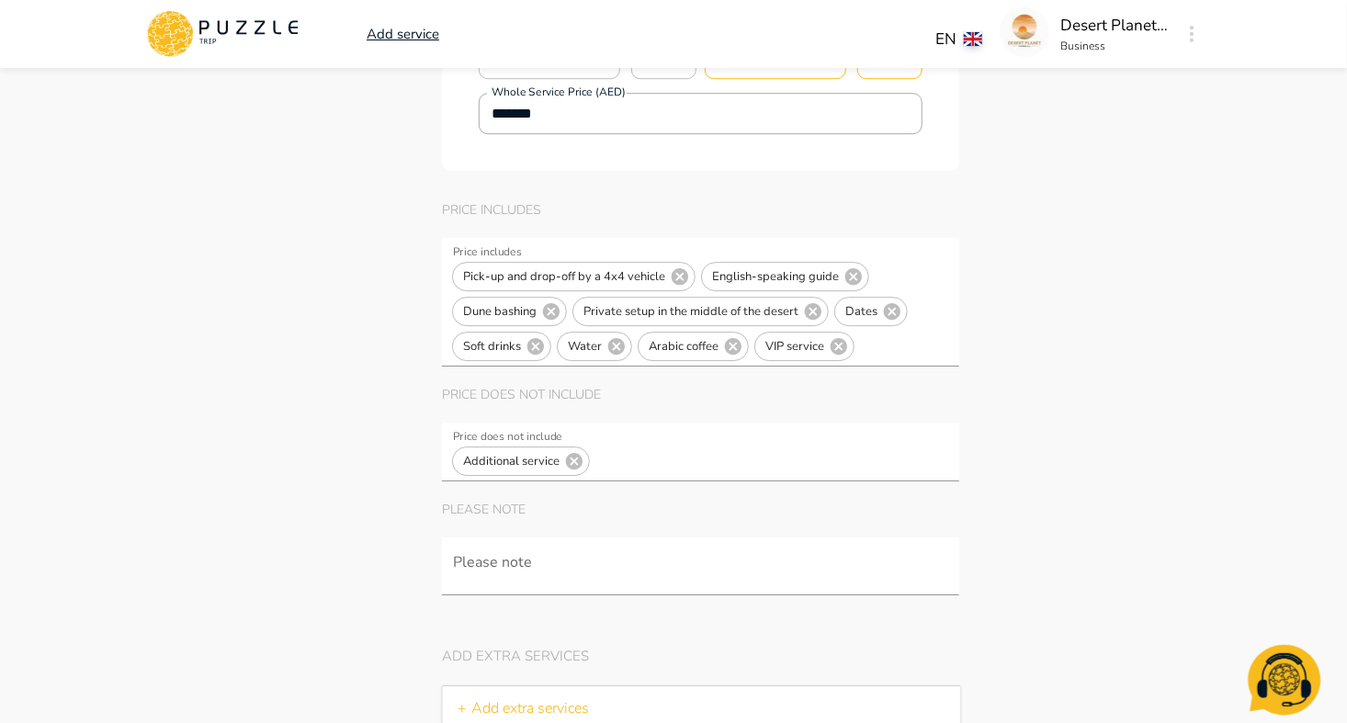
scroll to position [5960, 0]
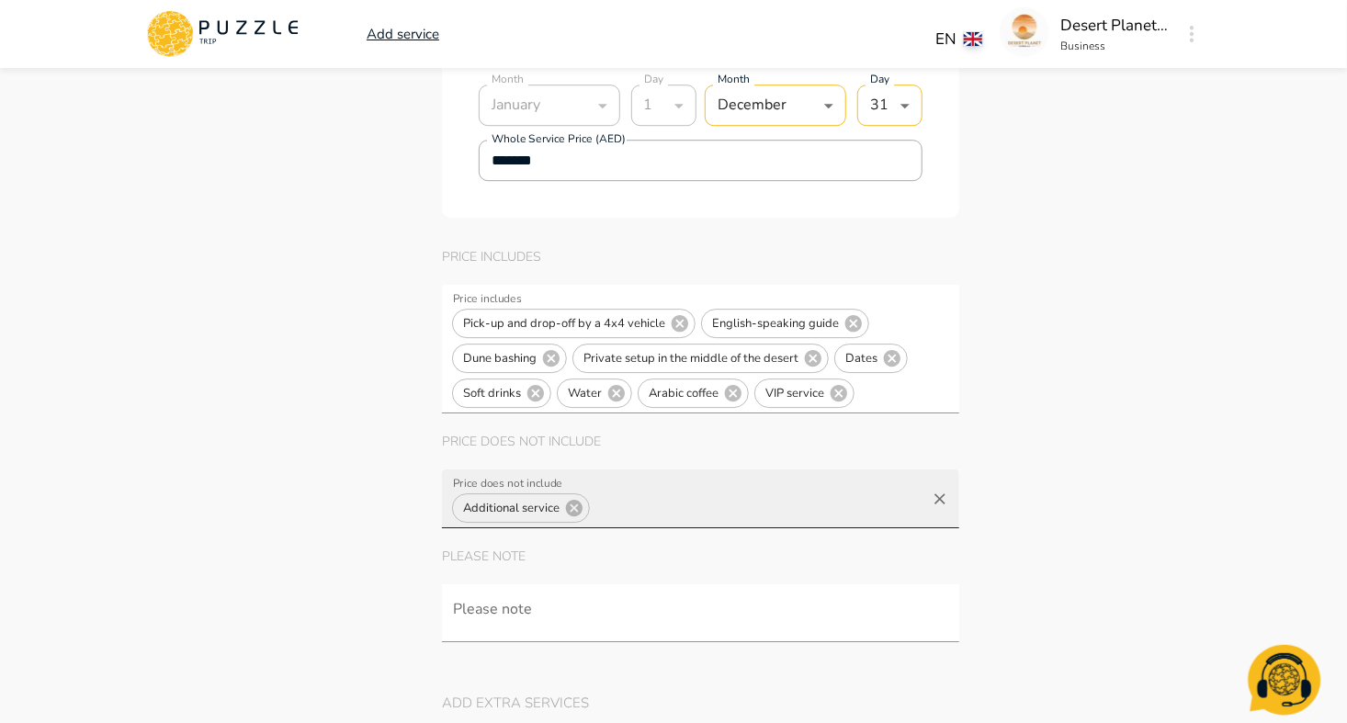
click at [507, 500] on span "Additional service" at bounding box center [511, 508] width 117 height 21
type input "*"
type textarea "*"
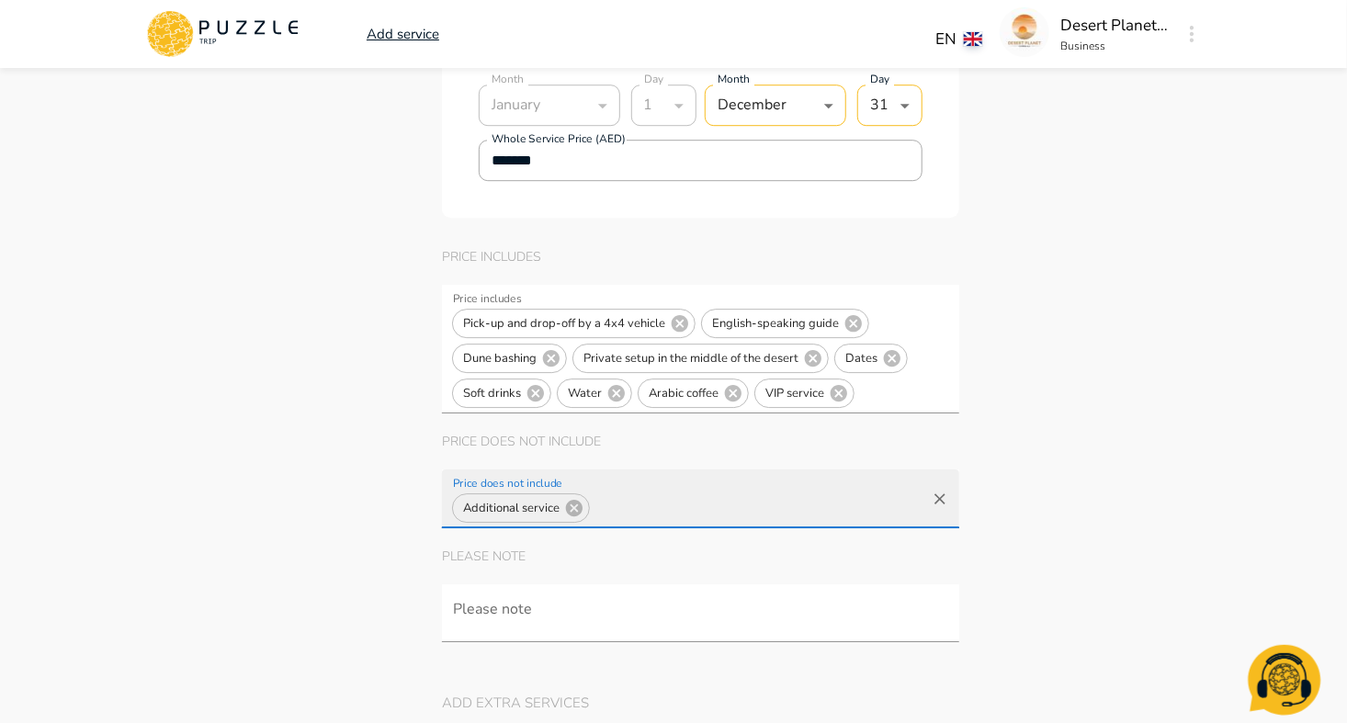
type textarea "*"
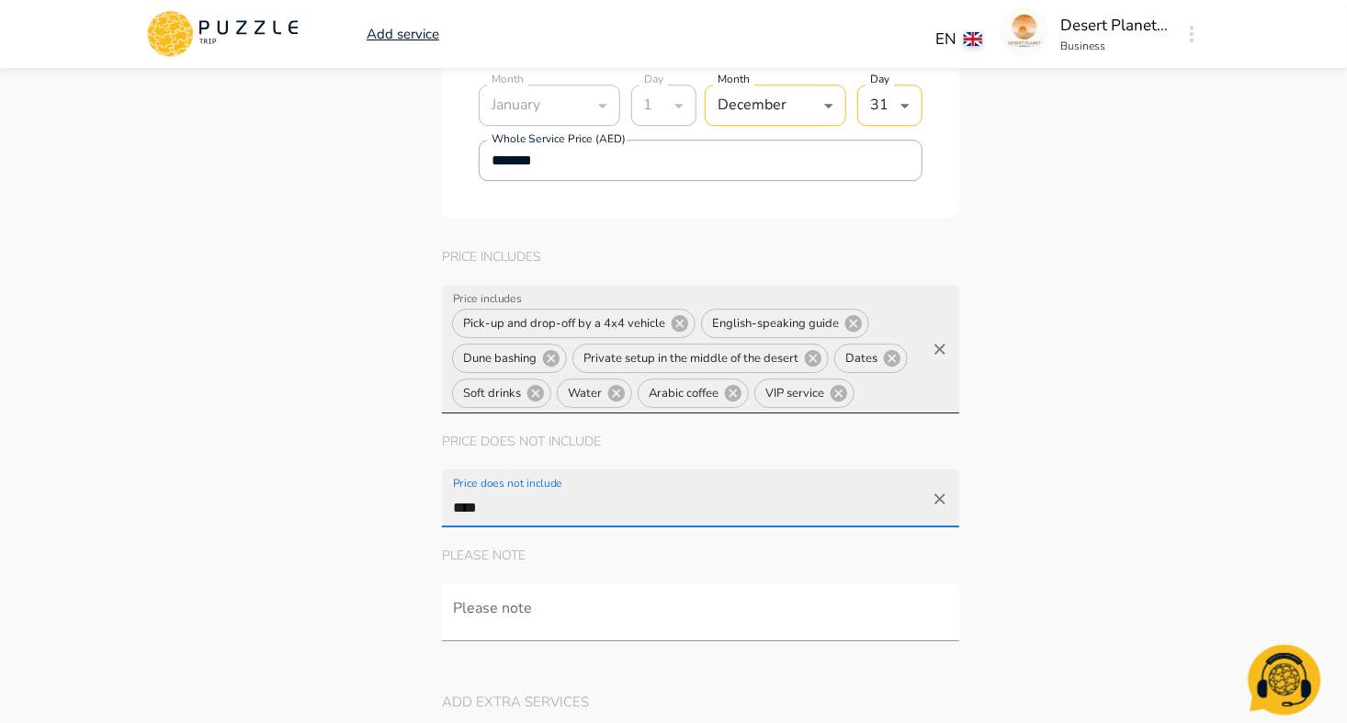
type input "****"
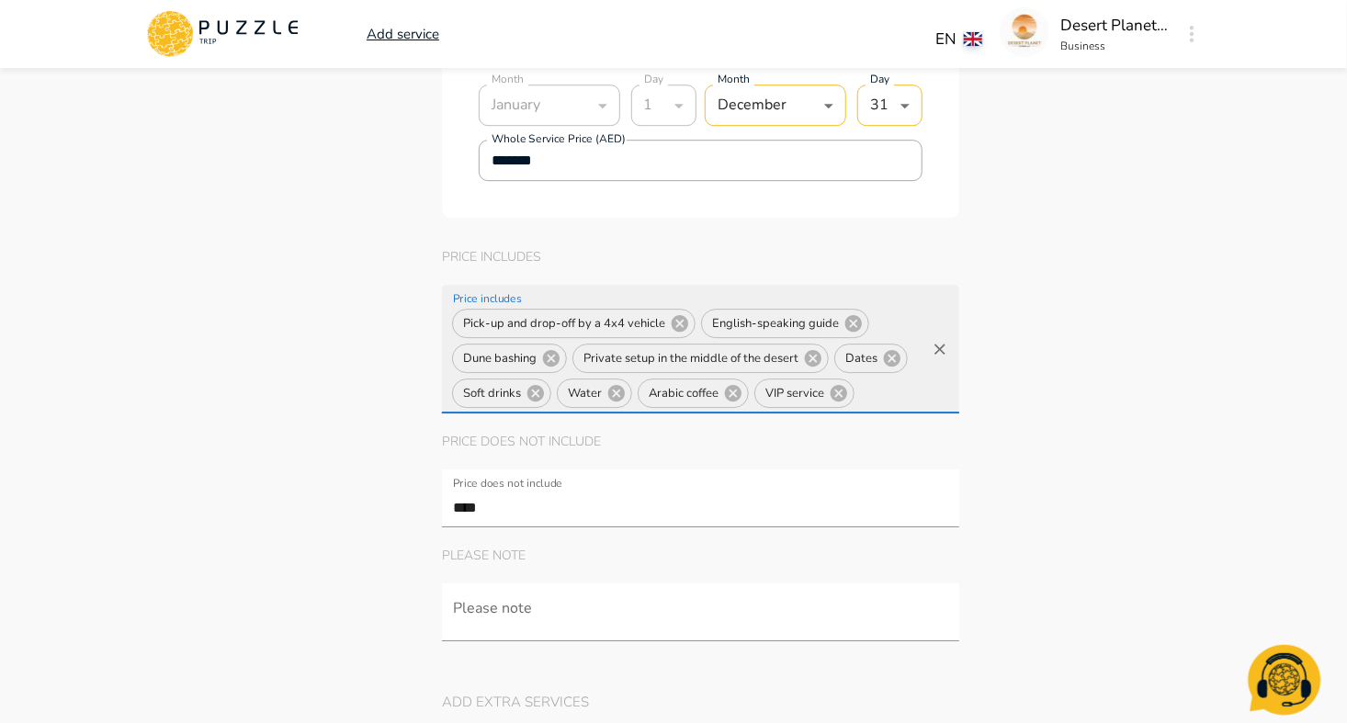
click at [879, 387] on input "Price includes" at bounding box center [890, 394] width 66 height 34
type input "******"
type textarea "*"
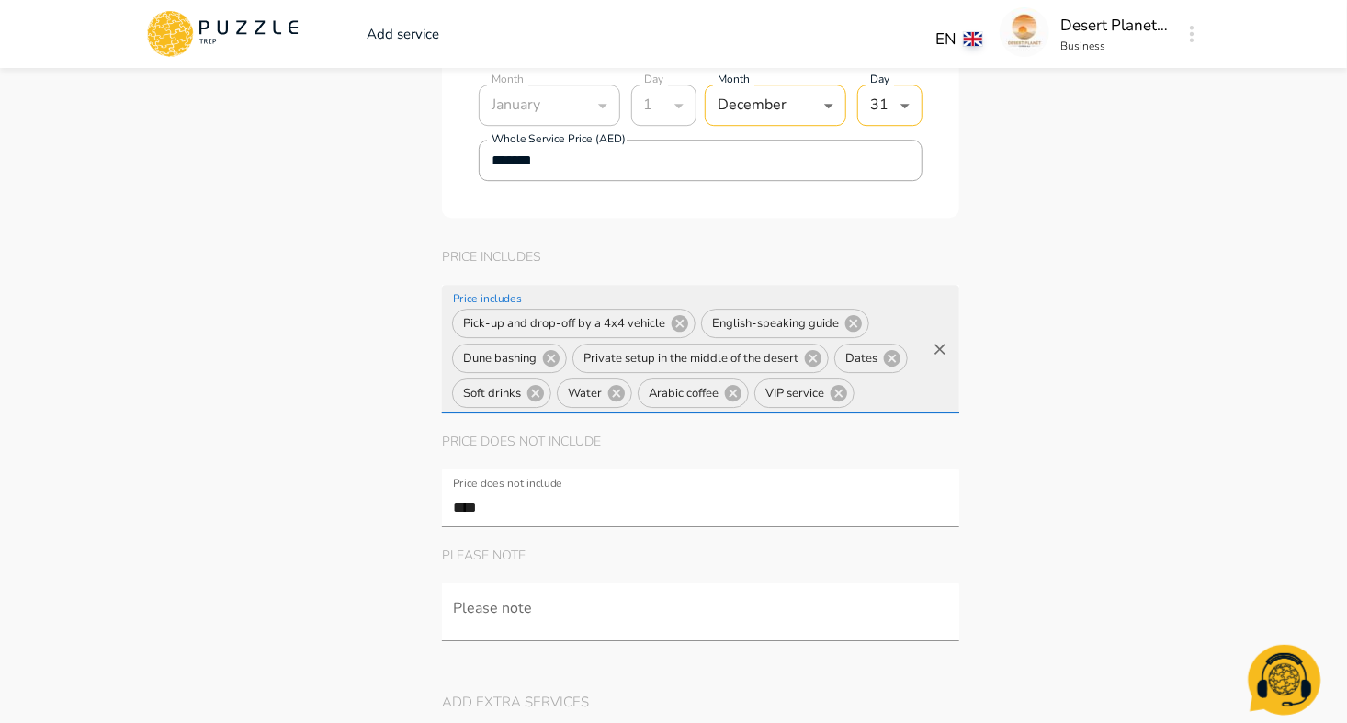
type textarea "*"
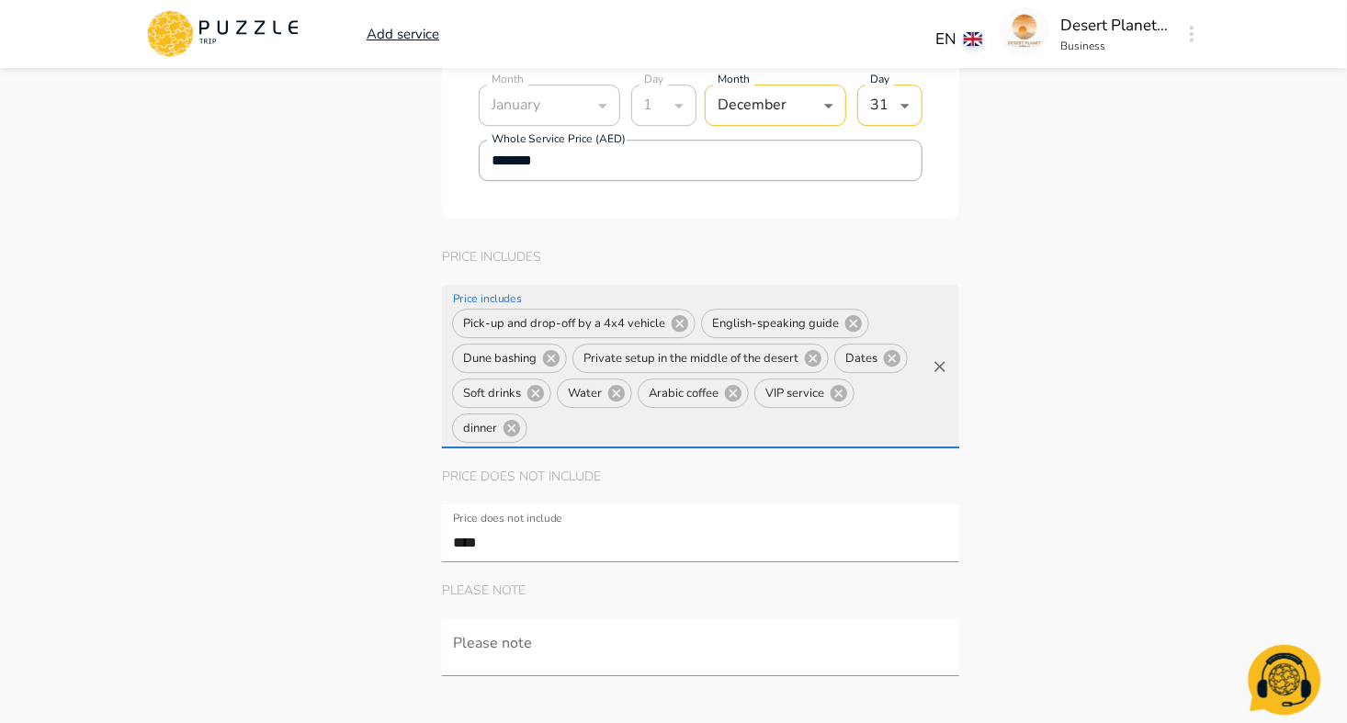
type textarea "*"
click at [462, 424] on span "dinner" at bounding box center [480, 428] width 54 height 21
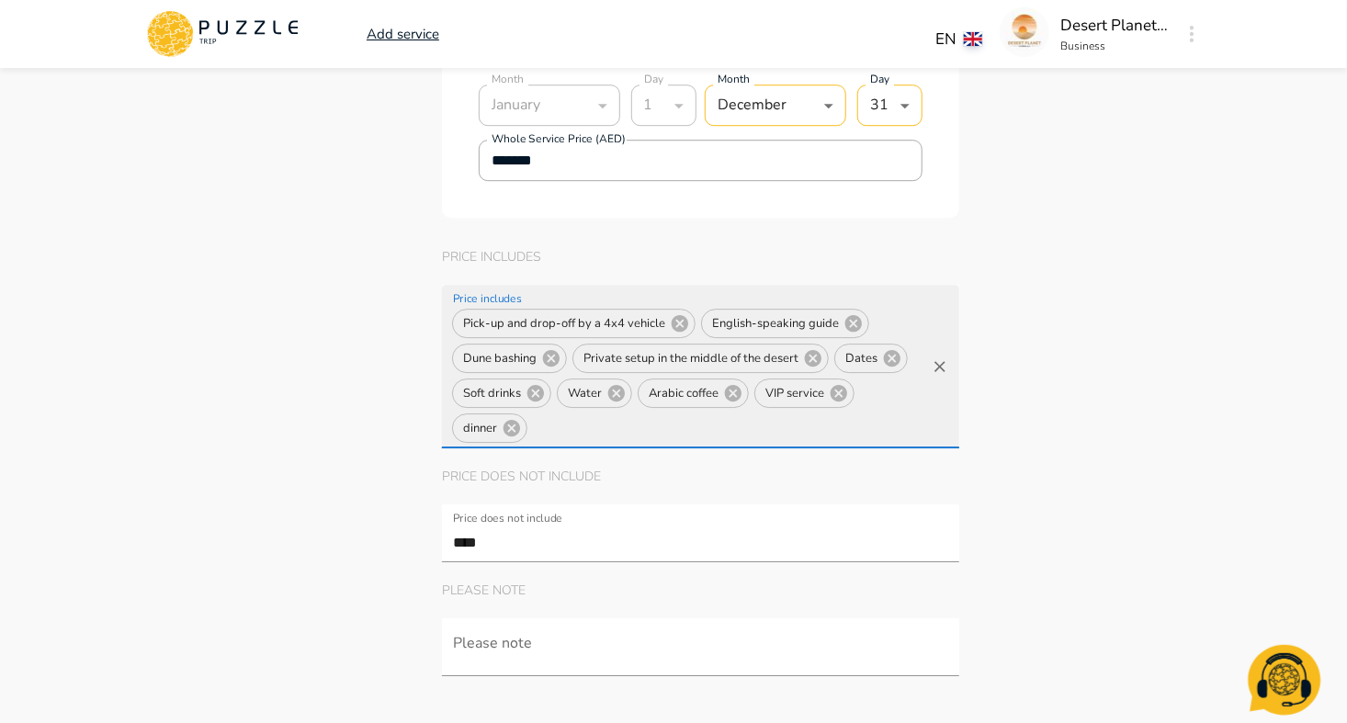
click at [462, 424] on span "dinner" at bounding box center [480, 428] width 54 height 21
drag, startPoint x: 462, startPoint y: 422, endPoint x: 513, endPoint y: 423, distance: 50.5
click at [513, 423] on div "dinner" at bounding box center [489, 427] width 75 height 29
click at [513, 423] on icon at bounding box center [511, 428] width 17 height 17
type textarea "*"
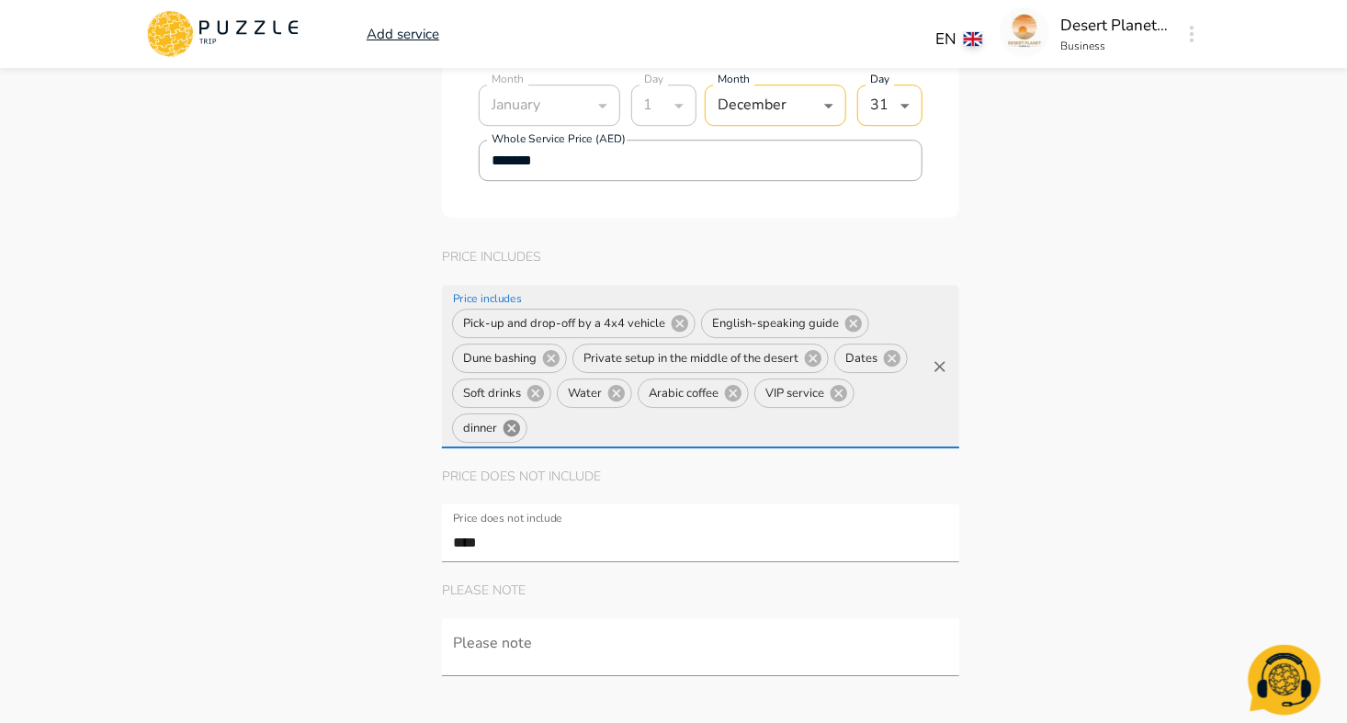
type textarea "*"
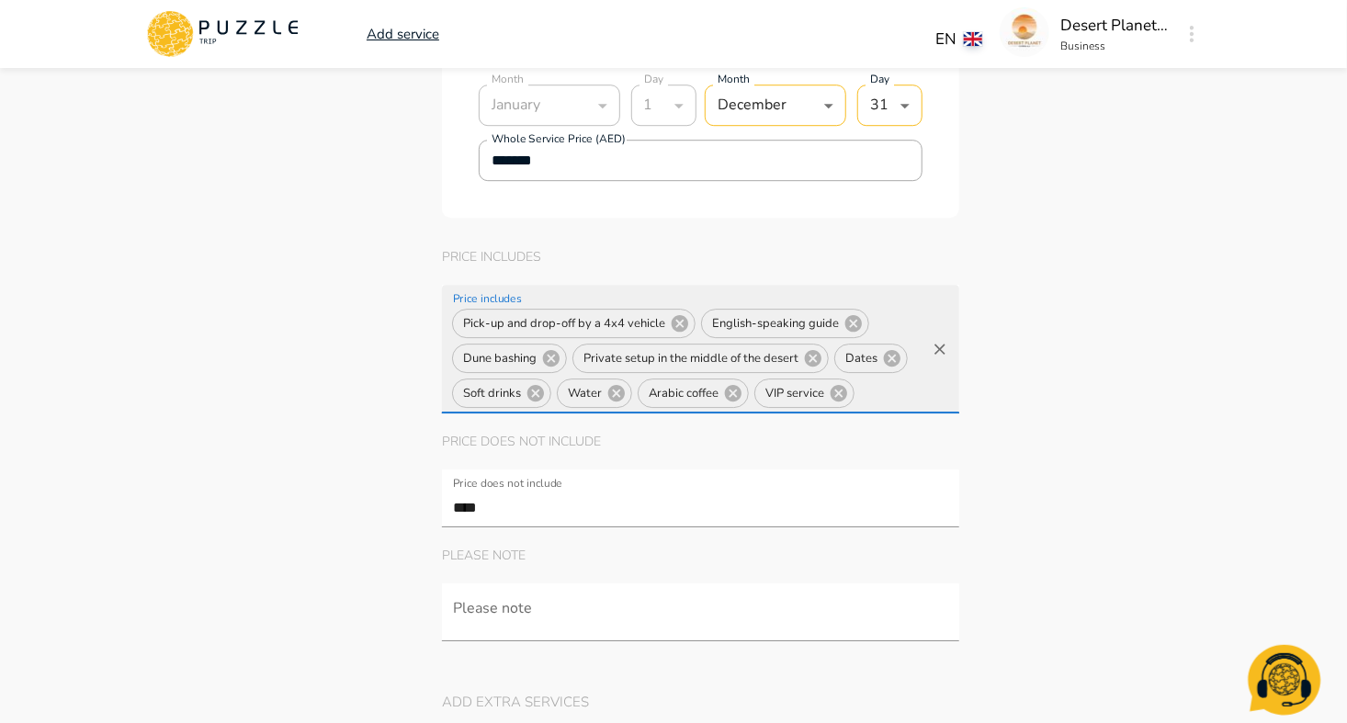
type textarea "*"
type input "******"
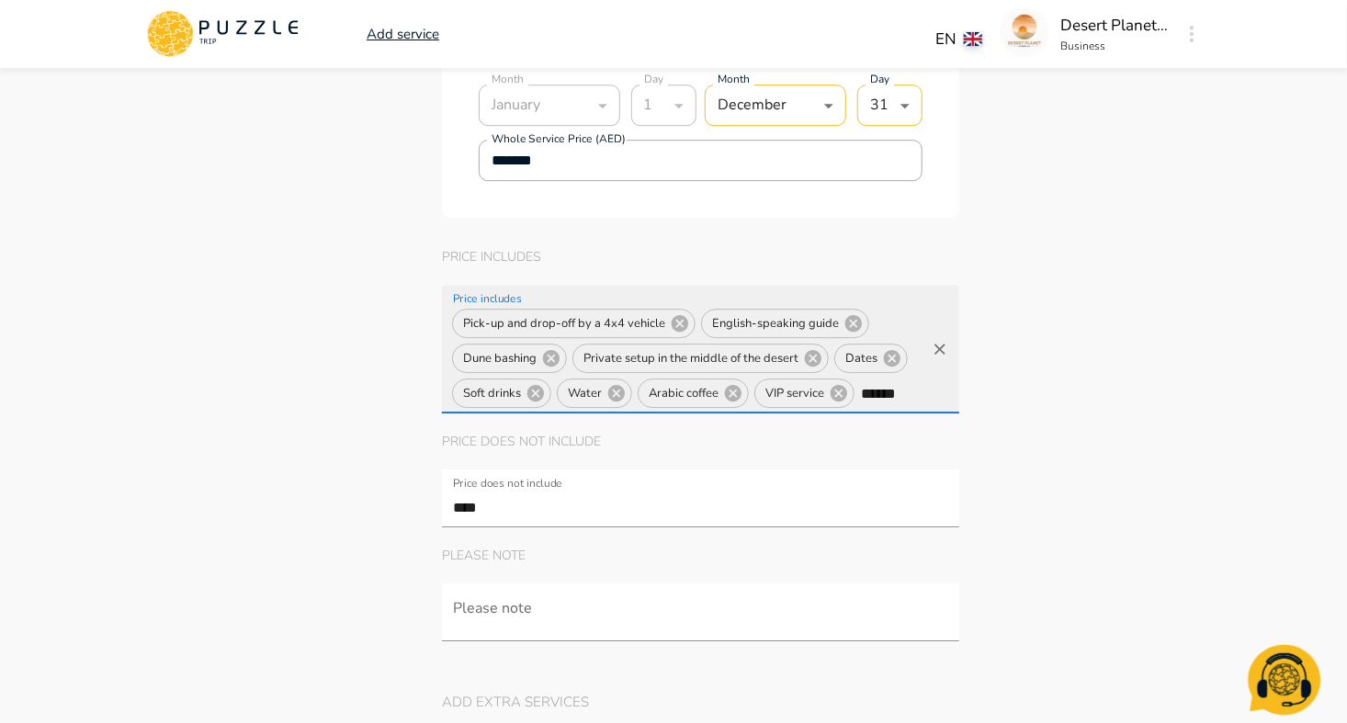
type textarea "*"
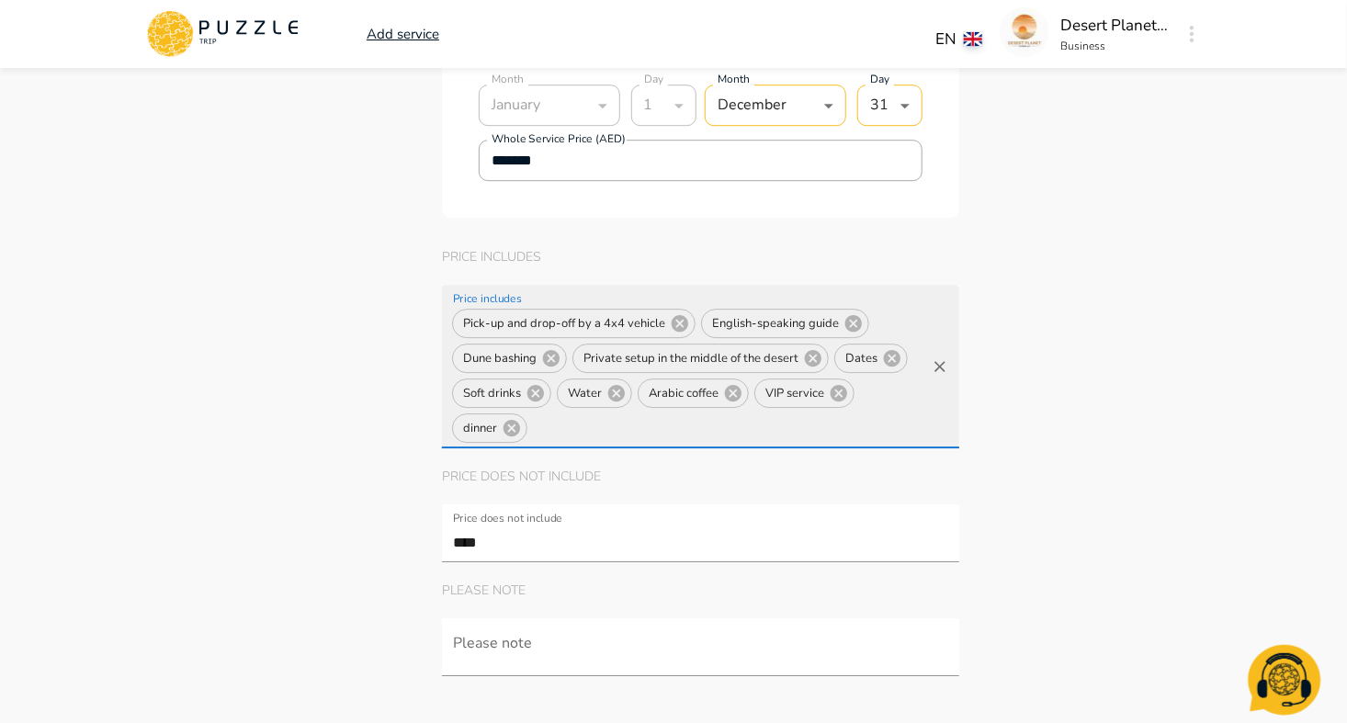
type textarea "*"
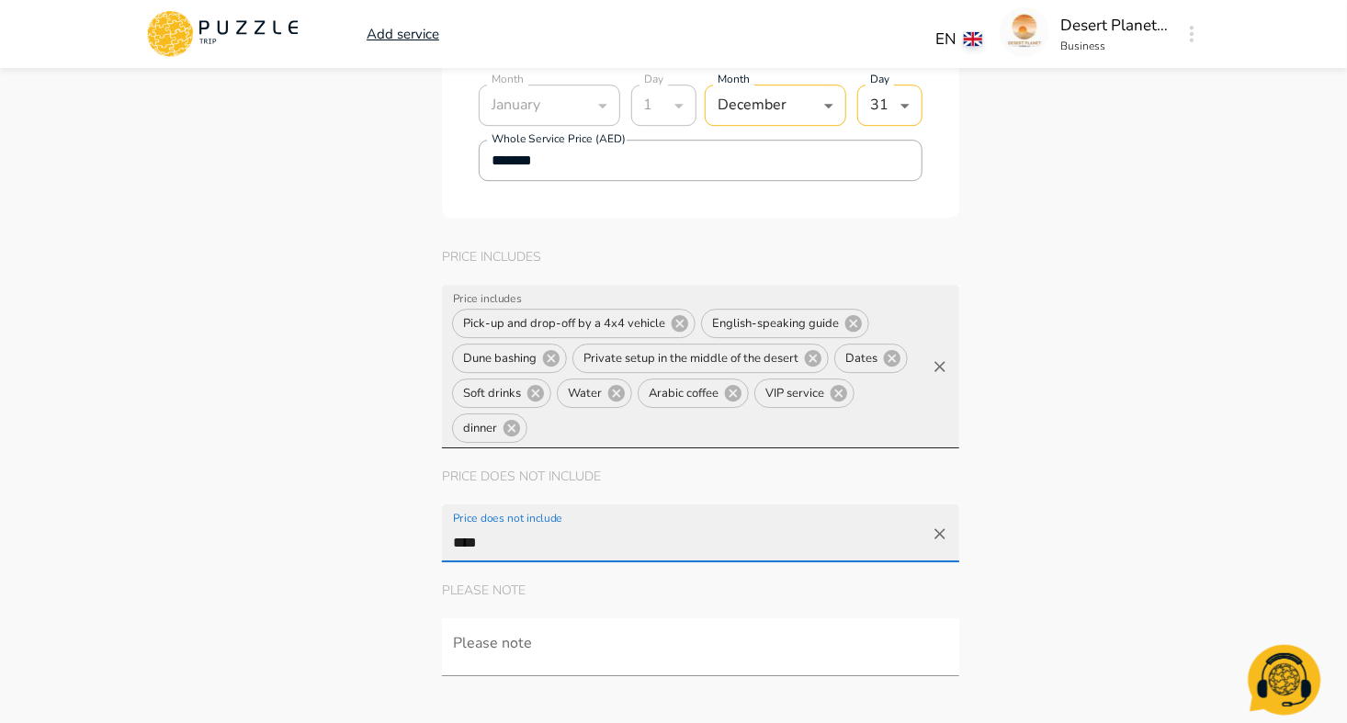
click at [486, 527] on input "****" at bounding box center [686, 542] width 474 height 34
type textarea "*"
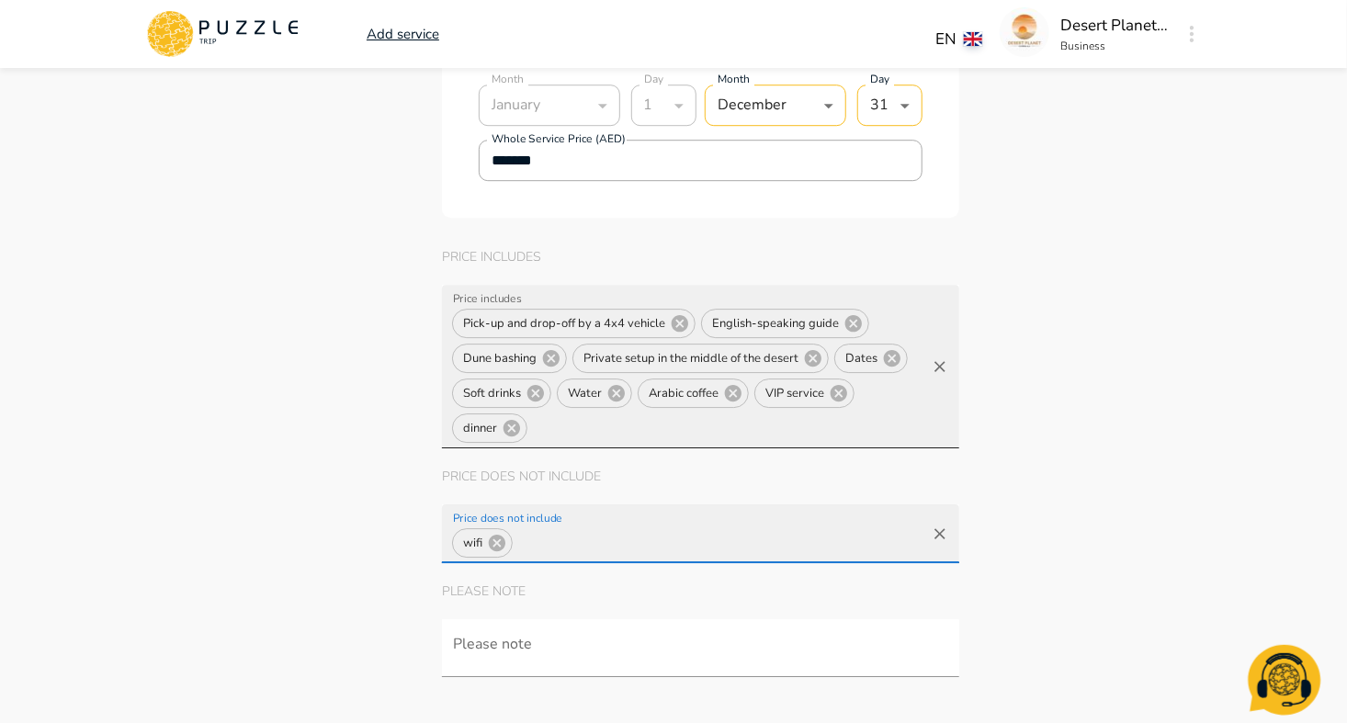
type textarea "*"
type input "*"
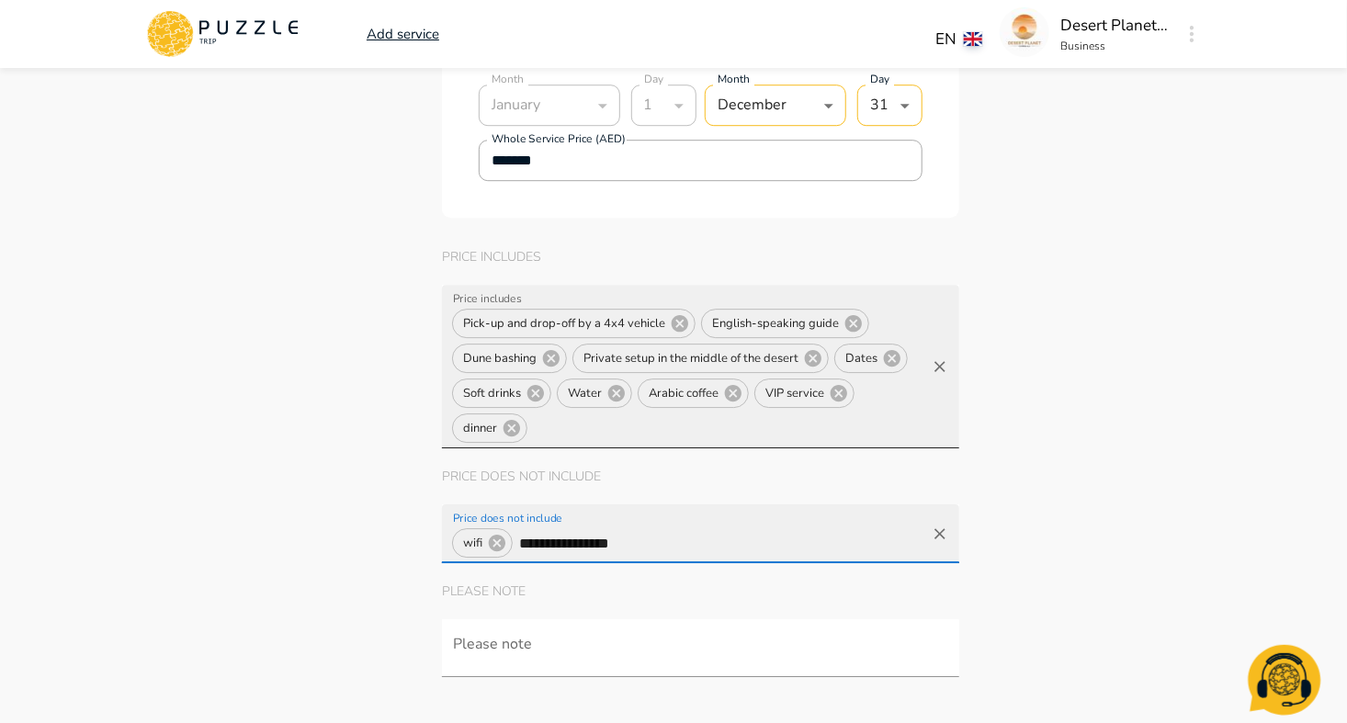
type input "**********"
click at [648, 533] on input "**********" at bounding box center [719, 543] width 408 height 34
type textarea "*"
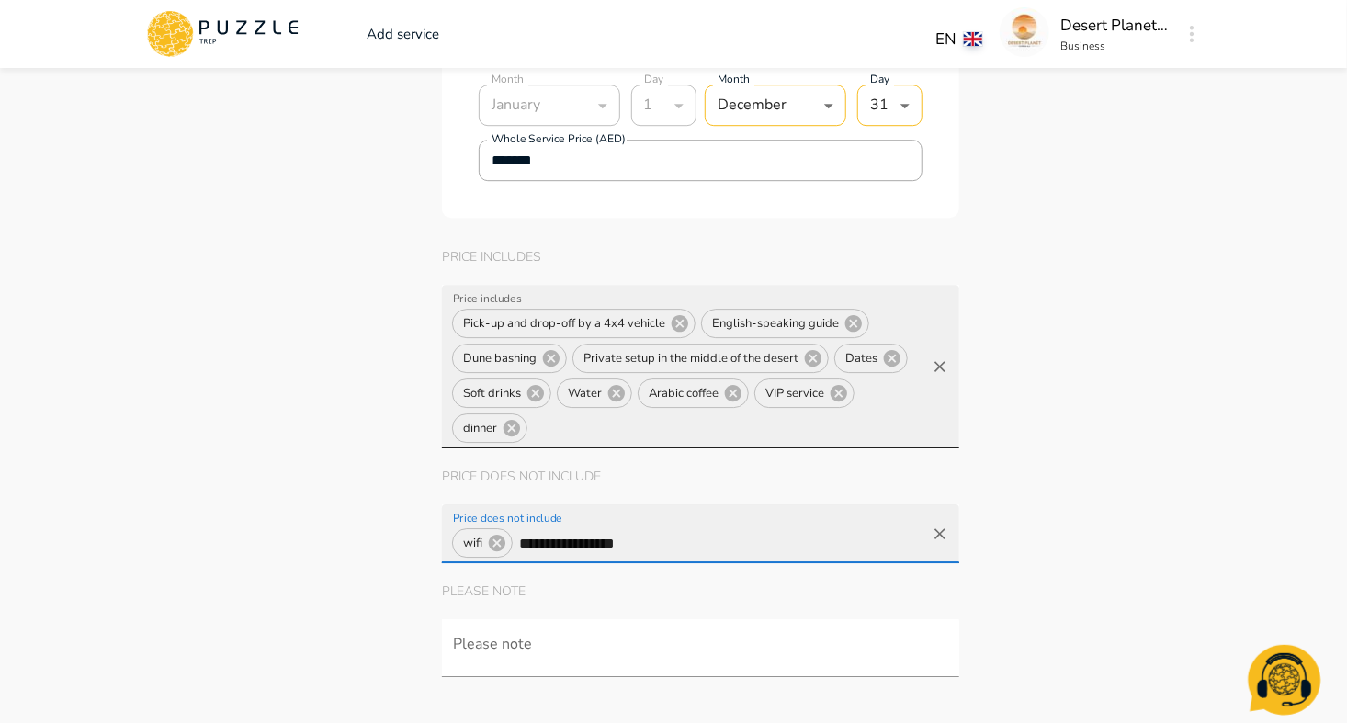
type textarea "*"
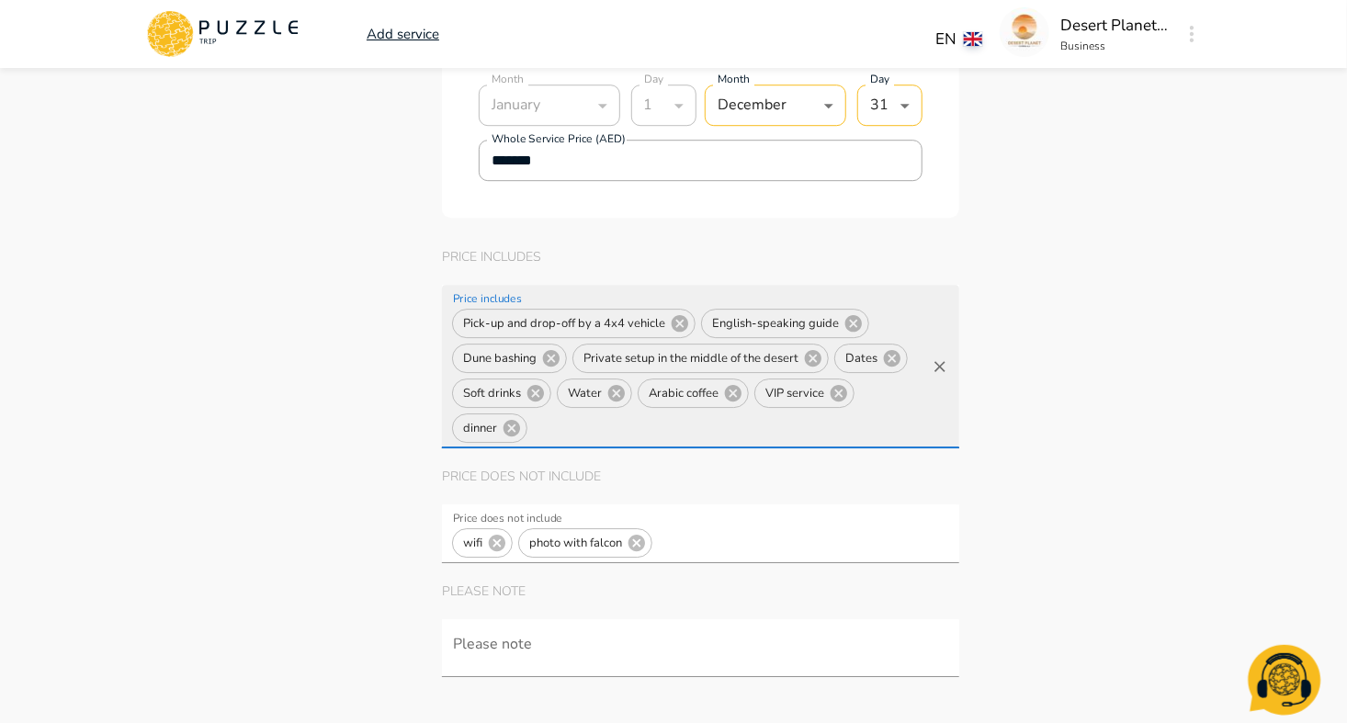
click at [556, 419] on input "Price includes" at bounding box center [726, 429] width 393 height 34
type input "**********"
type textarea "*"
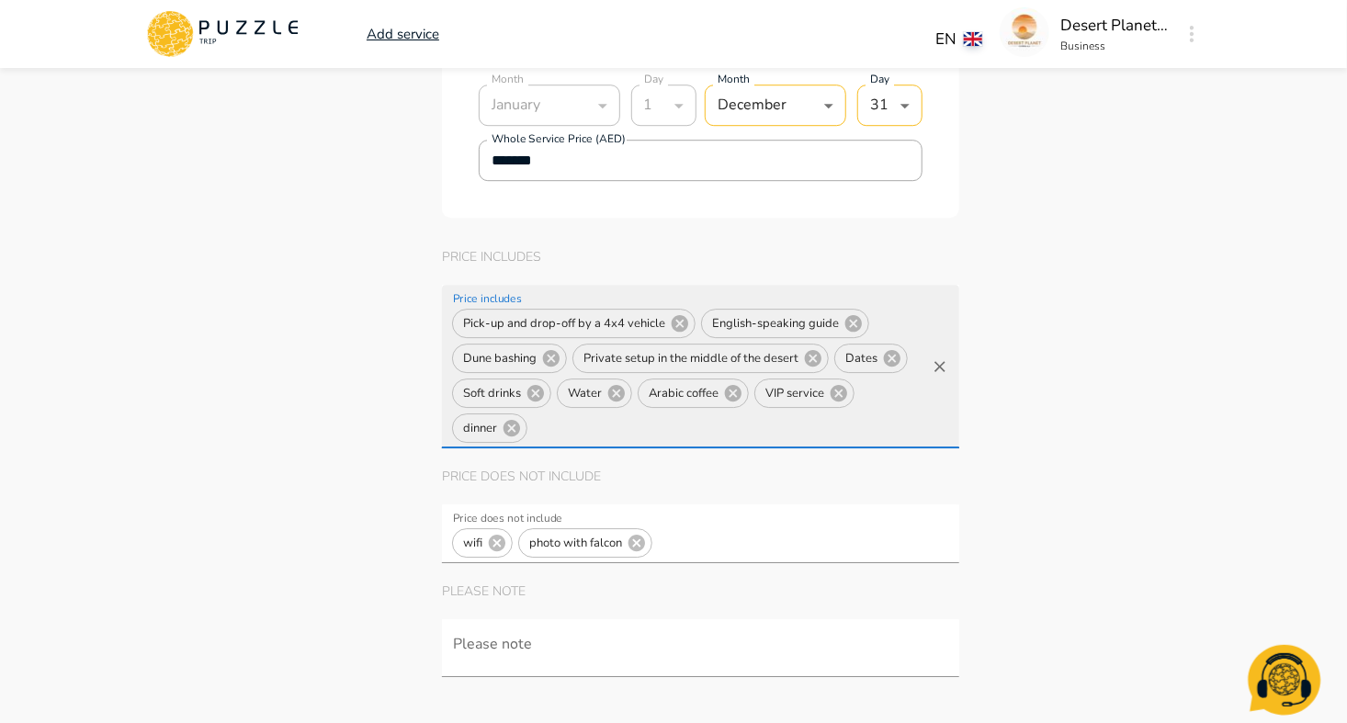
type textarea "*"
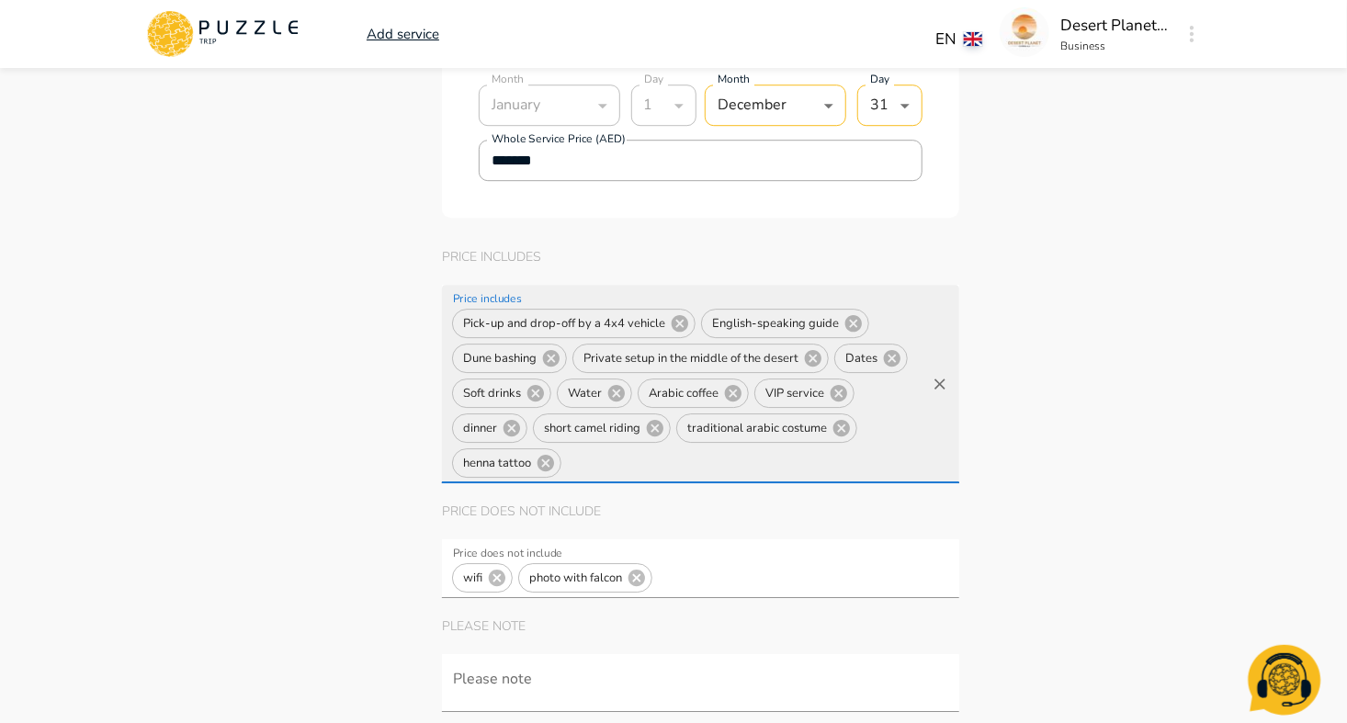
scroll to position [0, 0]
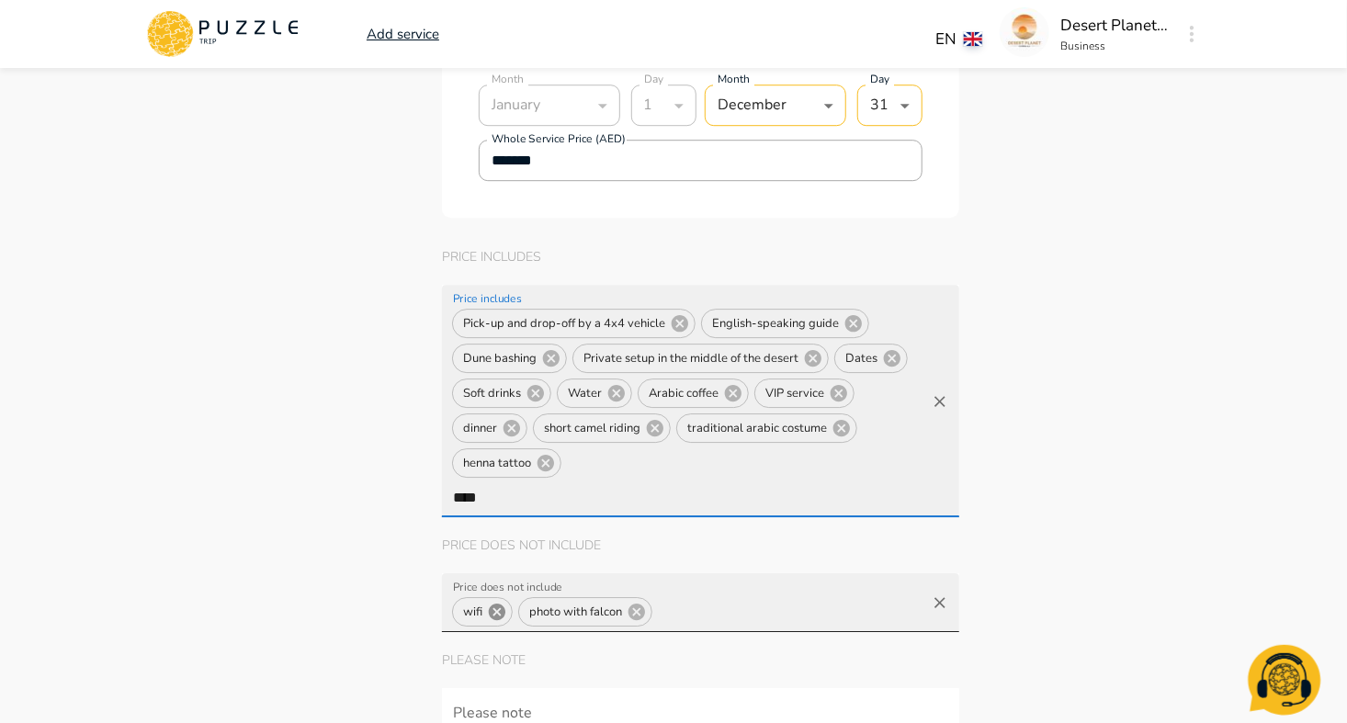
click at [498, 604] on icon at bounding box center [497, 612] width 17 height 17
click at [574, 604] on icon at bounding box center [570, 612] width 17 height 17
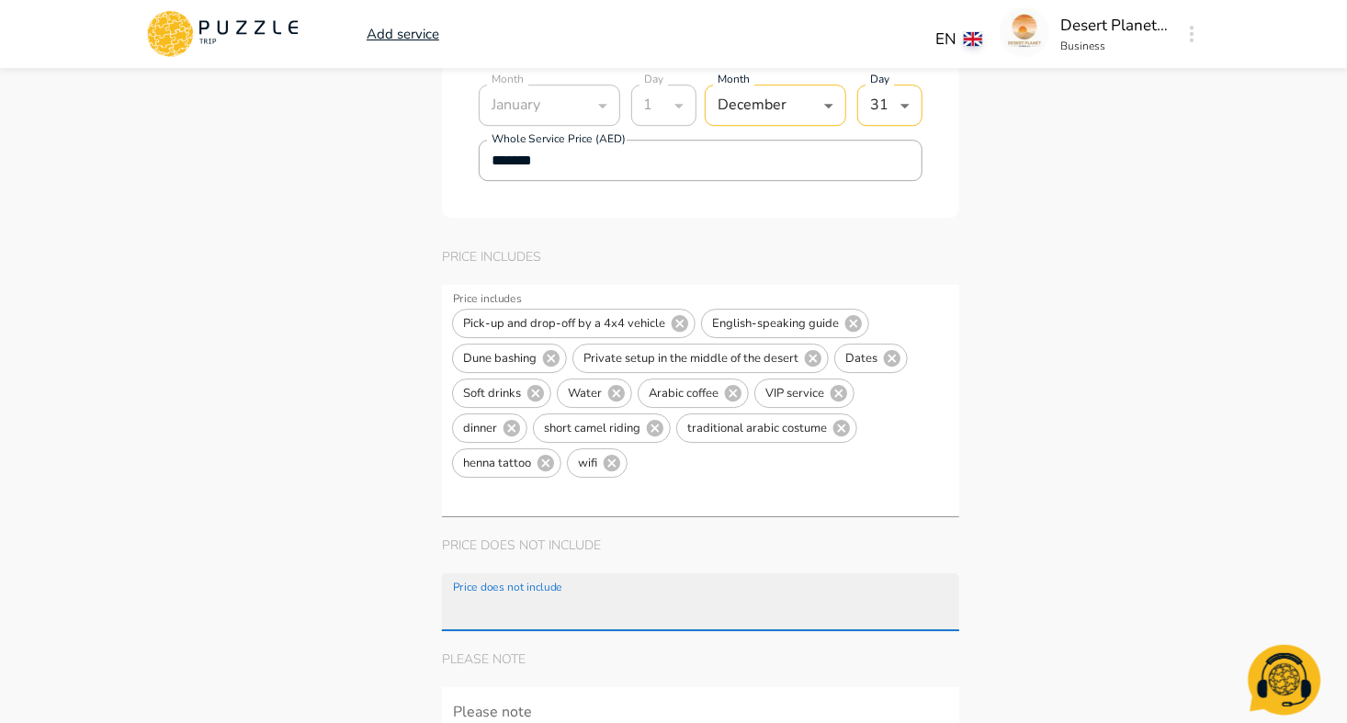
click at [487, 594] on input "Price does not include" at bounding box center [704, 611] width 510 height 34
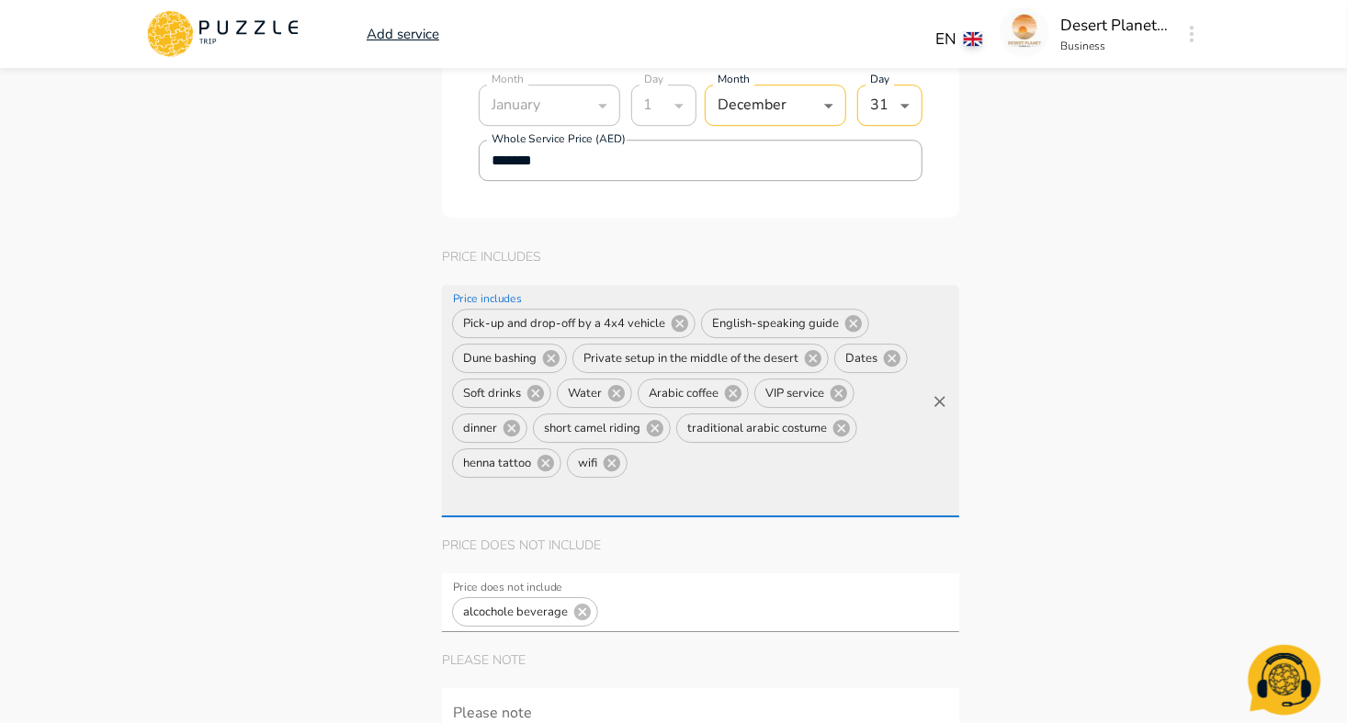
click at [677, 480] on input "Price includes" at bounding box center [595, 497] width 293 height 34
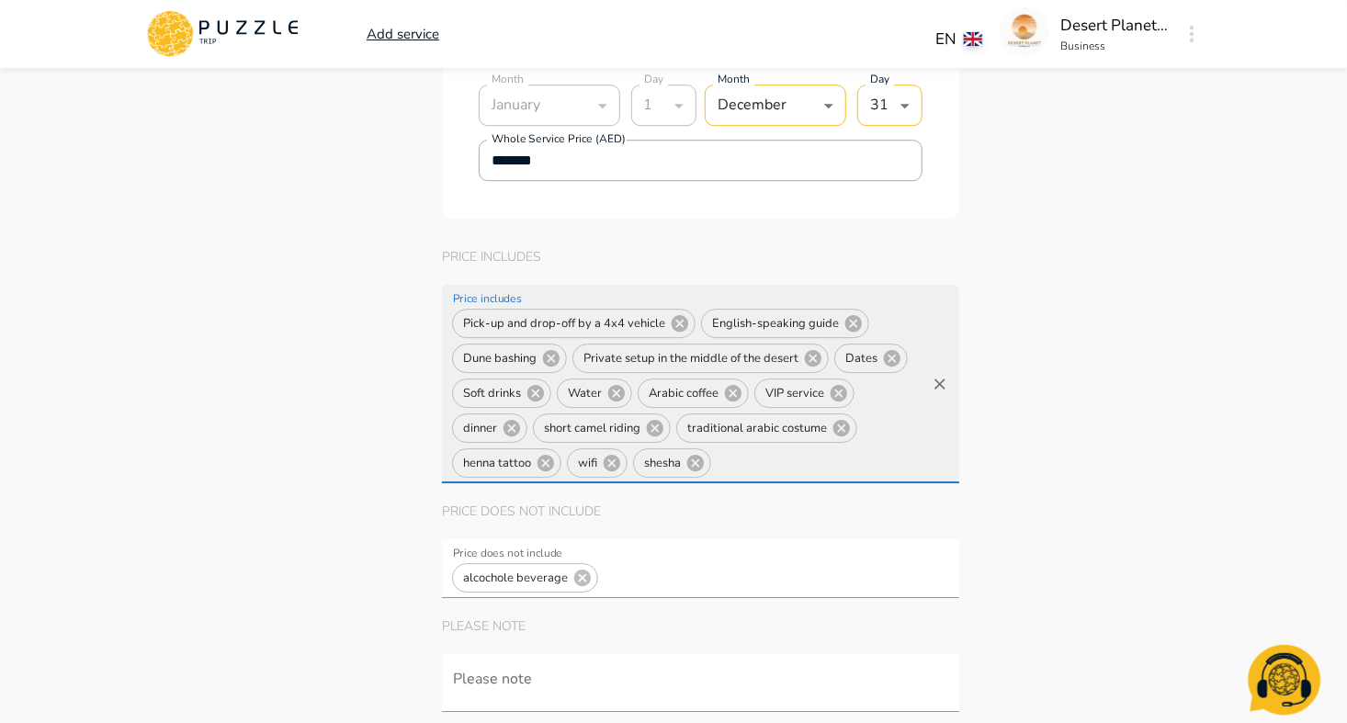
click at [571, 353] on div "Pick-up and drop-off by a 4x4 vehicle English-speaking guide Dune bashing Priva…" at bounding box center [700, 384] width 517 height 198
click at [567, 353] on div "Pick-up and drop-off by a 4x4 vehicle English-speaking guide Dune bashing Priva…" at bounding box center [700, 384] width 517 height 198
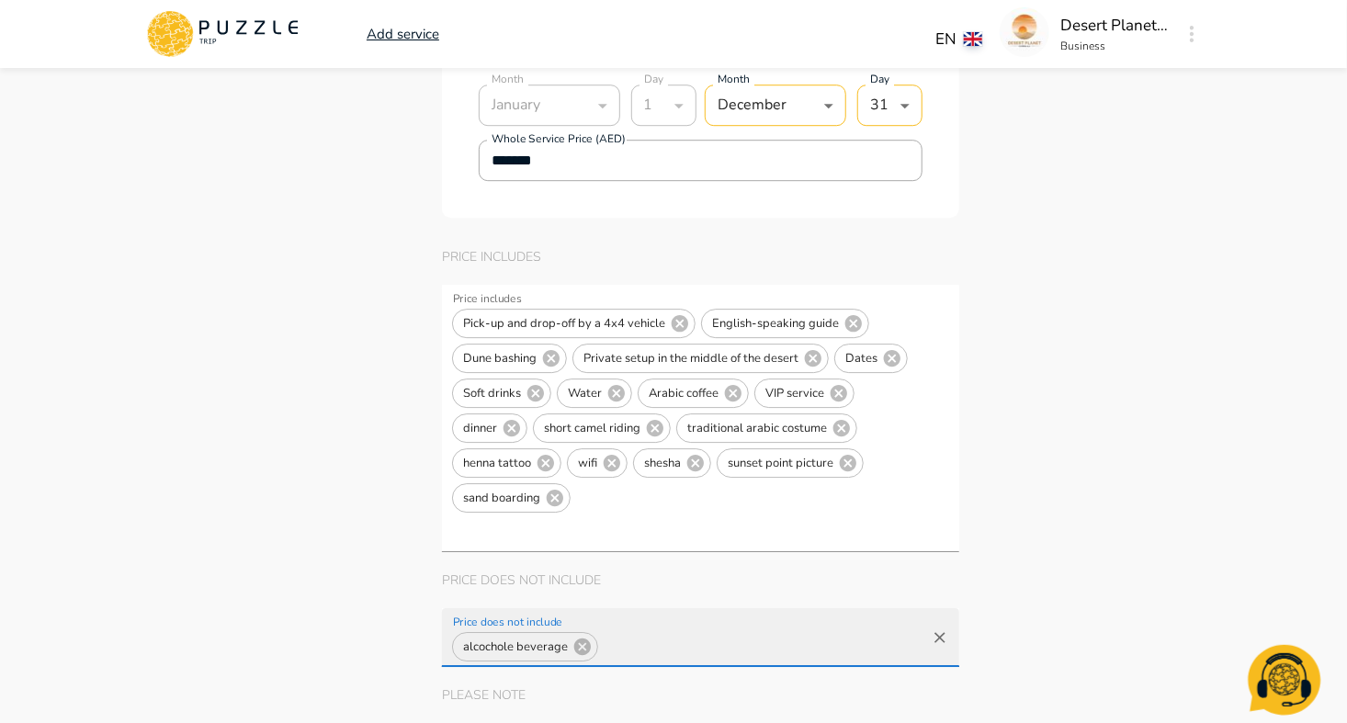
click at [627, 630] on input "Price does not include" at bounding box center [762, 647] width 322 height 34
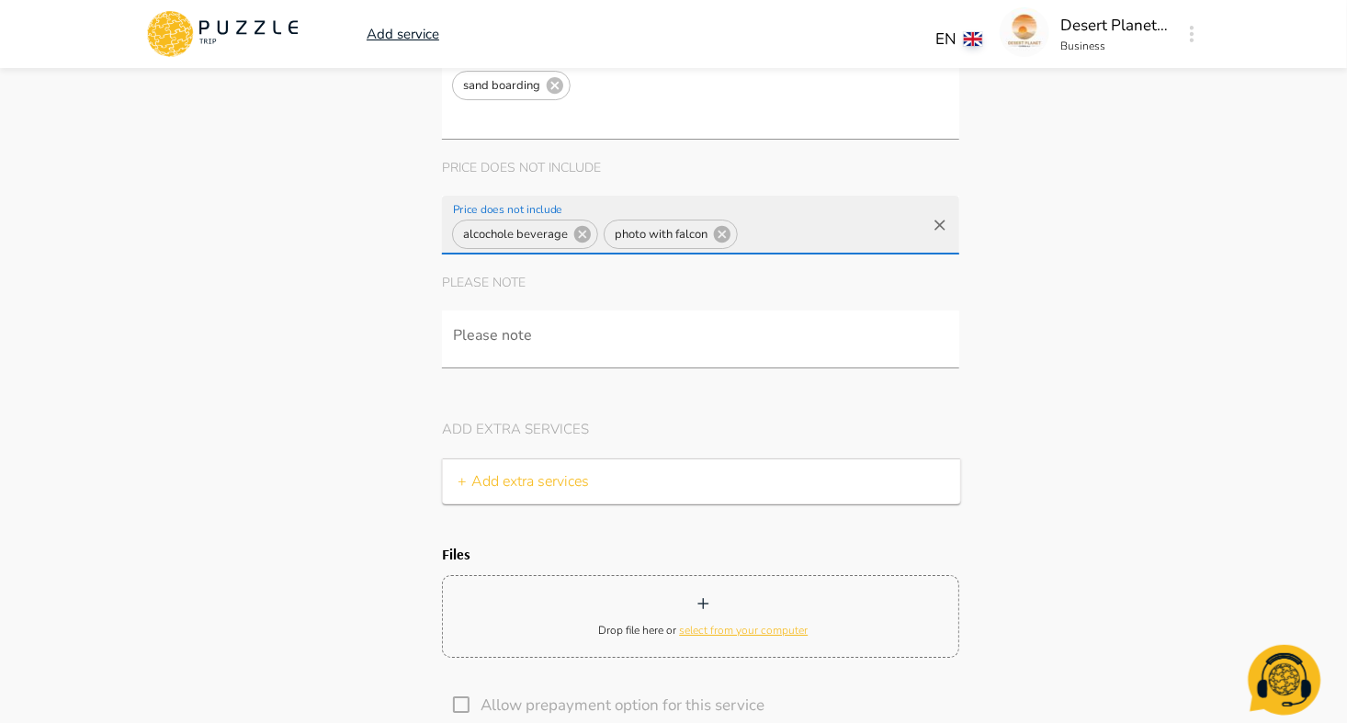
scroll to position [6361, 0]
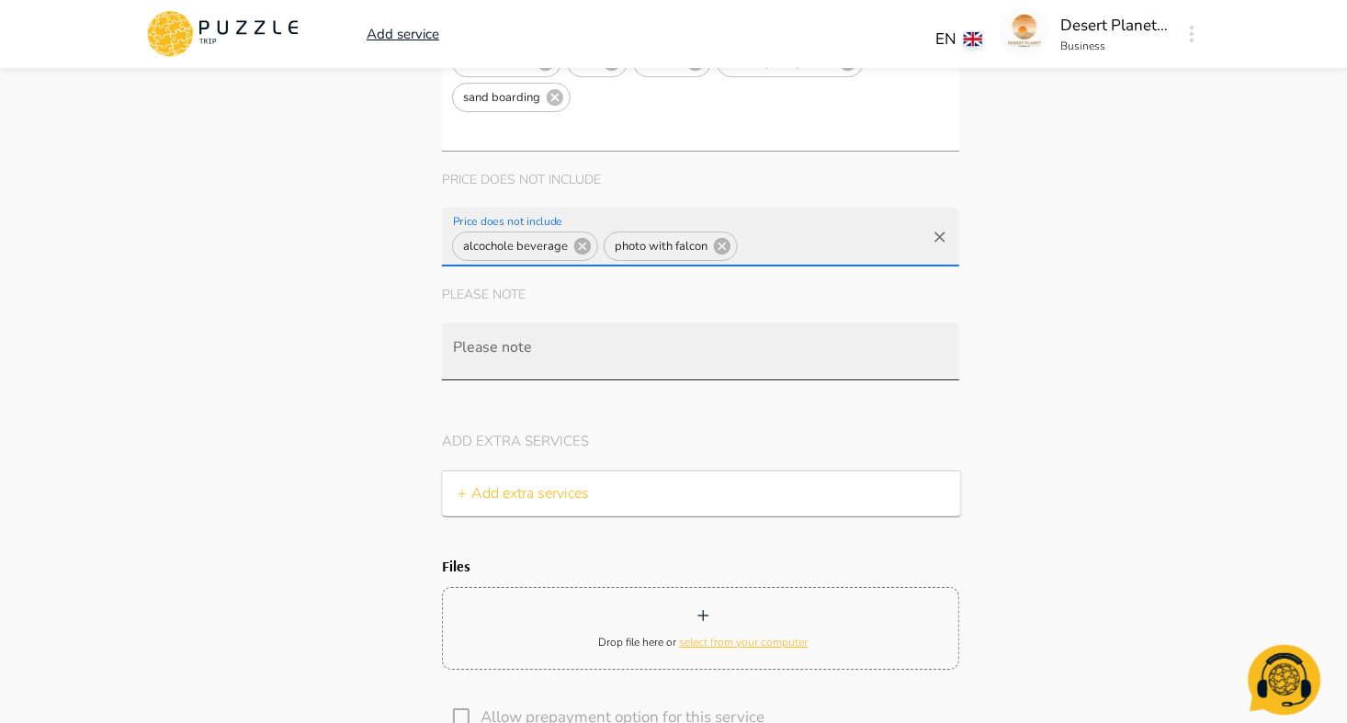
click at [773, 322] on div at bounding box center [700, 351] width 517 height 58
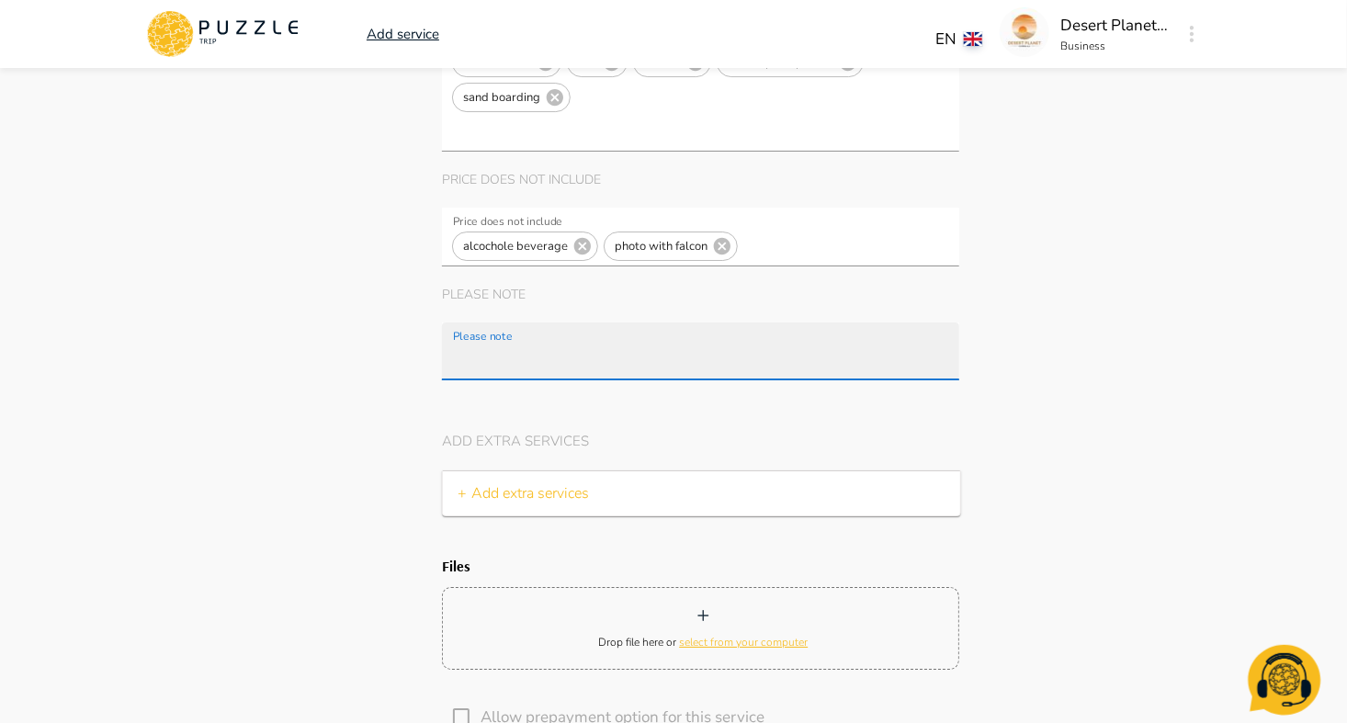
scroll to position [5729, 0]
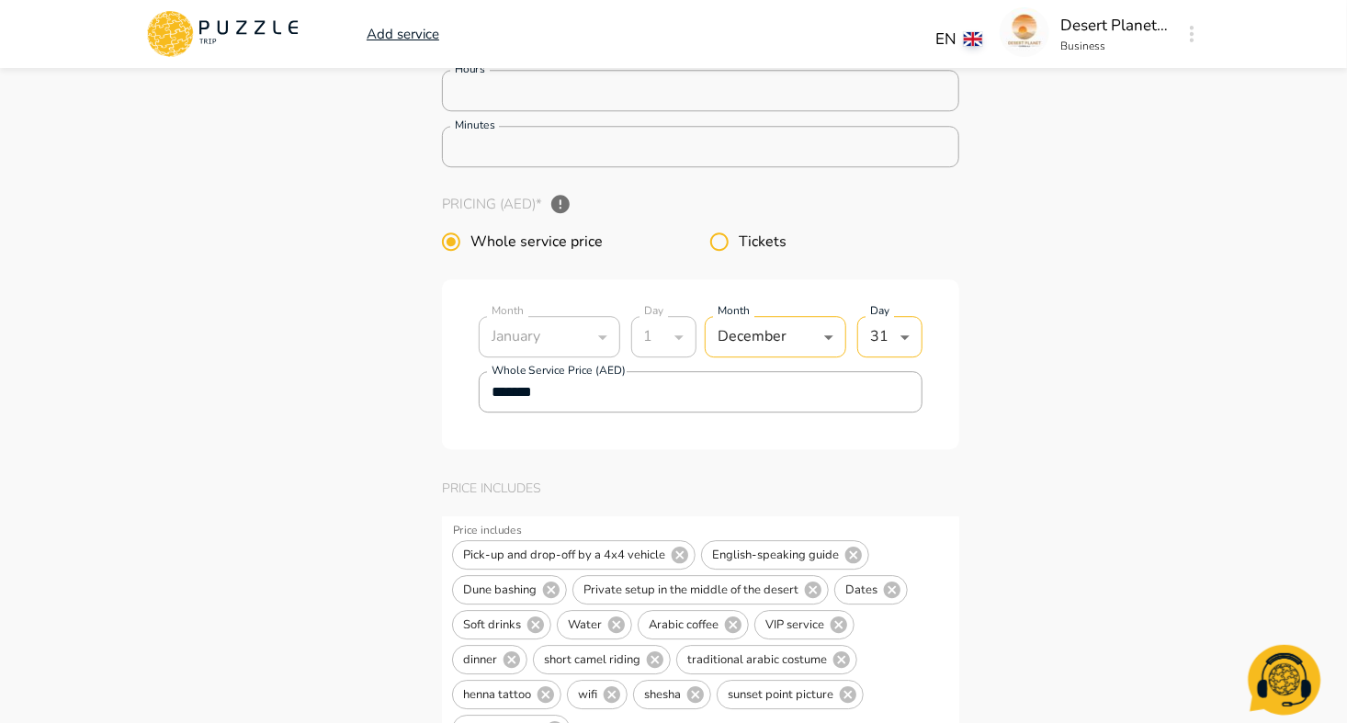
click at [755, 233] on span "Tickets" at bounding box center [763, 242] width 48 height 22
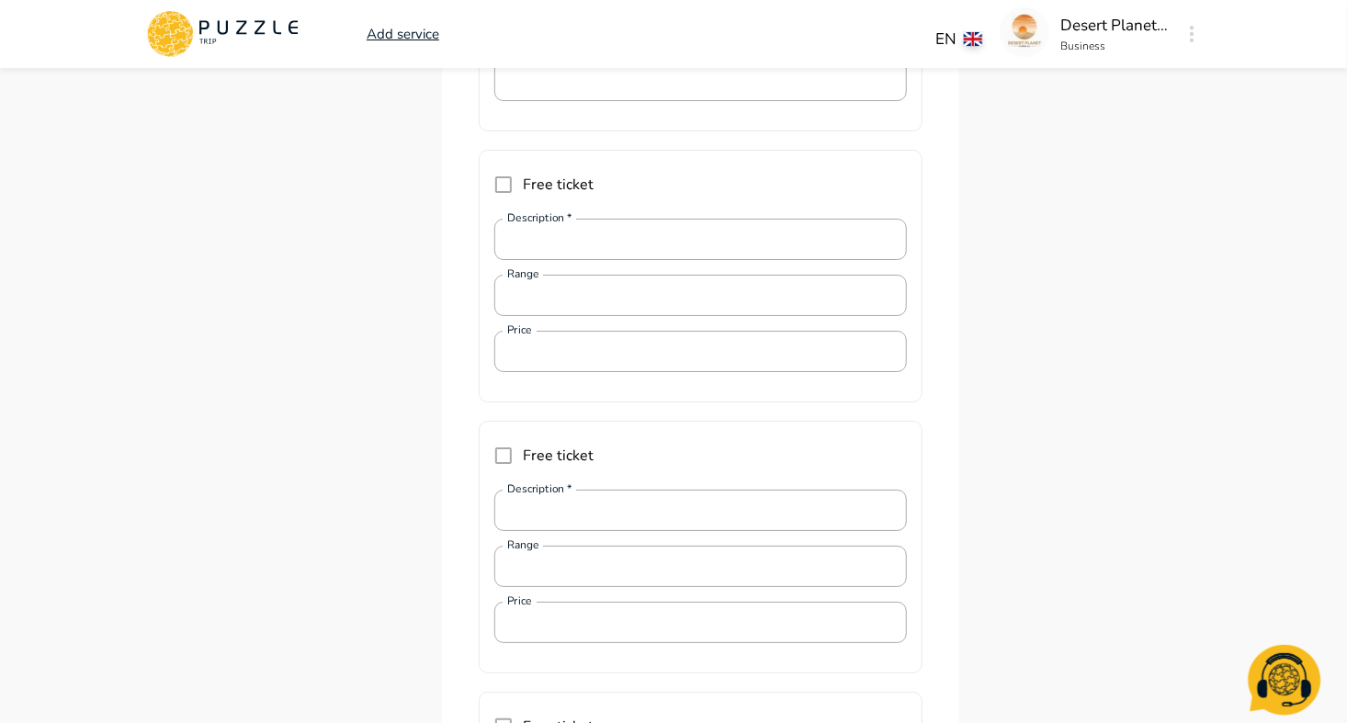
scroll to position [5600, 0]
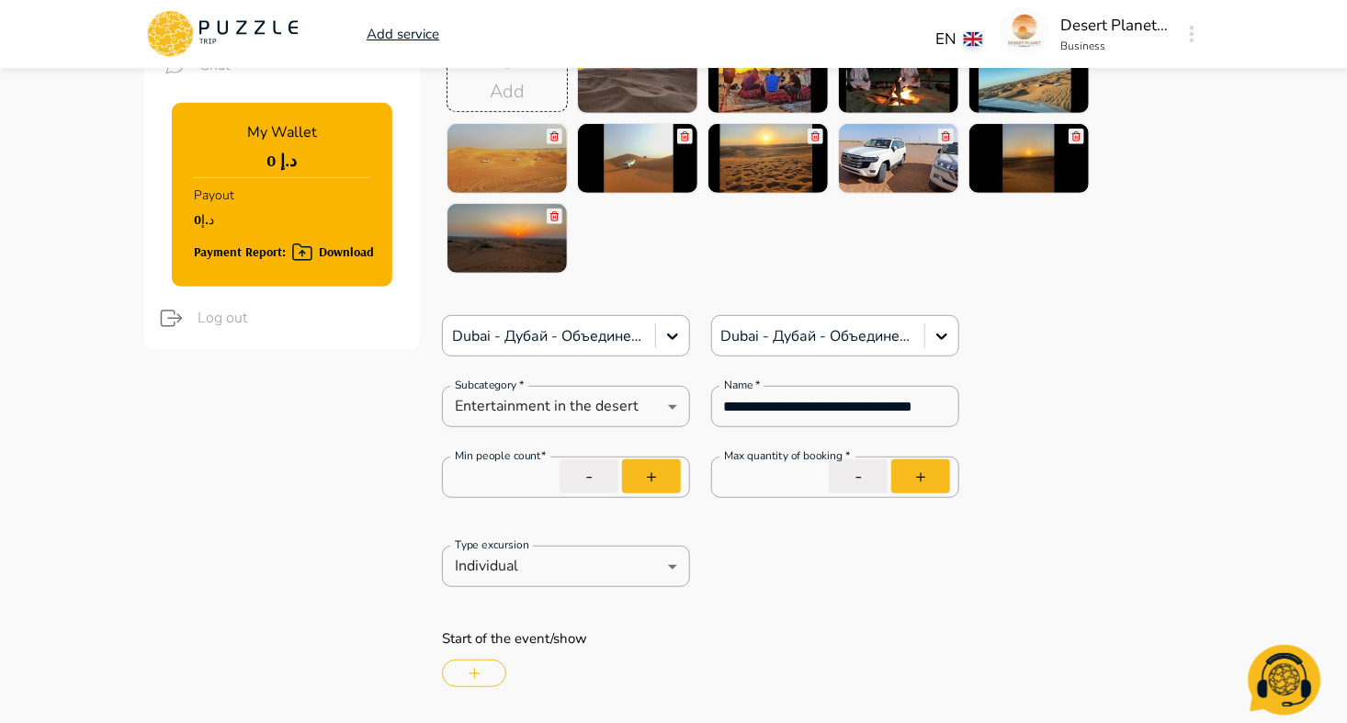
scroll to position [356, 0]
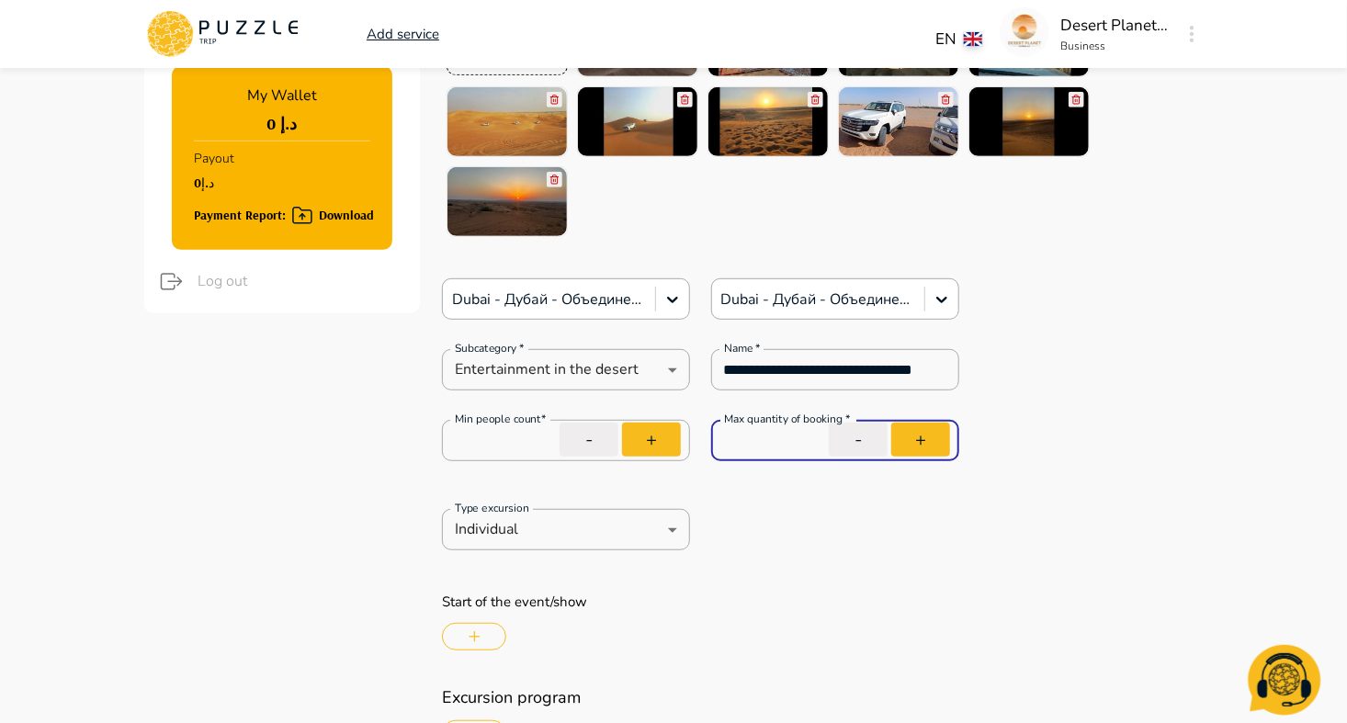
click at [752, 435] on input "**" at bounding box center [835, 440] width 248 height 51
click at [878, 445] on button "-" at bounding box center [858, 440] width 59 height 34
click at [754, 450] on input "**" at bounding box center [835, 440] width 248 height 51
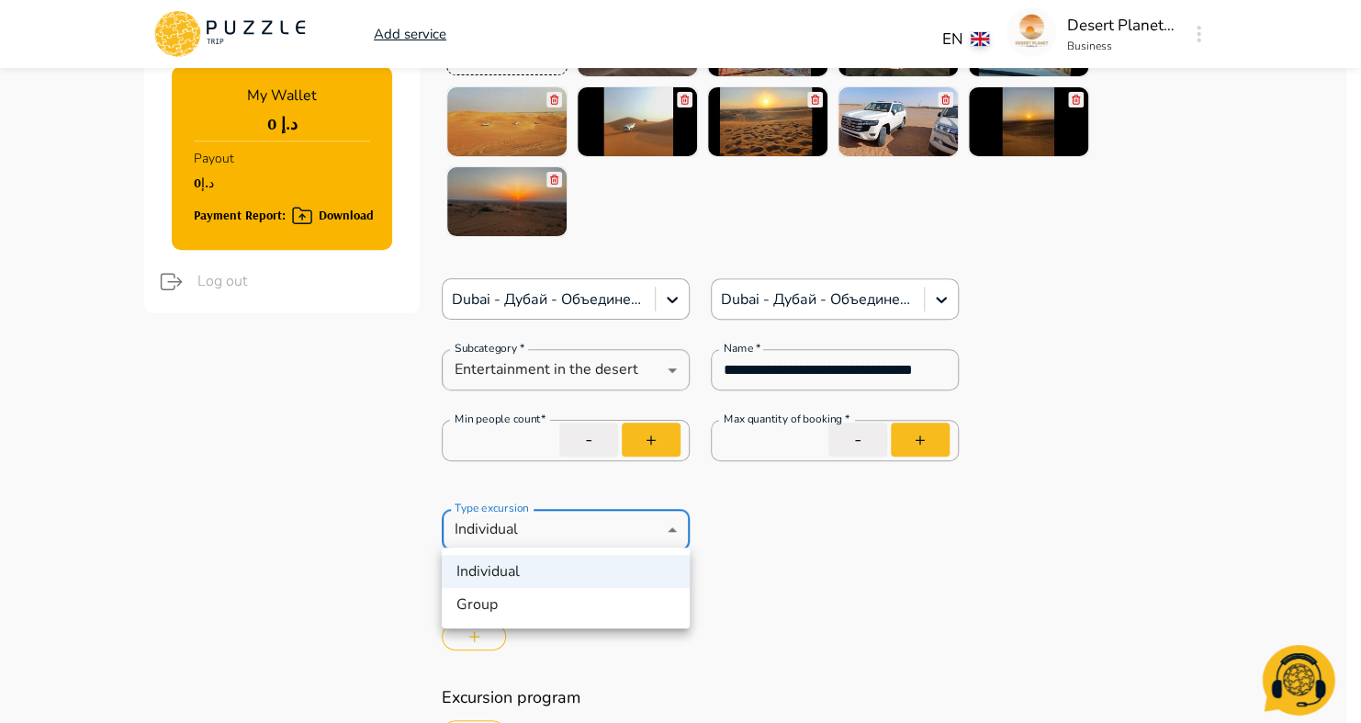
click at [675, 530] on div at bounding box center [680, 361] width 1361 height 723
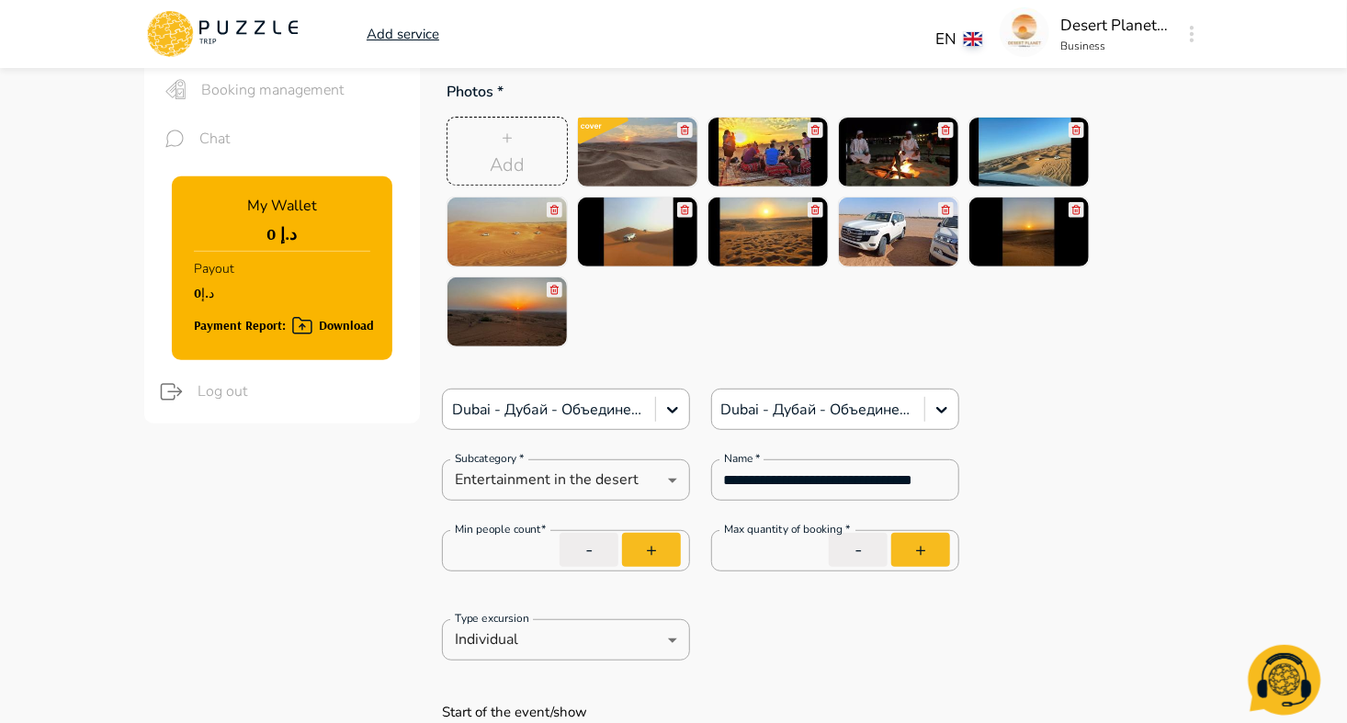
scroll to position [209, 0]
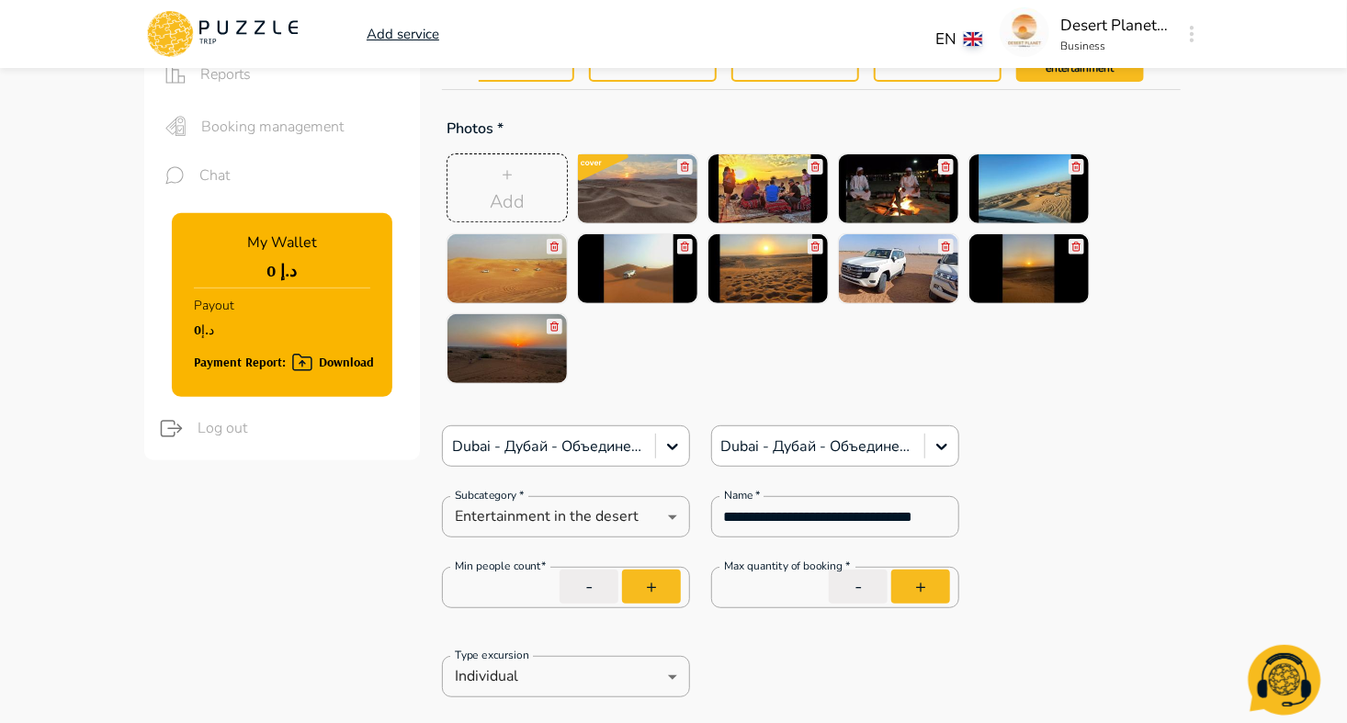
click at [521, 169] on div "+ Add" at bounding box center [507, 188] width 35 height 55
click at [1191, 37] on icon "button" at bounding box center [1192, 34] width 5 height 17
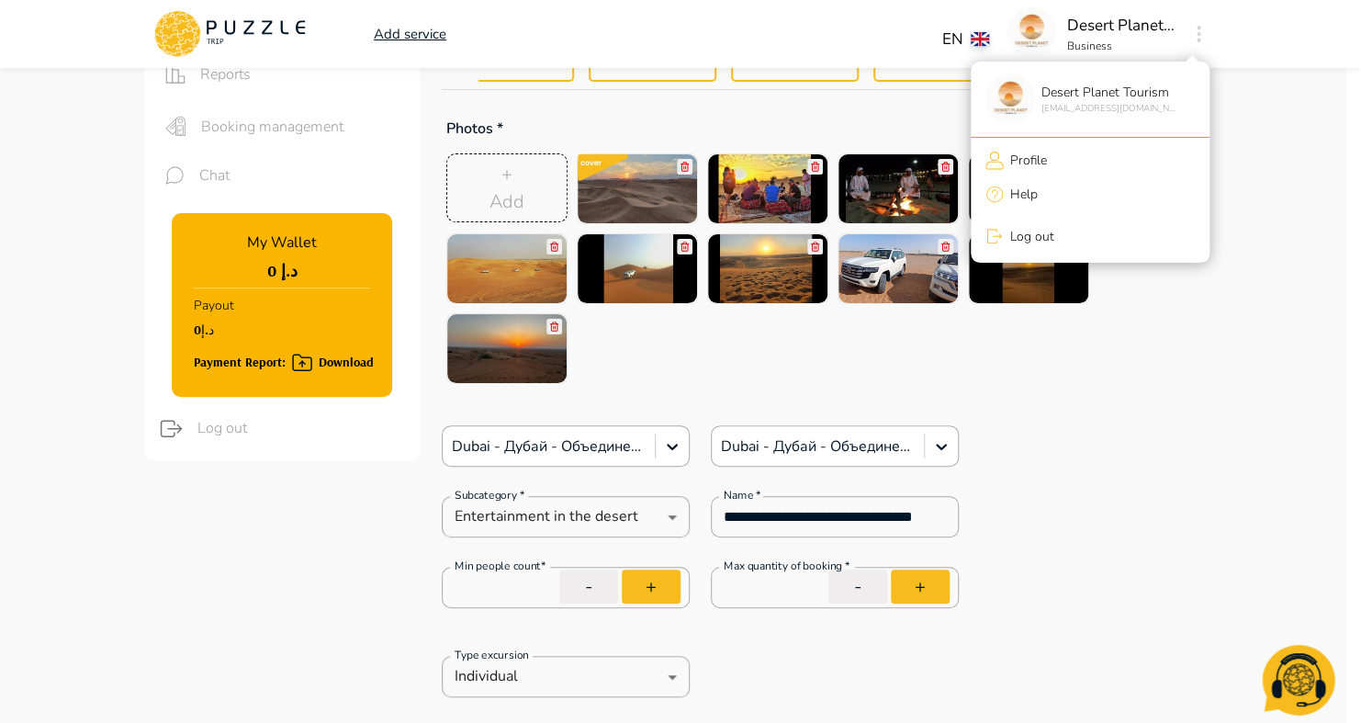
click at [1355, 672] on div at bounding box center [680, 361] width 1361 height 723
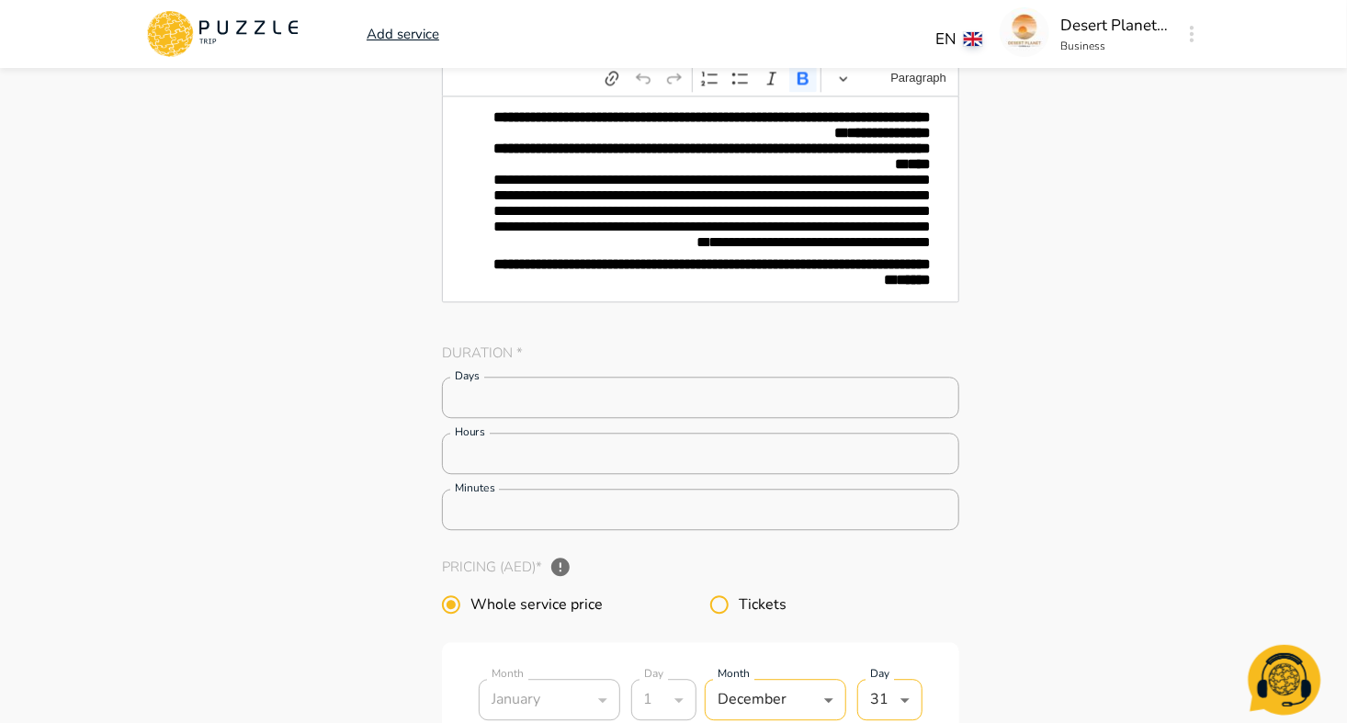
scroll to position [5999, 0]
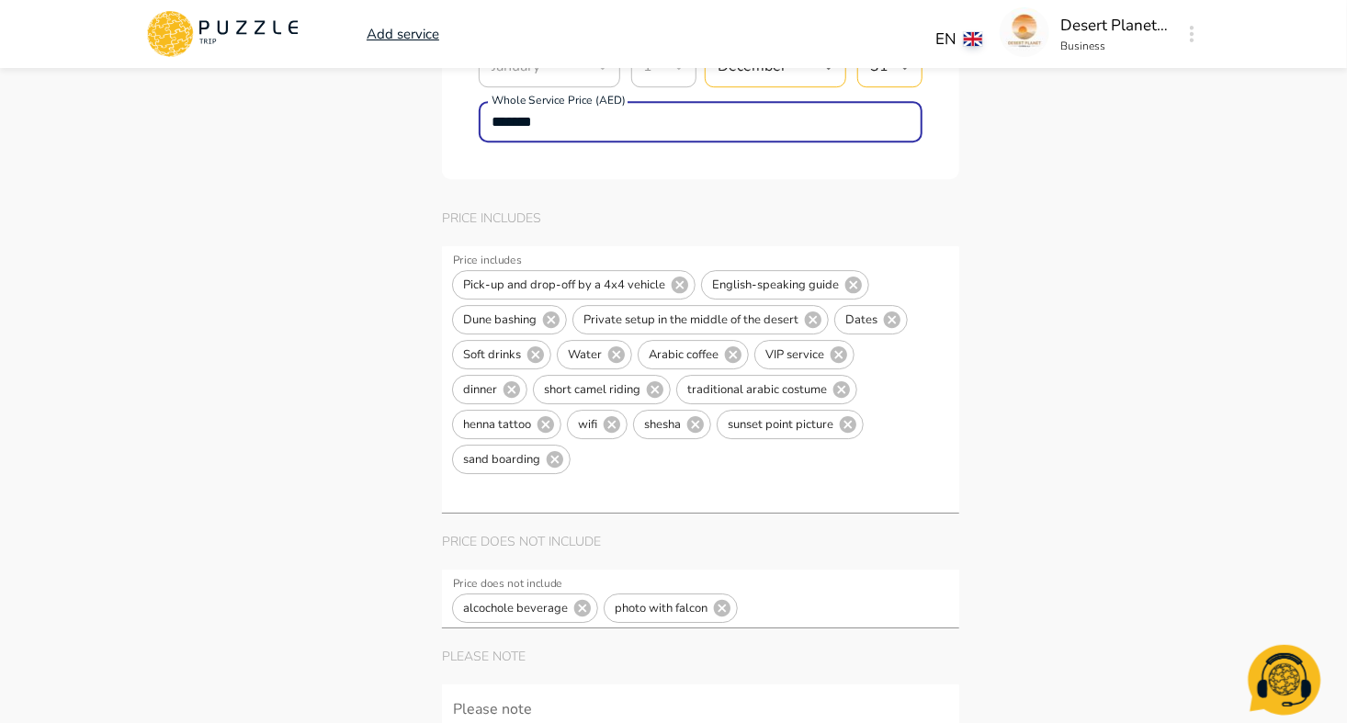
click at [522, 114] on input "*******" at bounding box center [701, 122] width 444 height 37
click at [526, 116] on input "*******" at bounding box center [701, 122] width 444 height 37
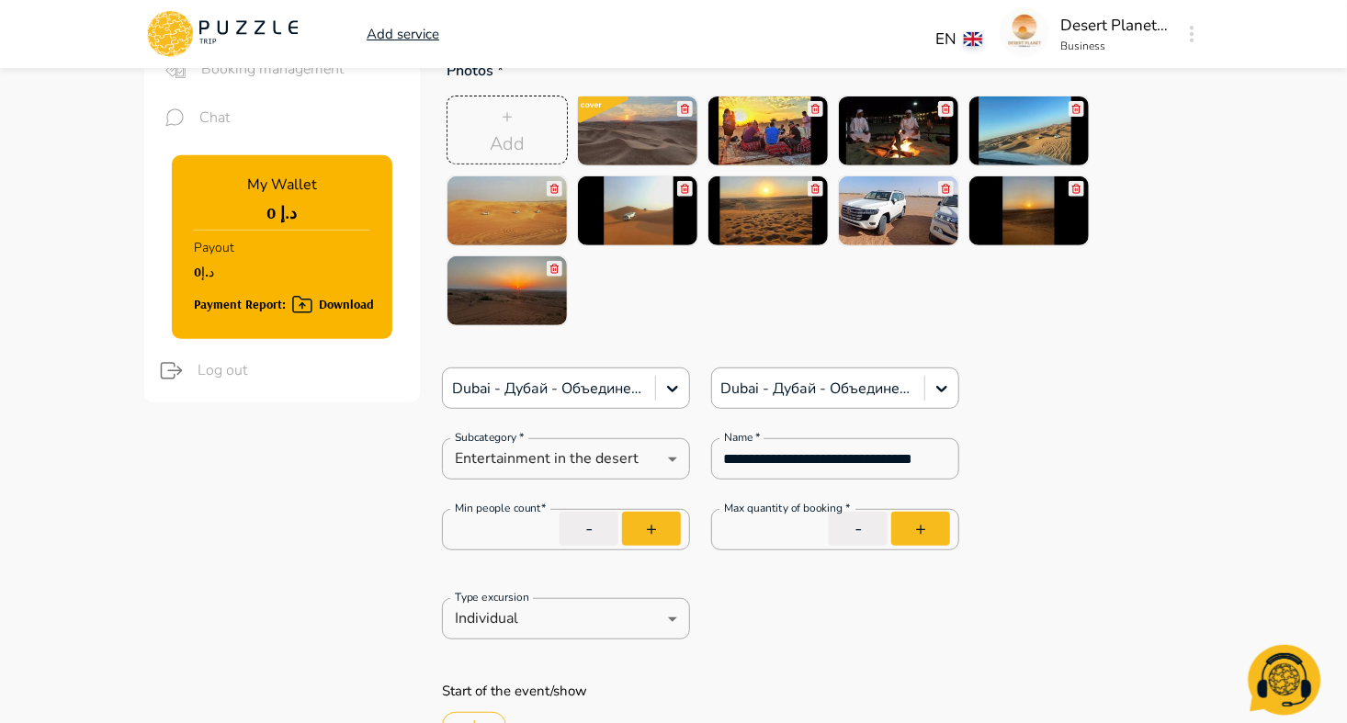
scroll to position [900, 0]
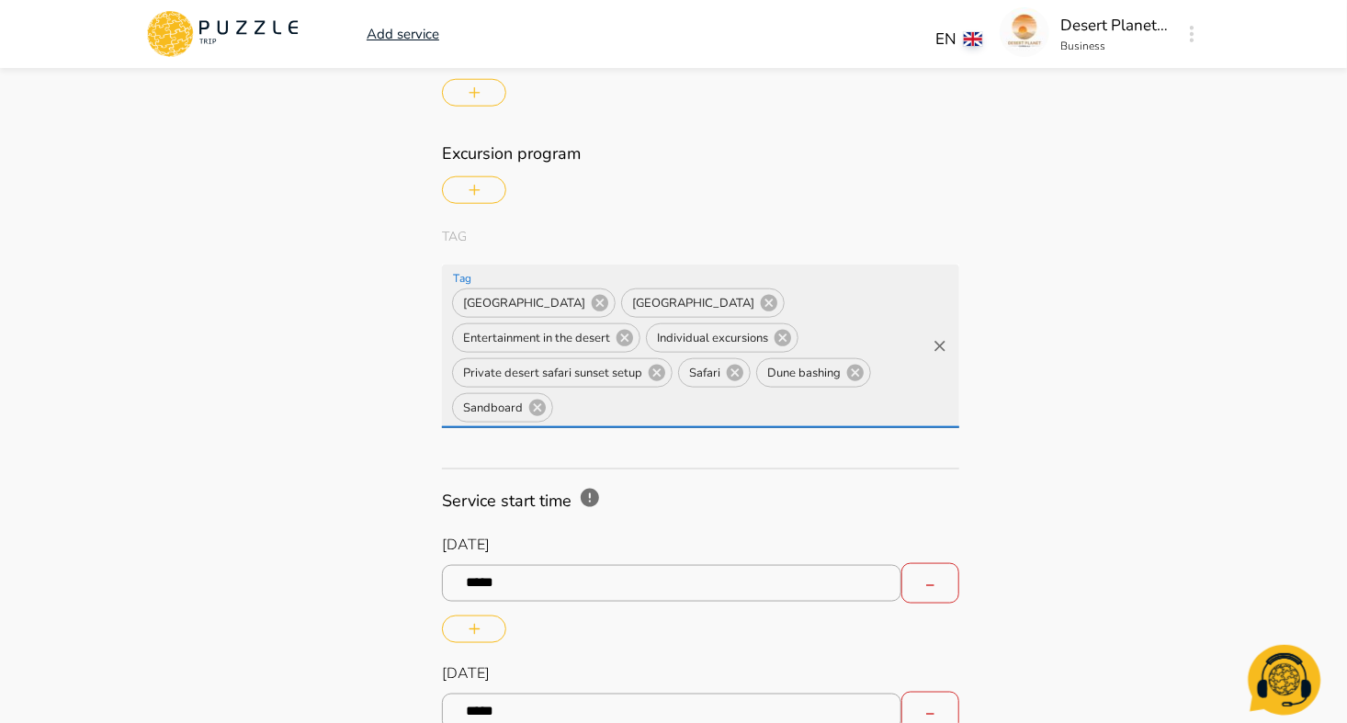
click at [711, 391] on input "Tag" at bounding box center [739, 408] width 367 height 34
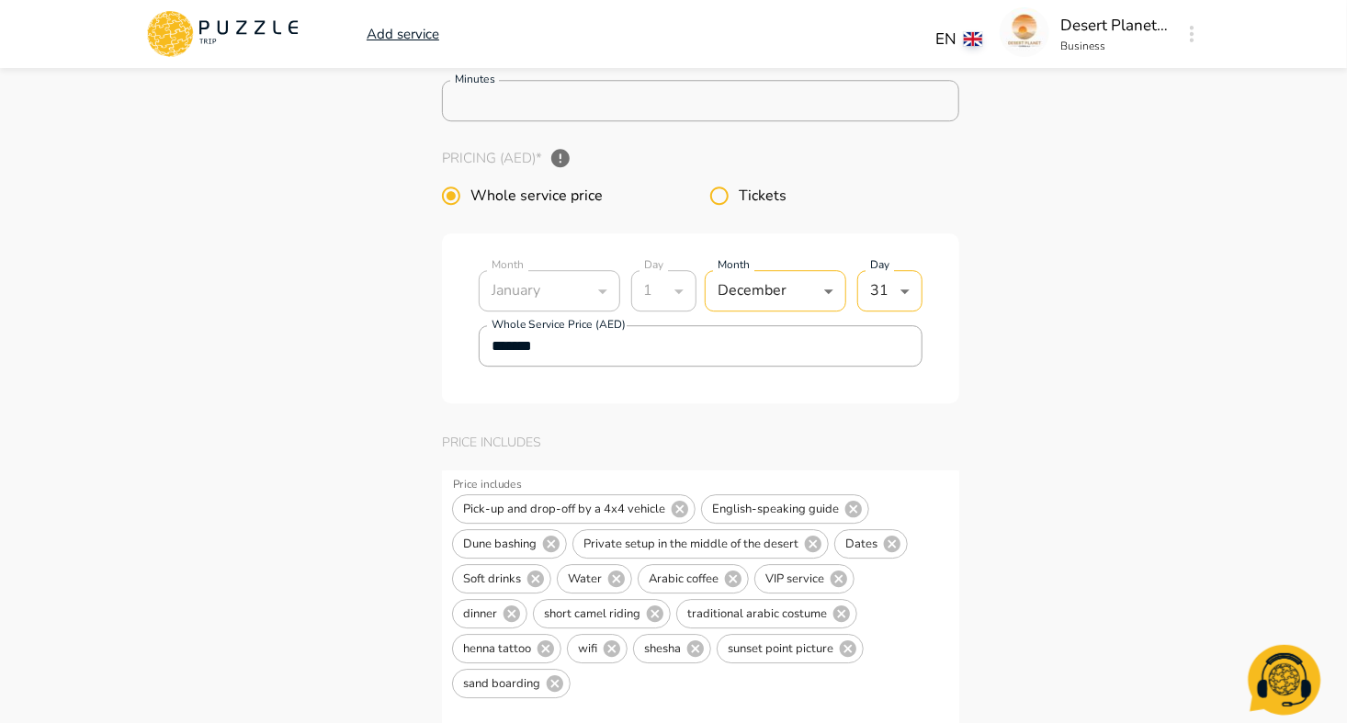
scroll to position [6408, 0]
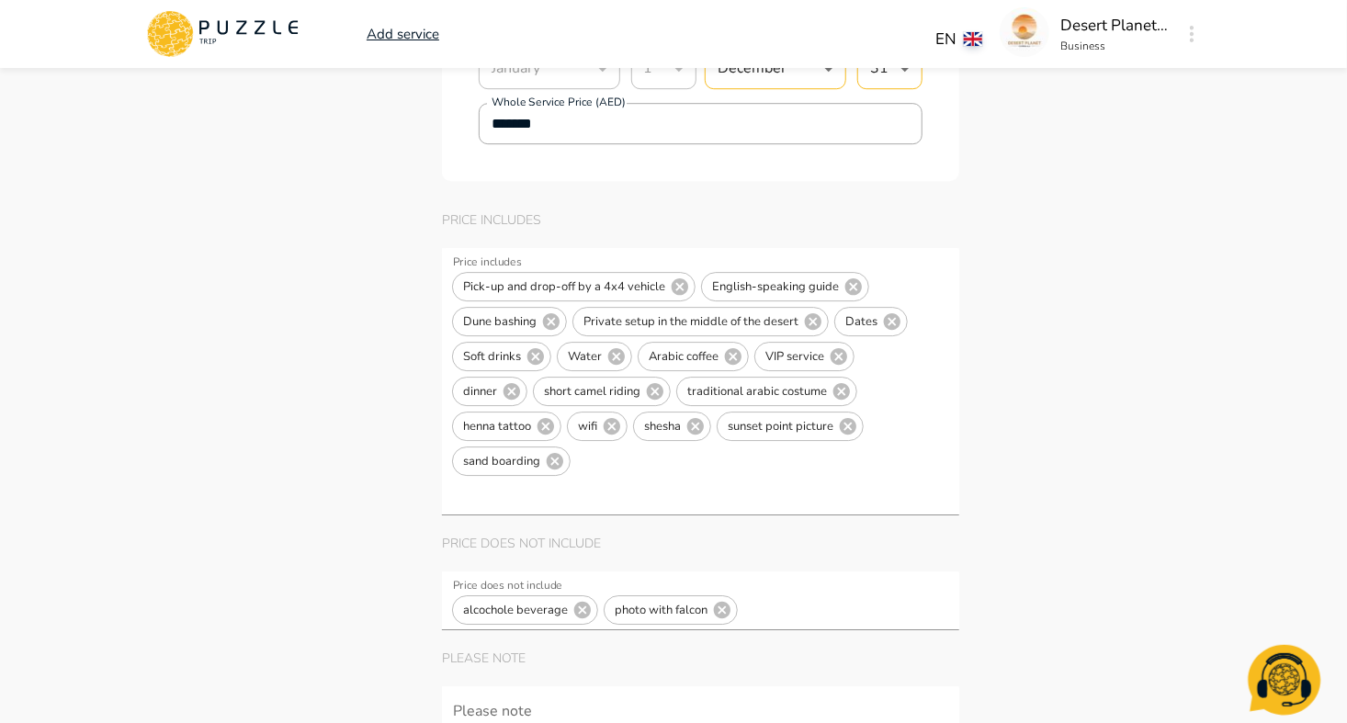
scroll to position [5967, 0]
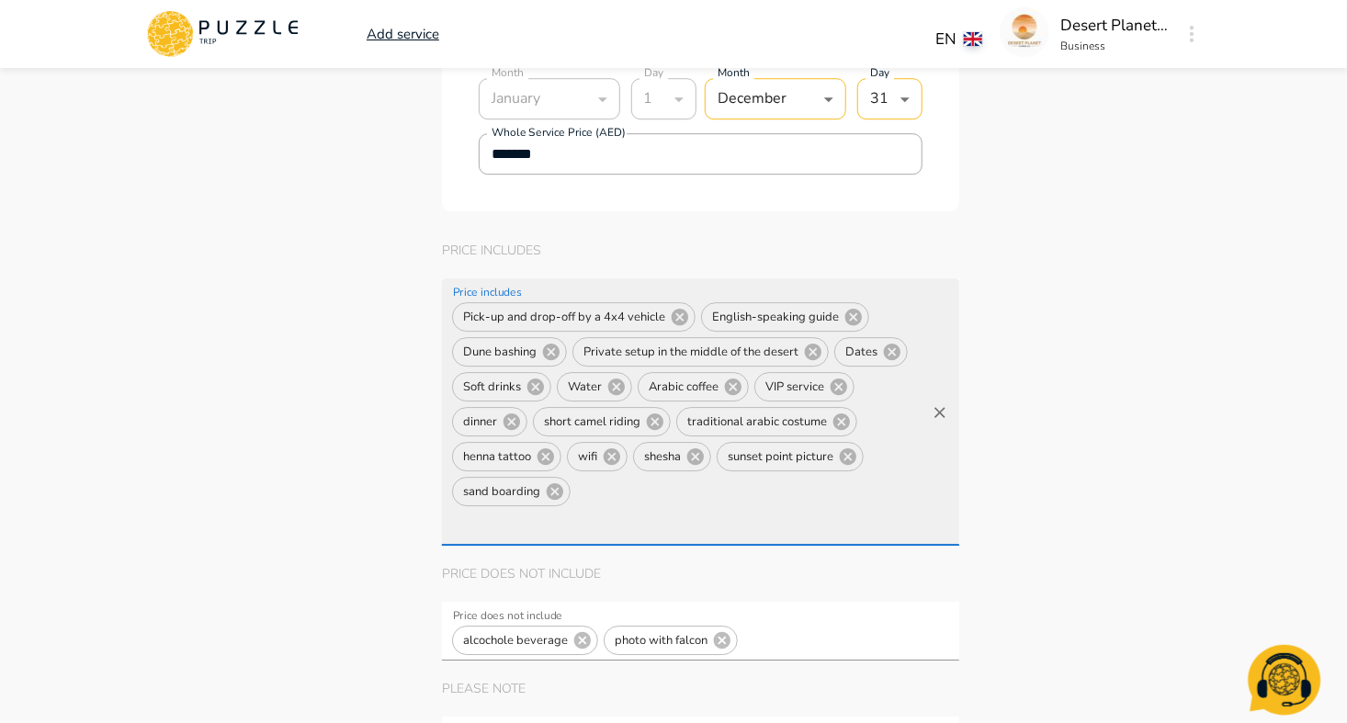
click at [594, 509] on input "Price includes" at bounding box center [624, 526] width 351 height 34
paste input "**********"
click at [932, 485] on div "**********" at bounding box center [700, 411] width 517 height 267
click at [923, 481] on div "**********" at bounding box center [700, 411] width 517 height 267
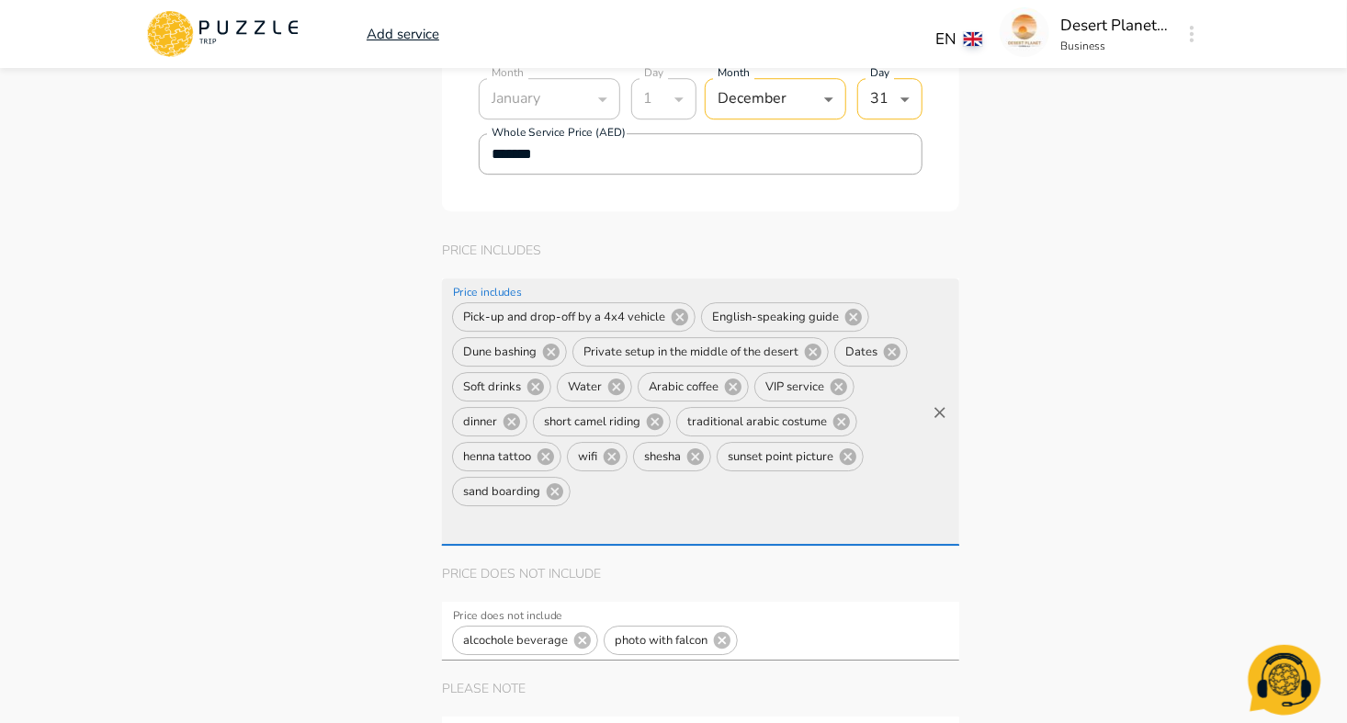
click at [800, 509] on input "**********" at bounding box center [624, 526] width 351 height 34
click at [586, 311] on span "Pick-up and drop-off by a 4x4 vehicle" at bounding box center [564, 317] width 222 height 21
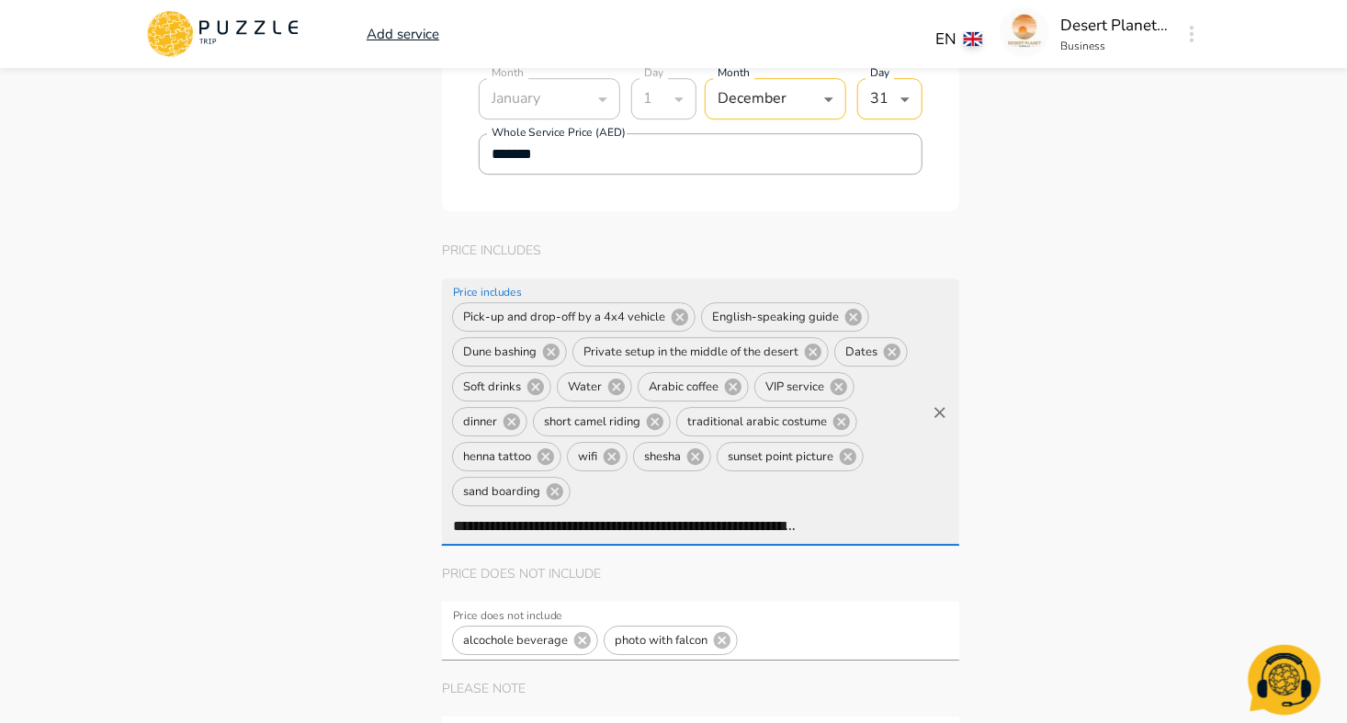
click at [586, 311] on span "Pick-up and drop-off by a 4x4 vehicle" at bounding box center [564, 317] width 222 height 21
click at [927, 480] on div "**********" at bounding box center [700, 411] width 517 height 267
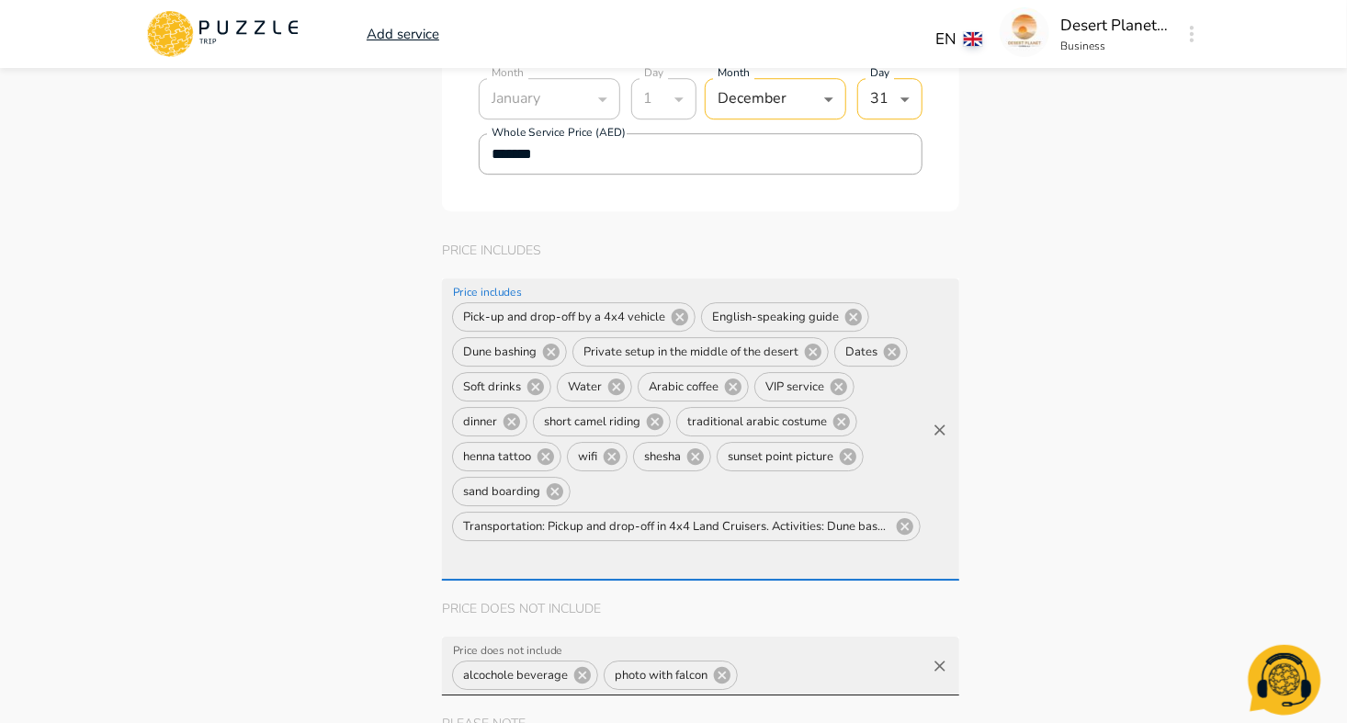
click at [787, 668] on input "Price does not include" at bounding box center [831, 676] width 183 height 34
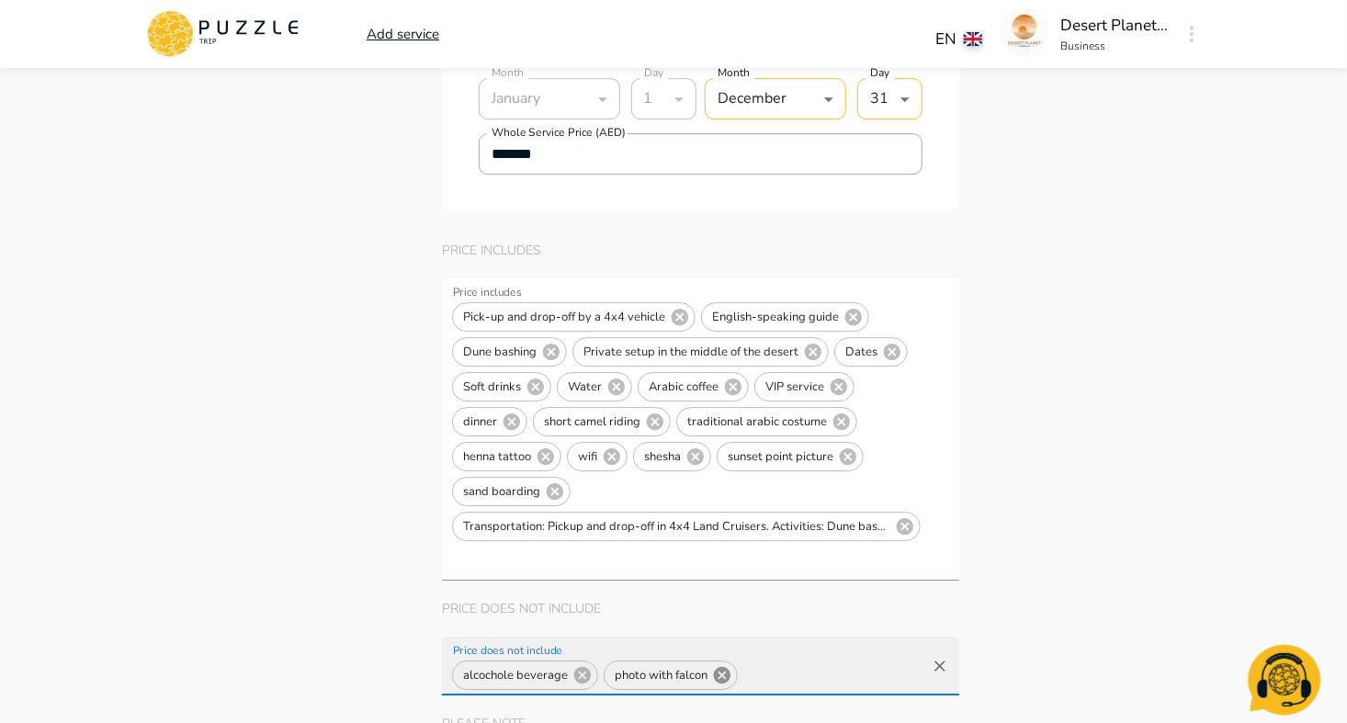
click at [717, 669] on icon at bounding box center [722, 675] width 20 height 20
click at [581, 671] on icon at bounding box center [582, 675] width 17 height 17
paste input "**********"
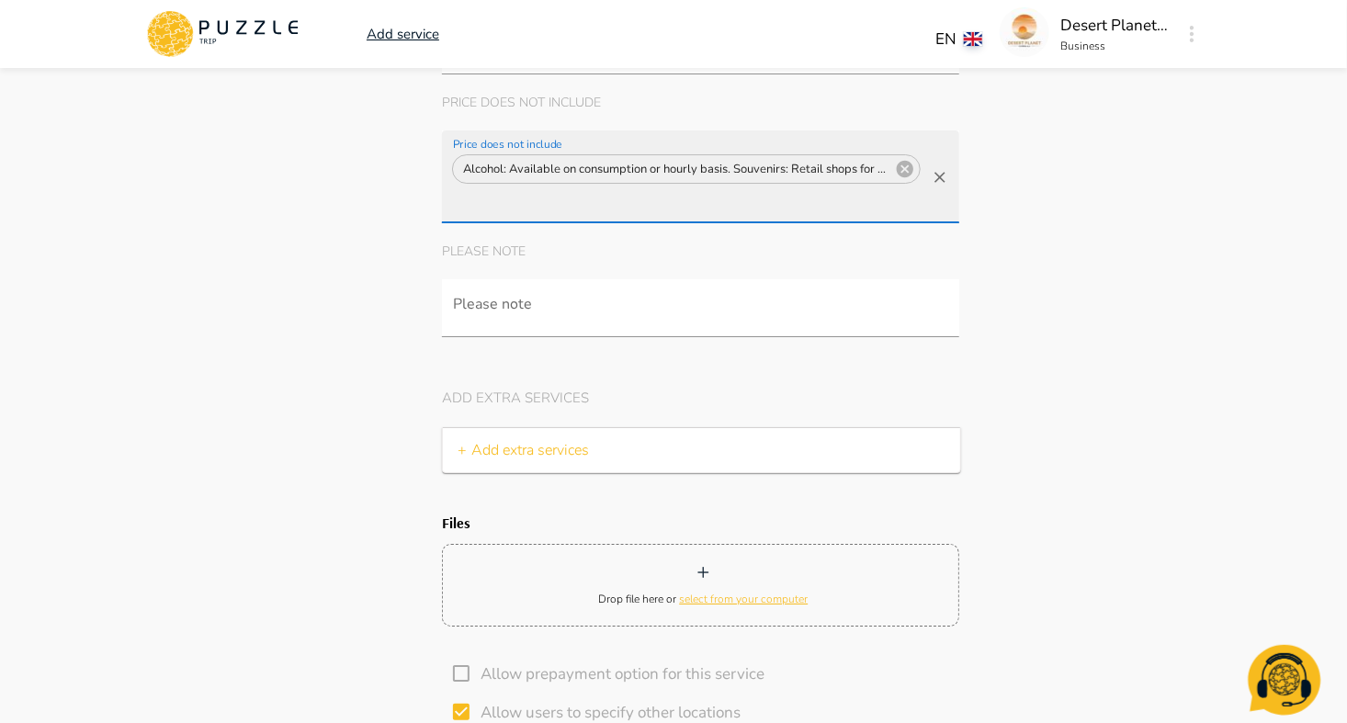
scroll to position [6453, 0]
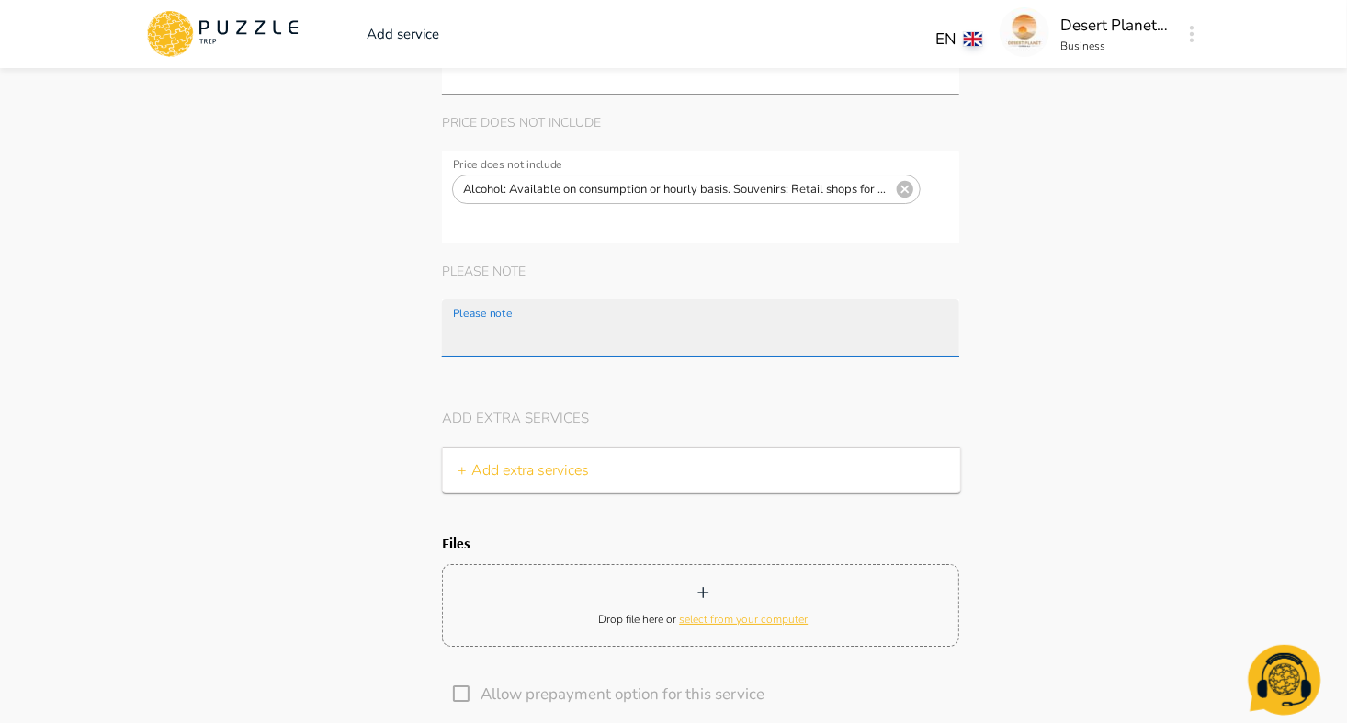
click at [630, 321] on input "Please note" at bounding box center [704, 338] width 510 height 34
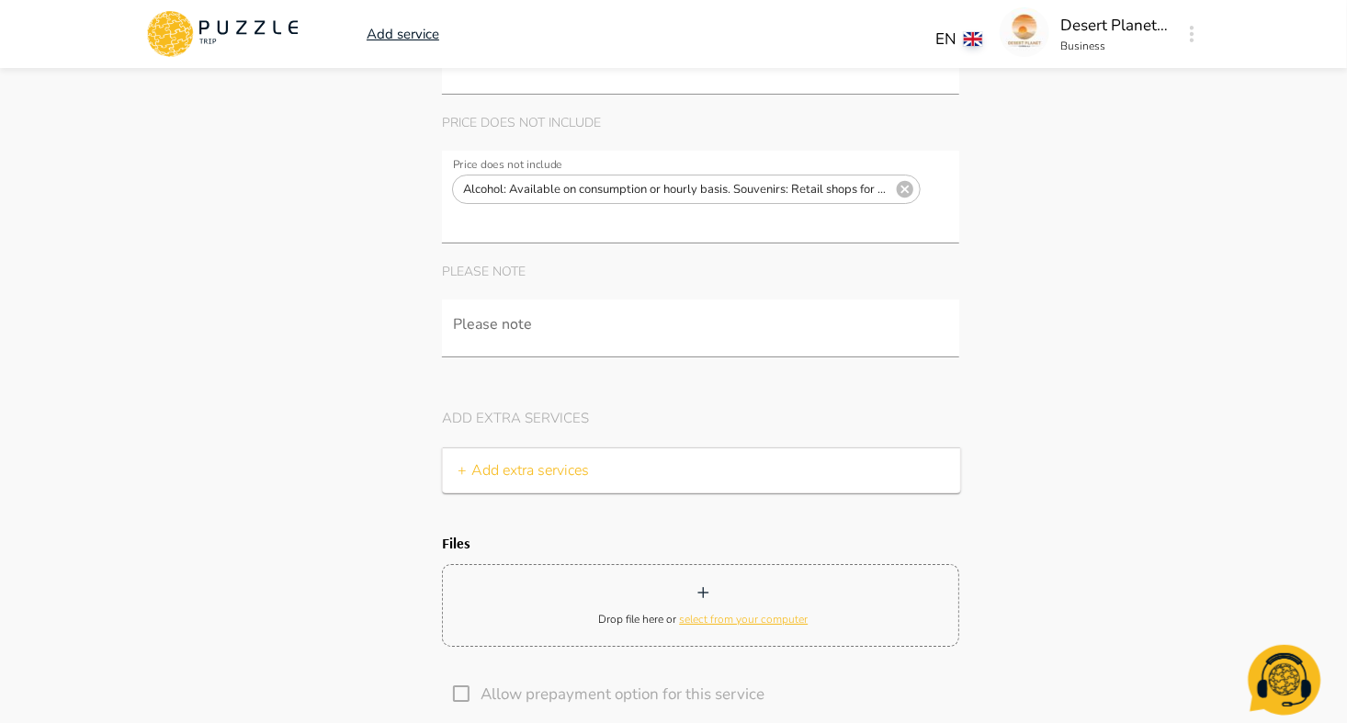
click at [695, 583] on div "Drop file here or select from your computer" at bounding box center [702, 605] width 209 height 44
click at [0, 0] on input "Drop file here or select from your computer" at bounding box center [0, 0] width 0 height 0
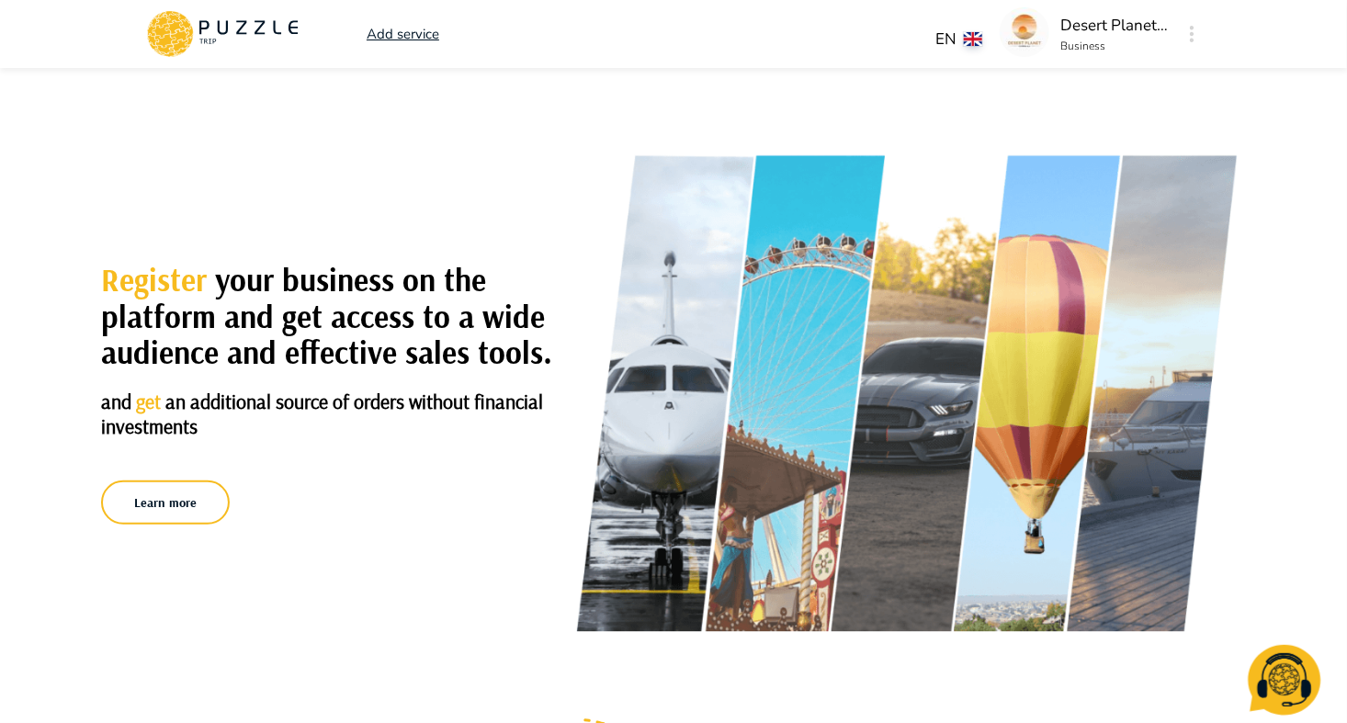
click at [755, 120] on div "Register your business on the platform and get access to a wide audience and ef…" at bounding box center [673, 395] width 1347 height 655
click at [1029, 32] on img at bounding box center [1024, 32] width 50 height 50
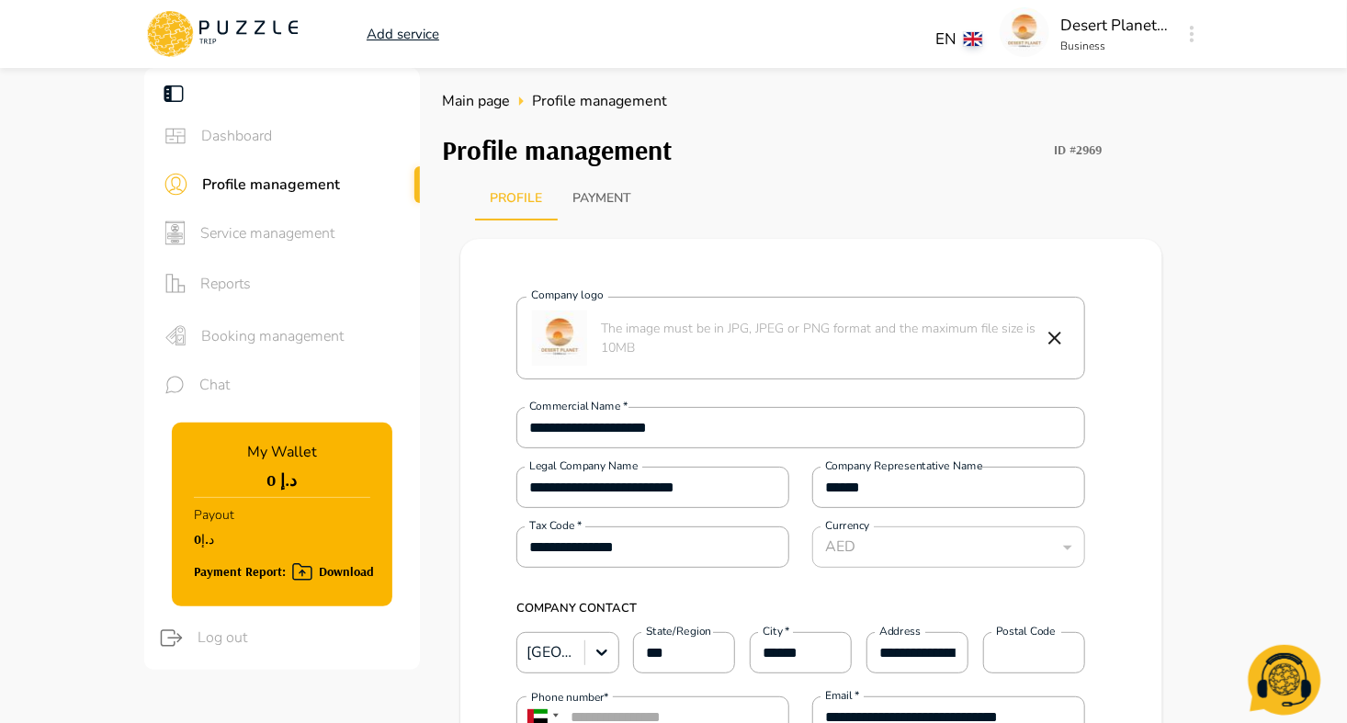
type textarea "*"
click at [177, 26] on icon at bounding box center [174, 27] width 19 height 14
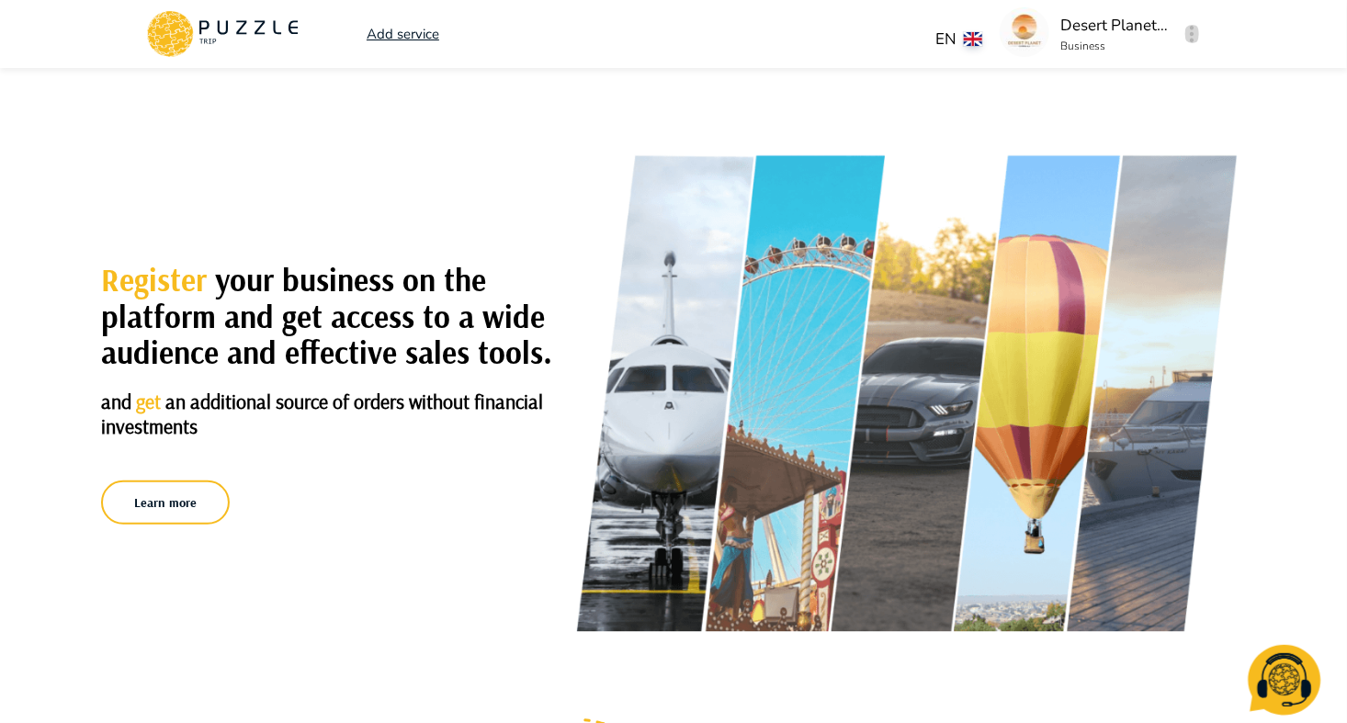
click at [1193, 39] on icon "button" at bounding box center [1192, 34] width 5 height 17
